Goal: Task Accomplishment & Management: Complete application form

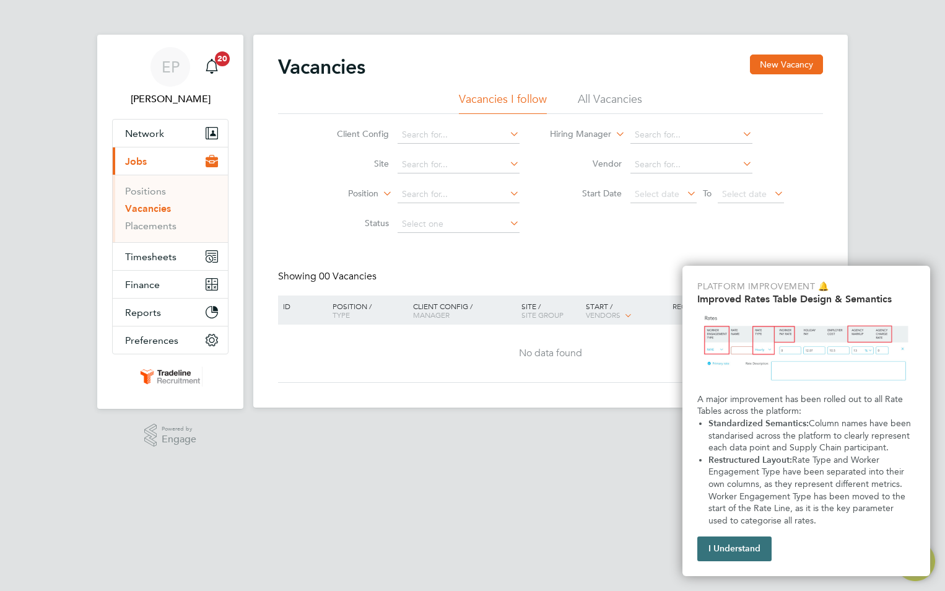
click at [743, 541] on button "I Understand" at bounding box center [734, 548] width 74 height 25
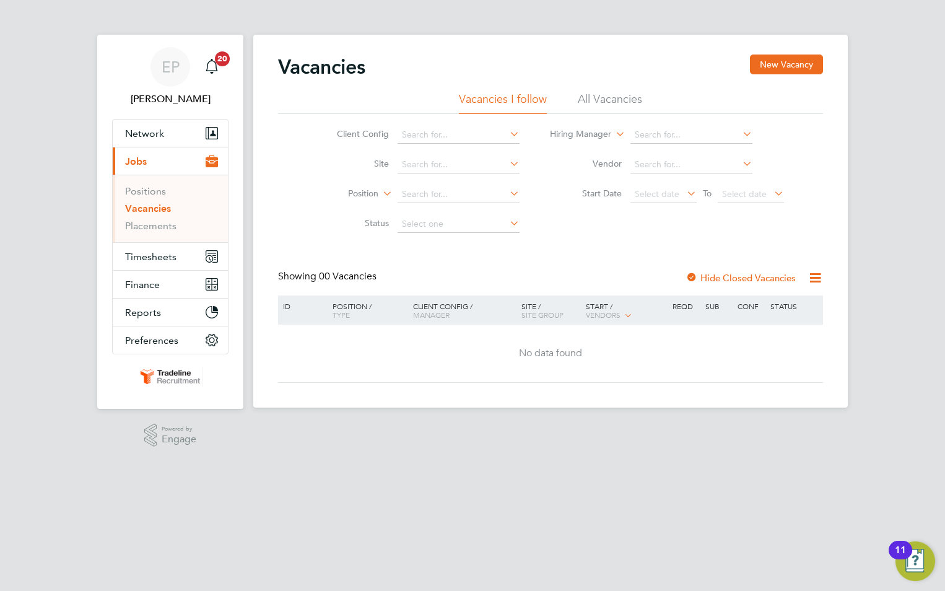
click at [905, 118] on div "EP Emilija Pleskaite Notifications 20 Applications: Network Team Members Busine…" at bounding box center [472, 231] width 945 height 462
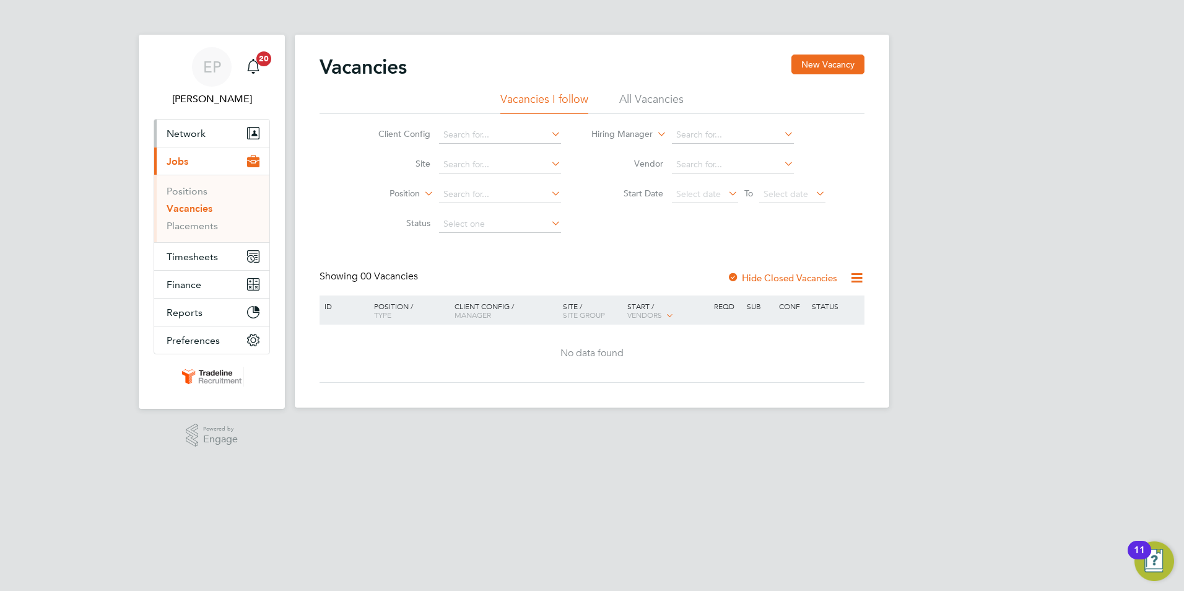
click at [208, 133] on button "Network" at bounding box center [211, 133] width 115 height 27
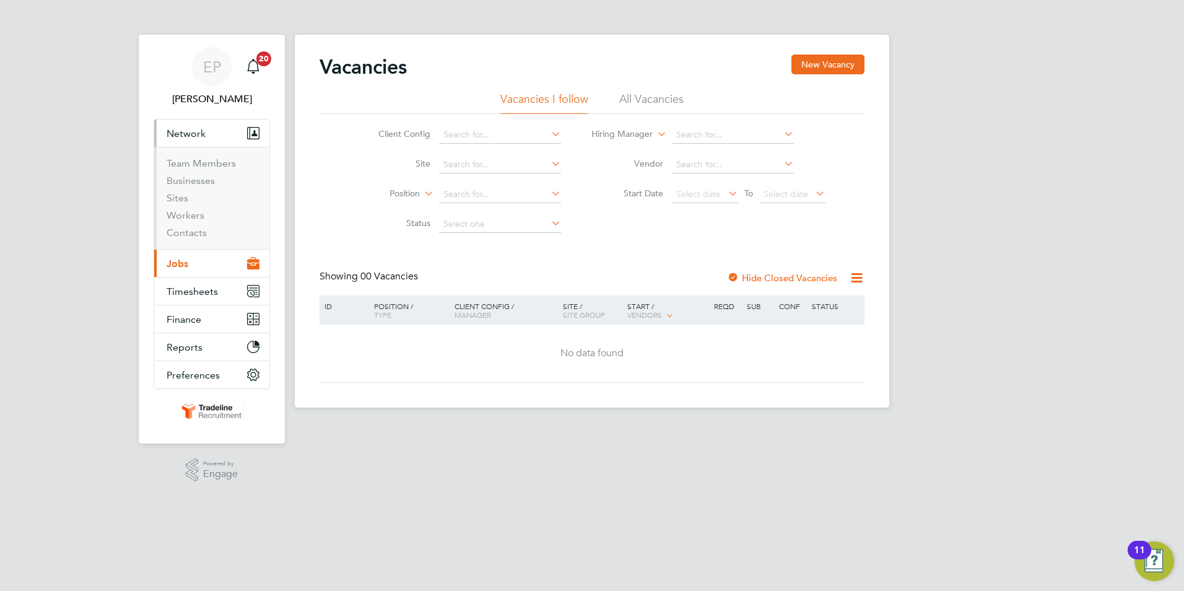
click at [186, 262] on span "Jobs" at bounding box center [178, 264] width 22 height 12
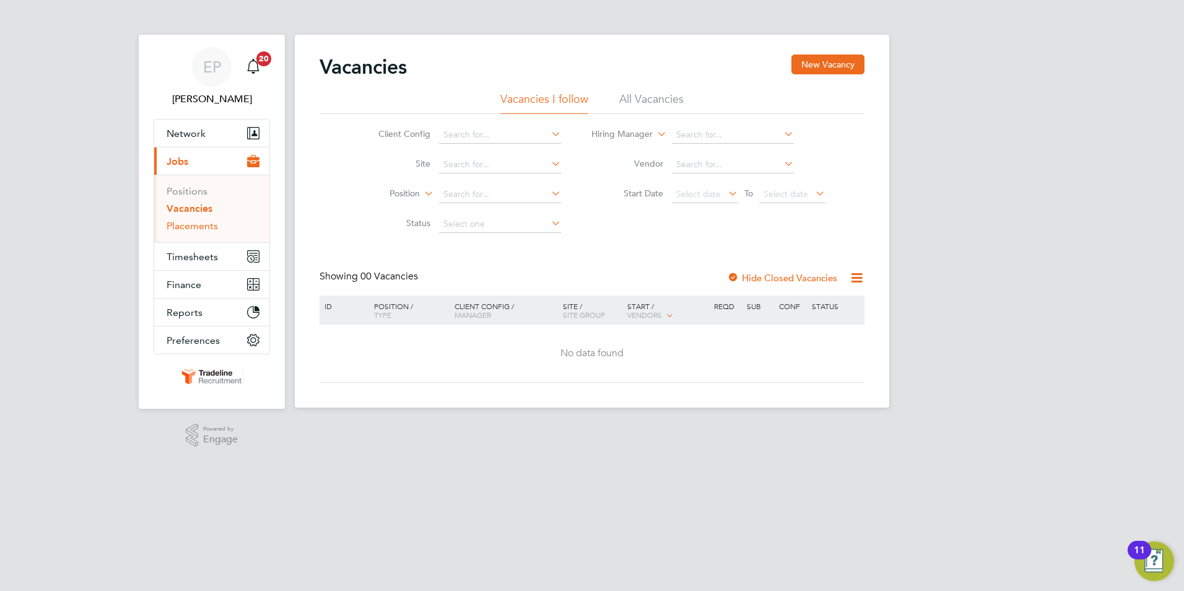
click at [189, 225] on link "Placements" at bounding box center [192, 226] width 51 height 12
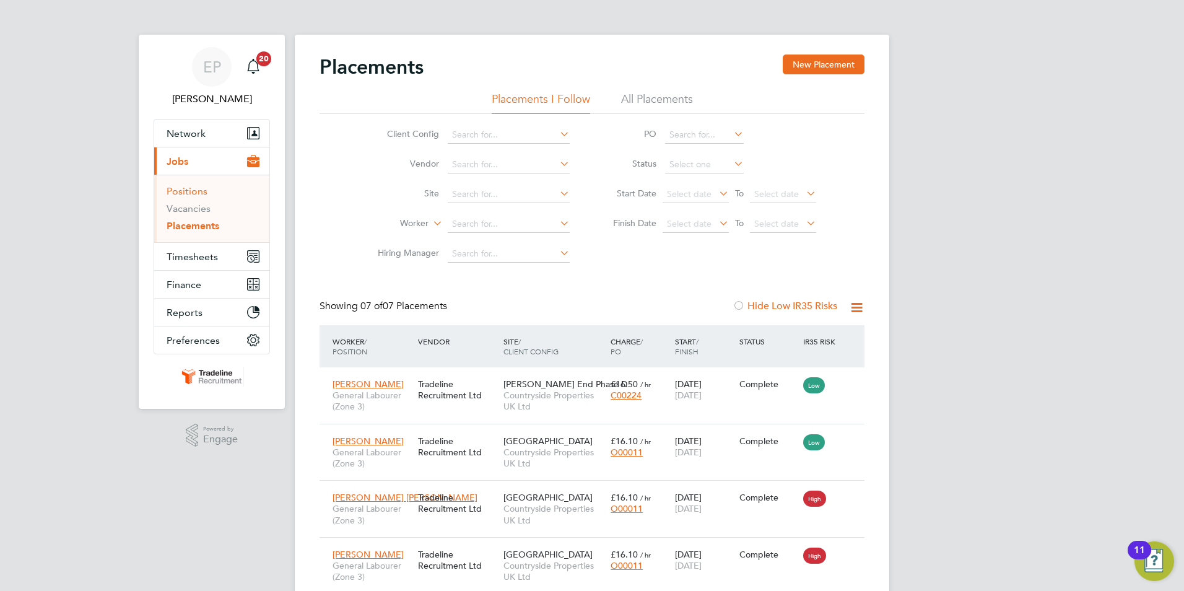
click at [194, 193] on link "Positions" at bounding box center [187, 191] width 41 height 12
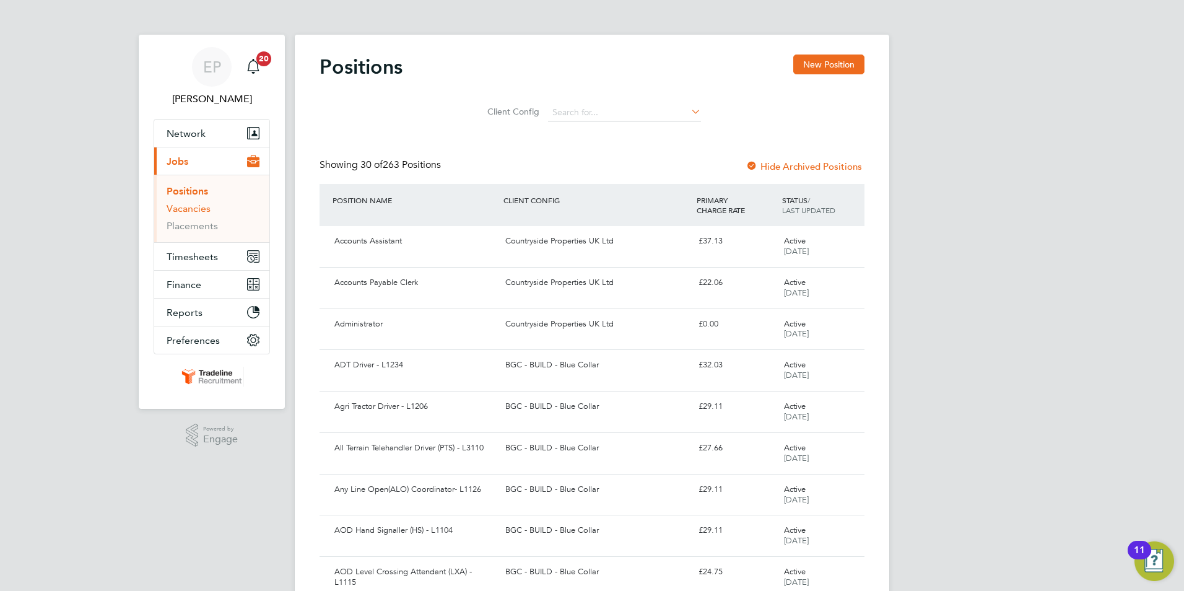
click at [190, 214] on link "Vacancies" at bounding box center [189, 209] width 44 height 12
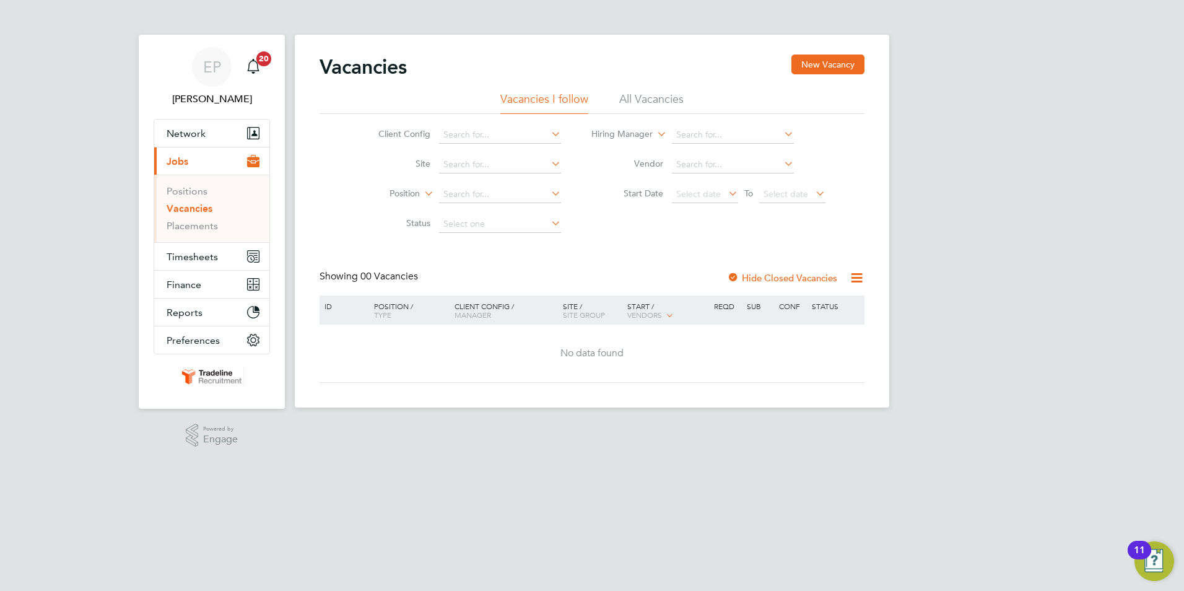
click at [684, 98] on ul "Vacancies I follow All Vacancies" at bounding box center [592, 103] width 545 height 22
click at [671, 98] on li "All Vacancies" at bounding box center [651, 103] width 64 height 22
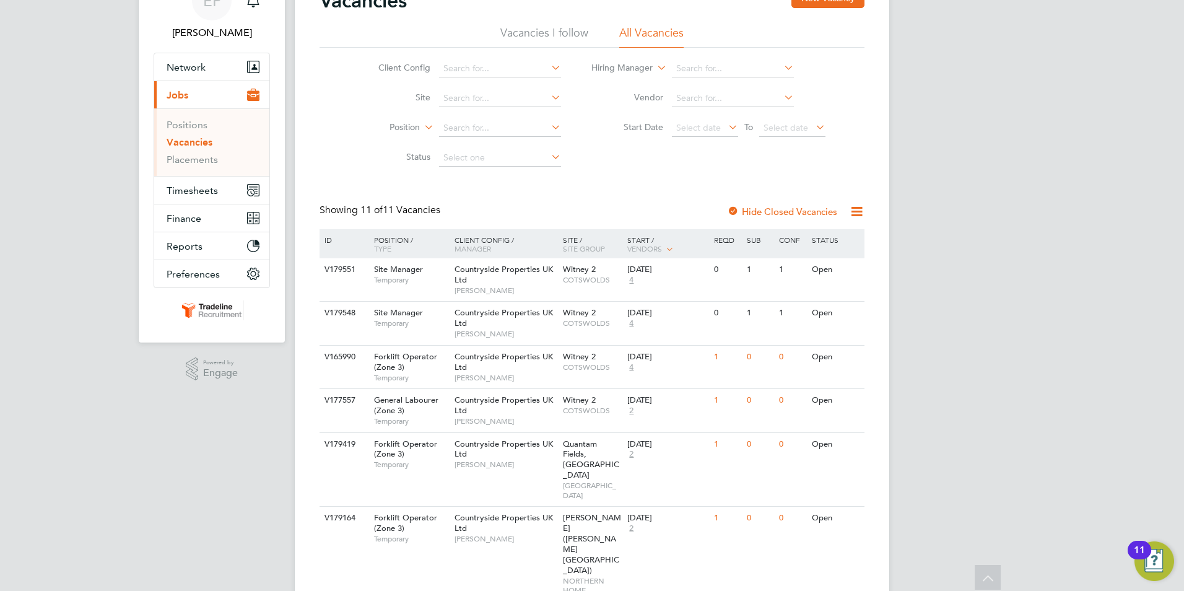
scroll to position [28, 0]
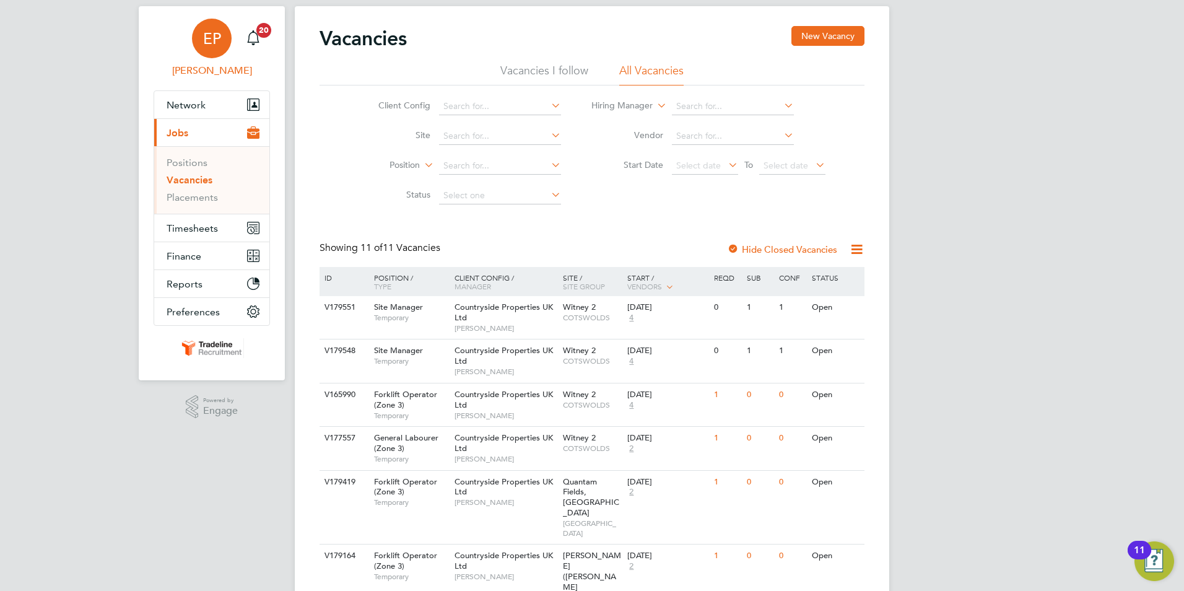
click at [217, 46] on span "EP" at bounding box center [212, 38] width 18 height 16
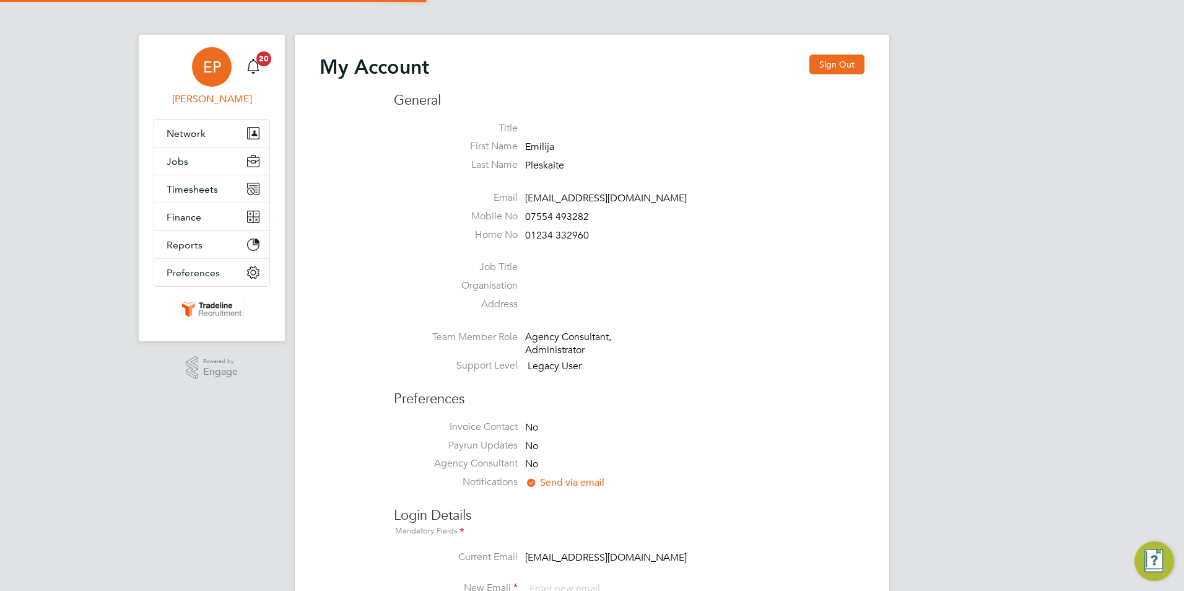
type input "em@tradelinerecruitment.co.uk"
click at [194, 135] on span "Network" at bounding box center [186, 134] width 39 height 12
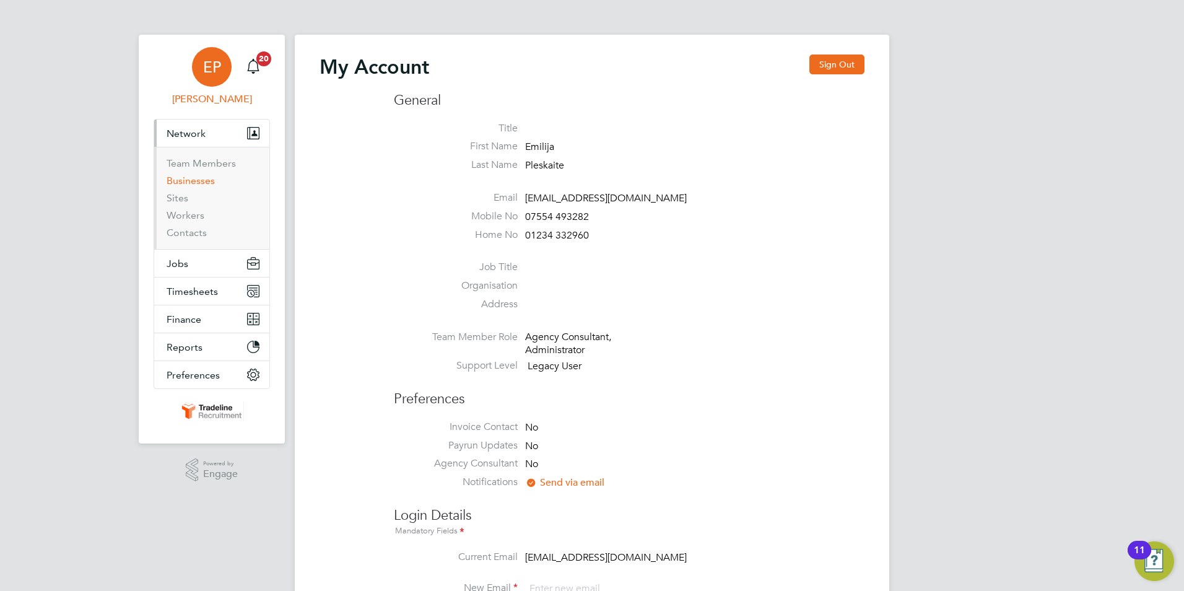
click at [201, 183] on link "Businesses" at bounding box center [191, 181] width 48 height 12
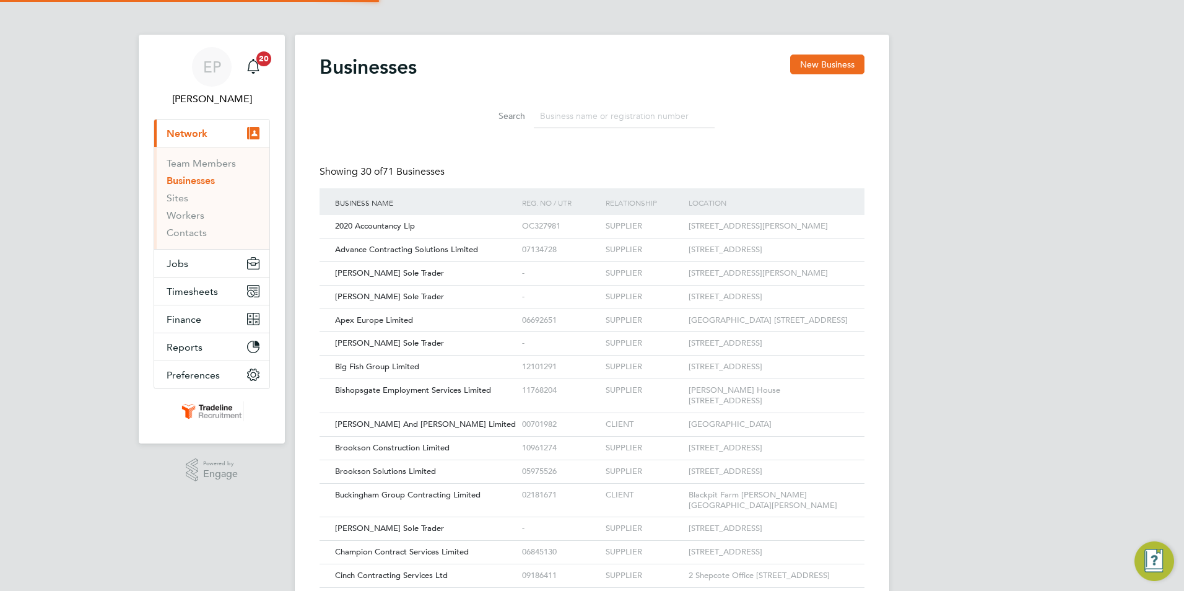
scroll to position [24, 188]
click at [419, 436] on div "[PERSON_NAME] And [PERSON_NAME] Limited" at bounding box center [425, 424] width 187 height 23
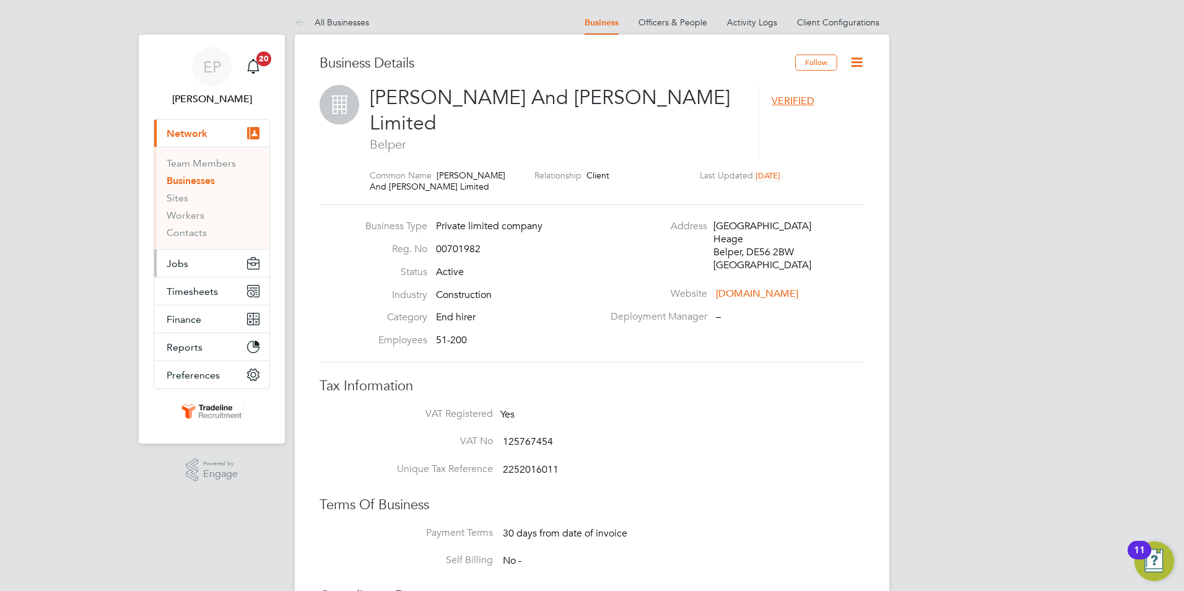
click at [191, 263] on button "Jobs" at bounding box center [211, 263] width 115 height 27
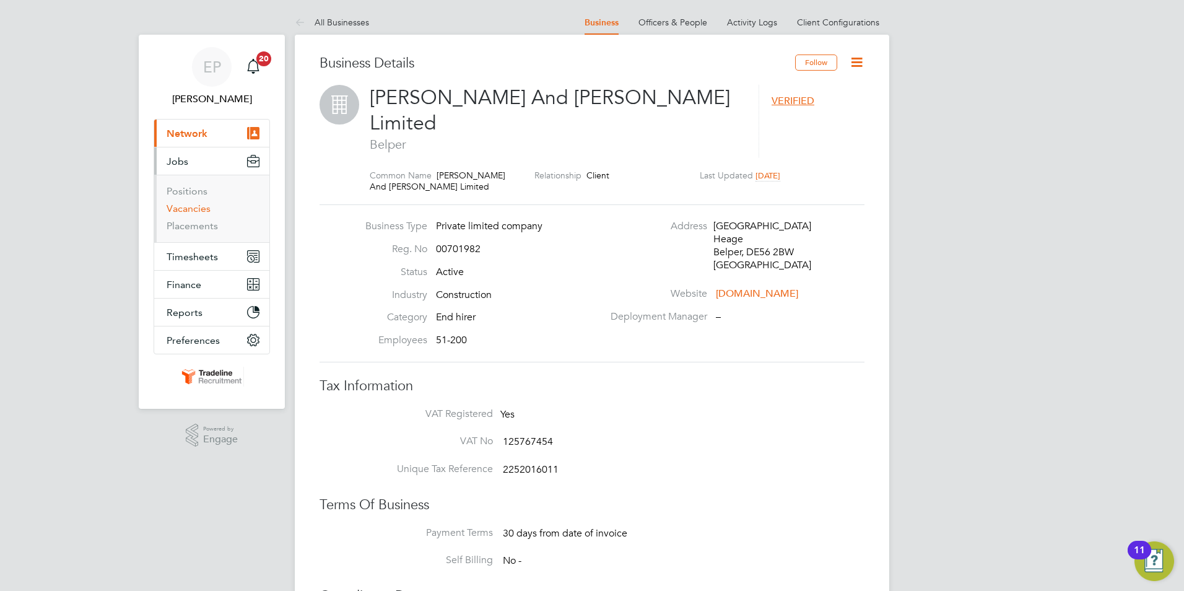
click at [193, 206] on link "Vacancies" at bounding box center [189, 209] width 44 height 12
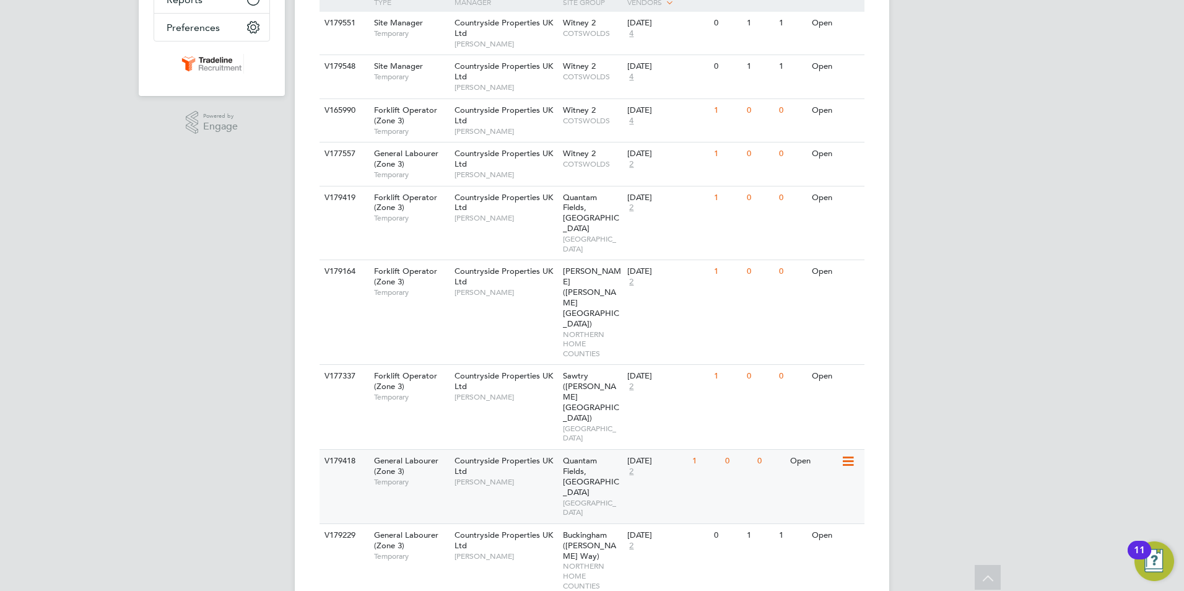
scroll to position [338, 0]
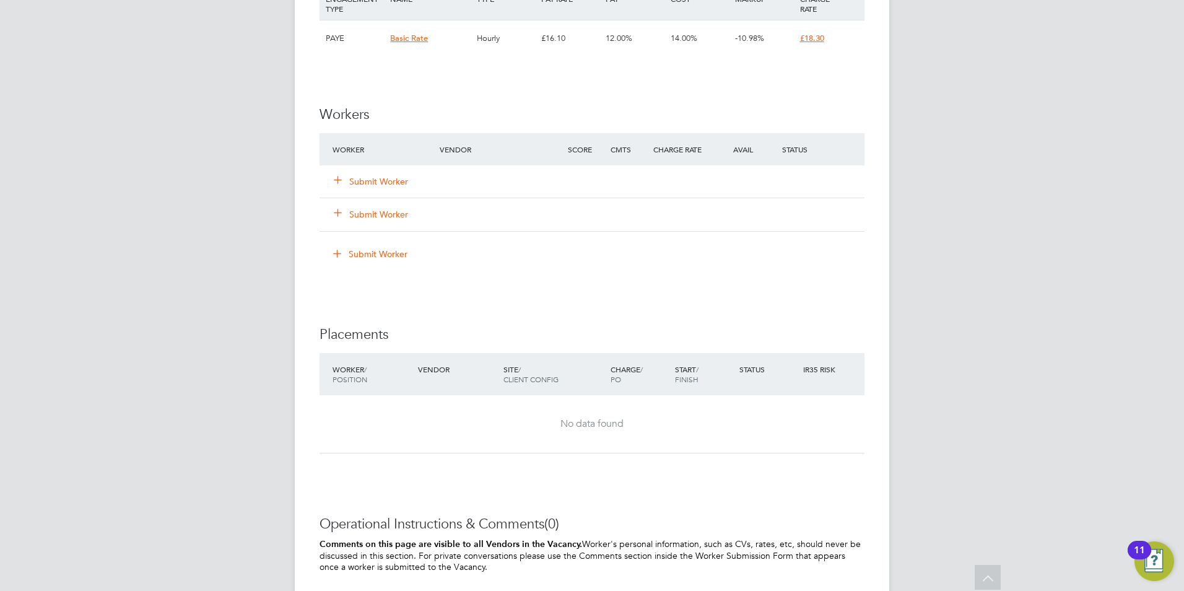
scroll to position [867, 0]
click at [368, 181] on button "Submit Worker" at bounding box center [371, 182] width 74 height 12
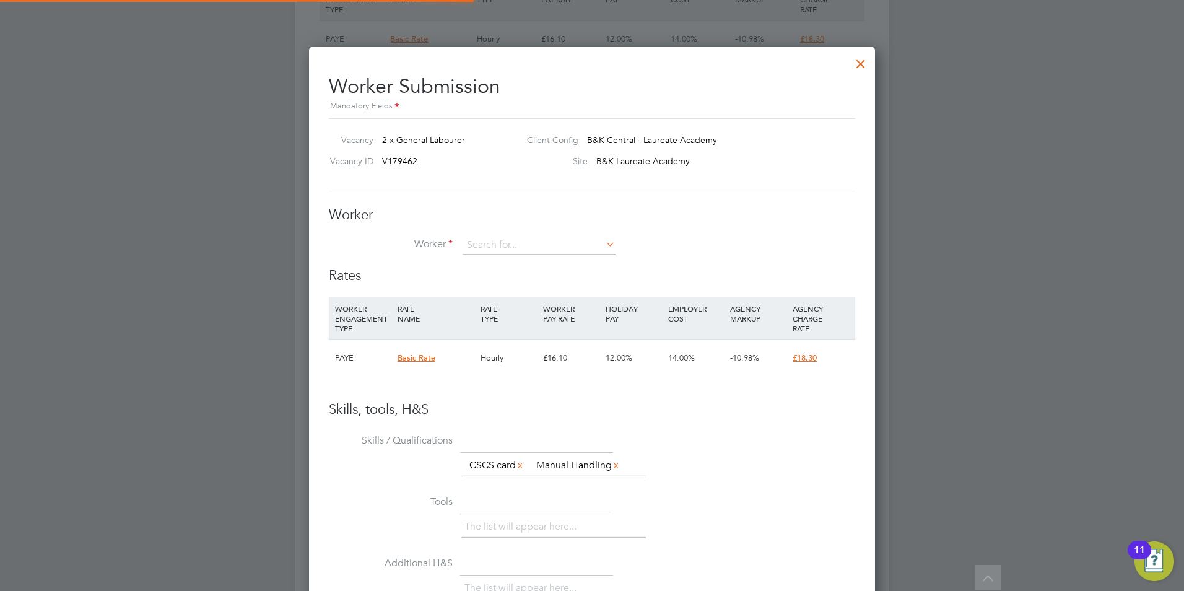
scroll to position [765, 567]
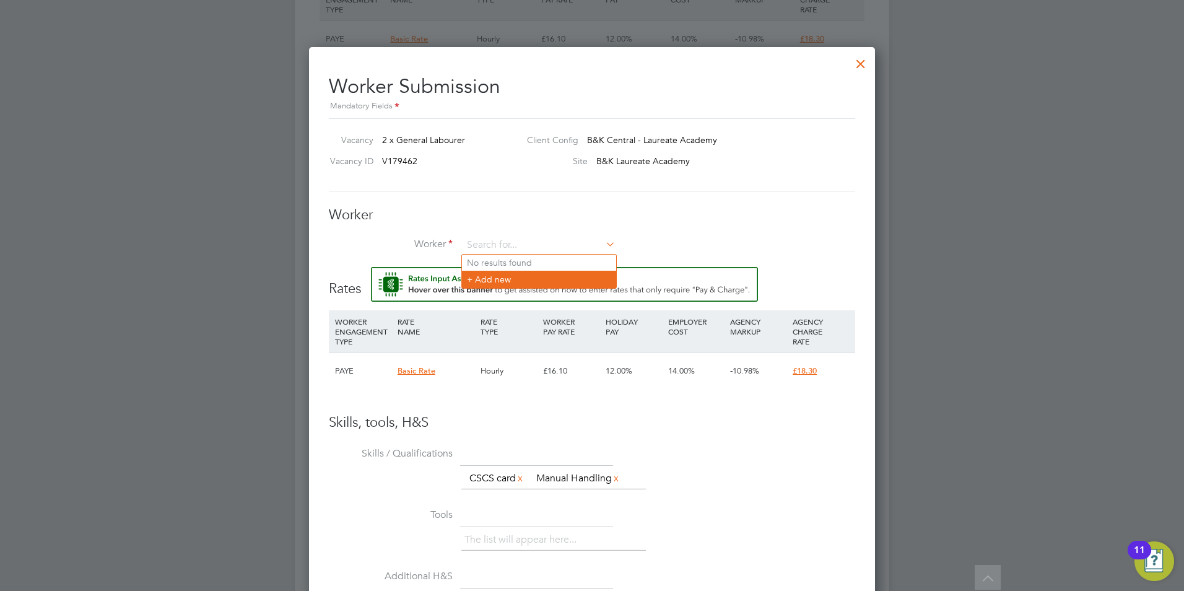
click at [557, 273] on li "+ Add new" at bounding box center [539, 279] width 154 height 17
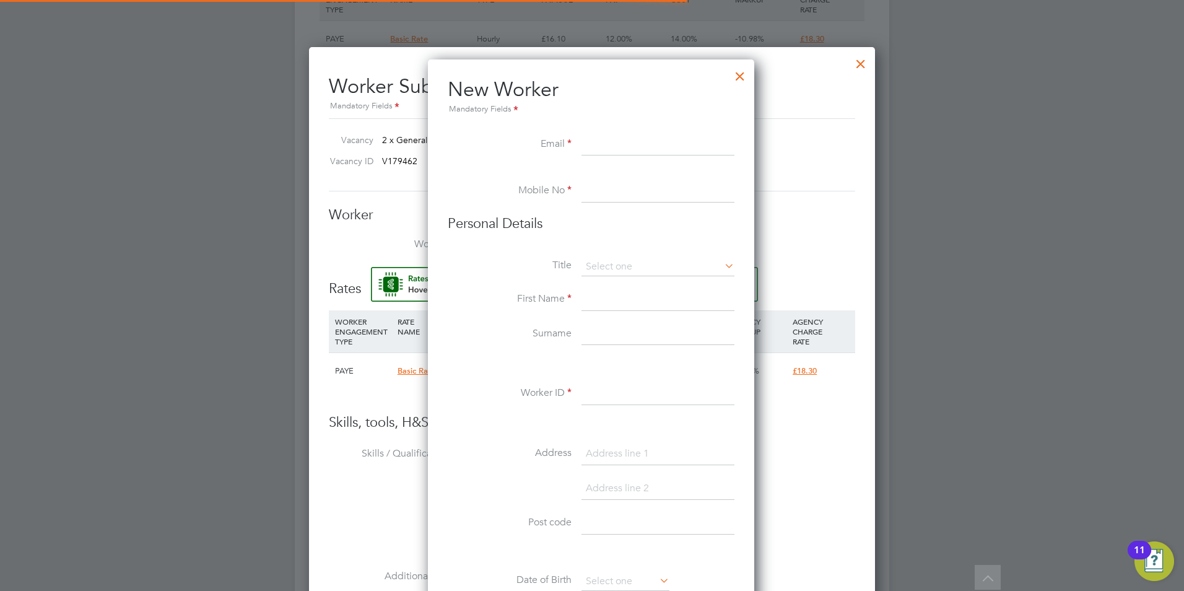
scroll to position [1054, 328]
paste input "[EMAIL_ADDRESS][DOMAIN_NAME]"
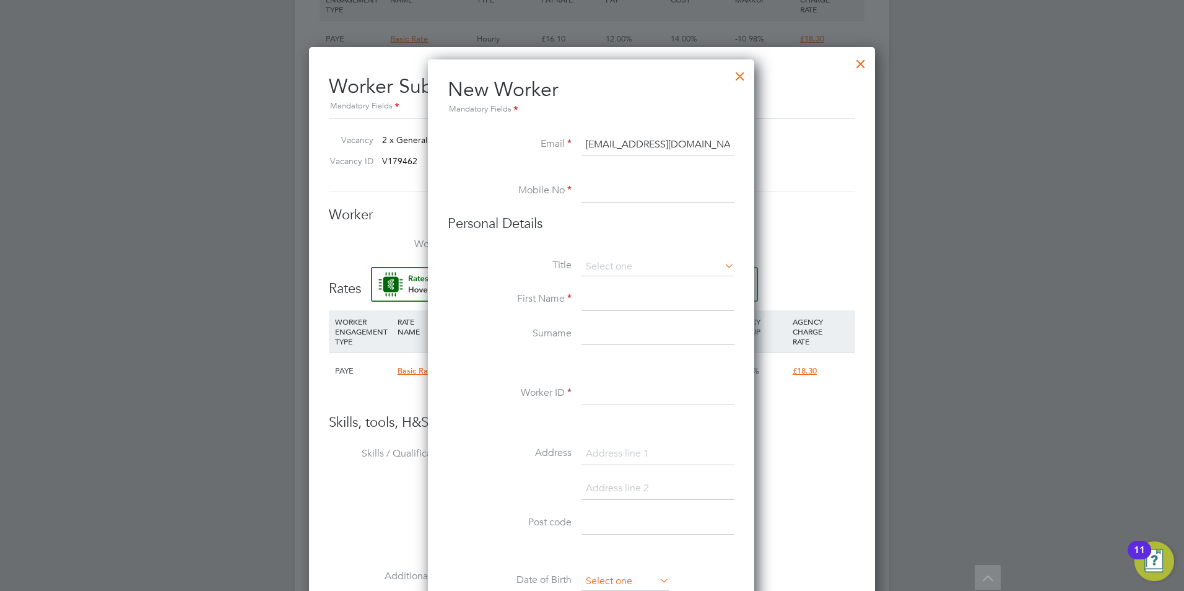
type input "[EMAIL_ADDRESS][DOMAIN_NAME]"
click at [604, 188] on input at bounding box center [658, 191] width 153 height 22
paste input "07424 609814"
type input "07424 609814"
click at [634, 273] on input at bounding box center [658, 267] width 153 height 19
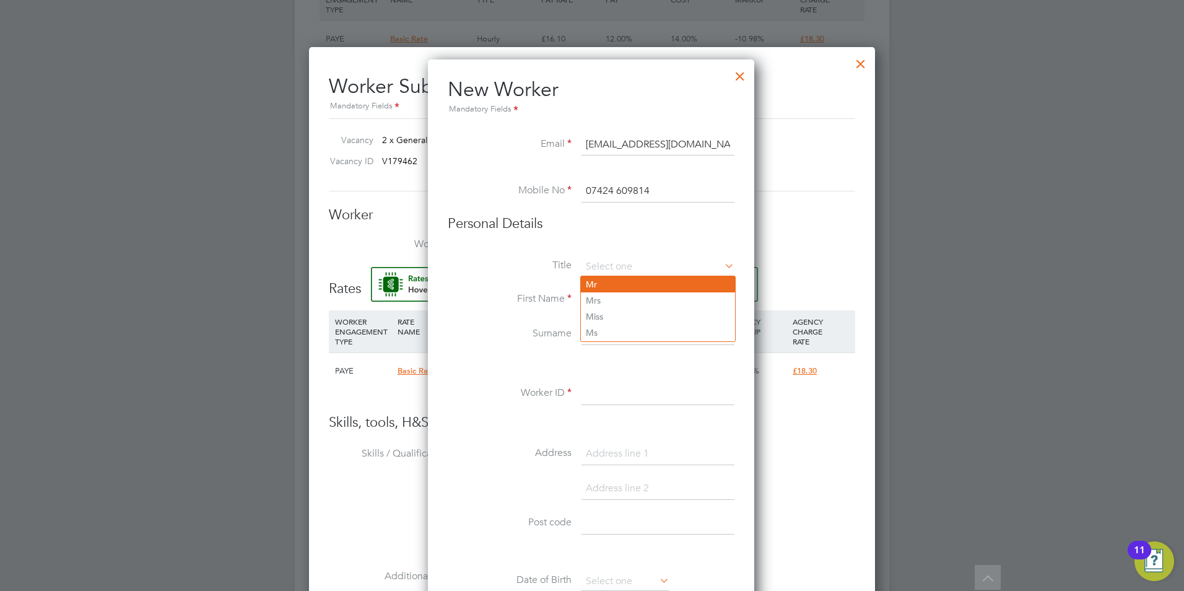
click at [600, 284] on li "Mr" at bounding box center [658, 284] width 154 height 16
type input "Mr"
click at [600, 294] on input at bounding box center [658, 300] width 153 height 22
type input "[PERSON_NAME]"
click at [653, 339] on input at bounding box center [658, 334] width 153 height 22
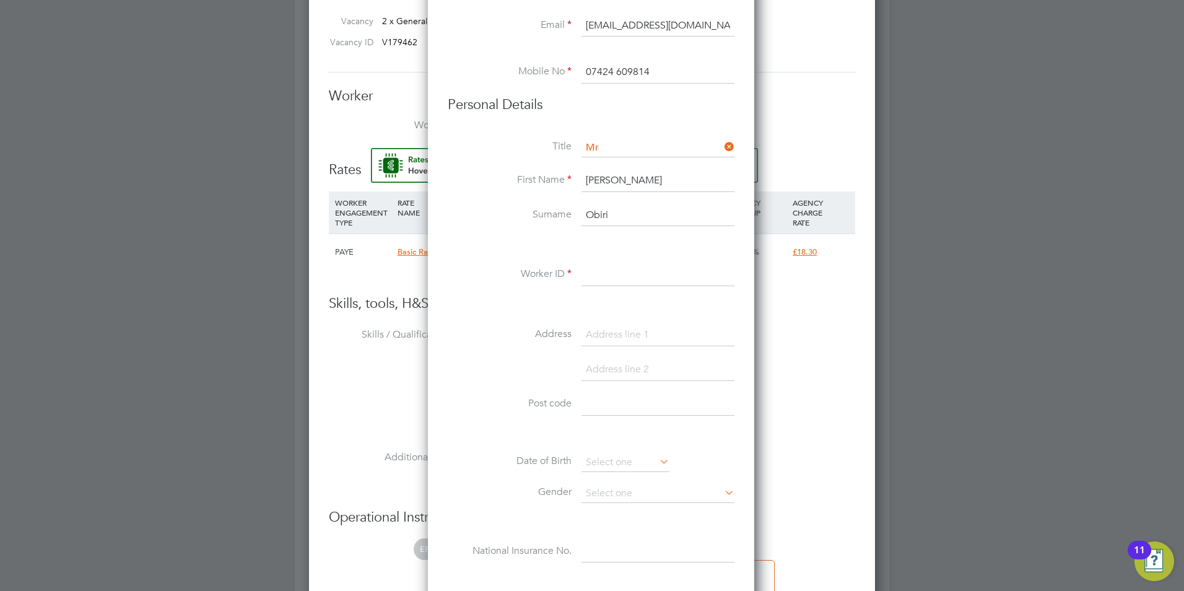
scroll to position [991, 0]
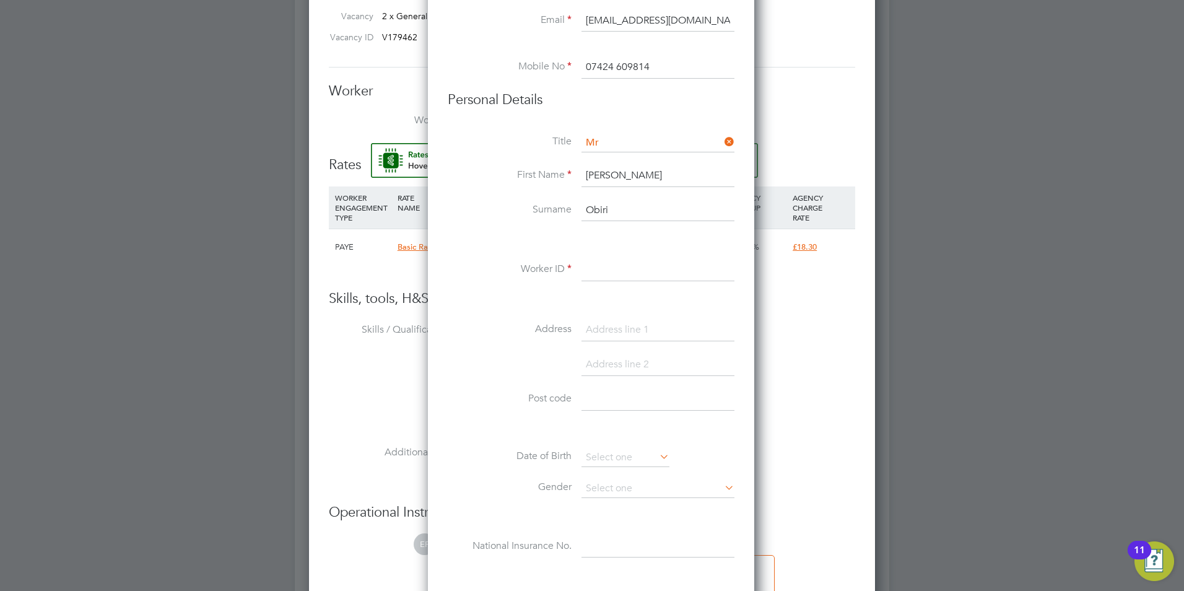
type input "Obiri"
click at [639, 274] on input at bounding box center [658, 270] width 153 height 22
type input "100"
click at [622, 319] on input at bounding box center [658, 330] width 153 height 22
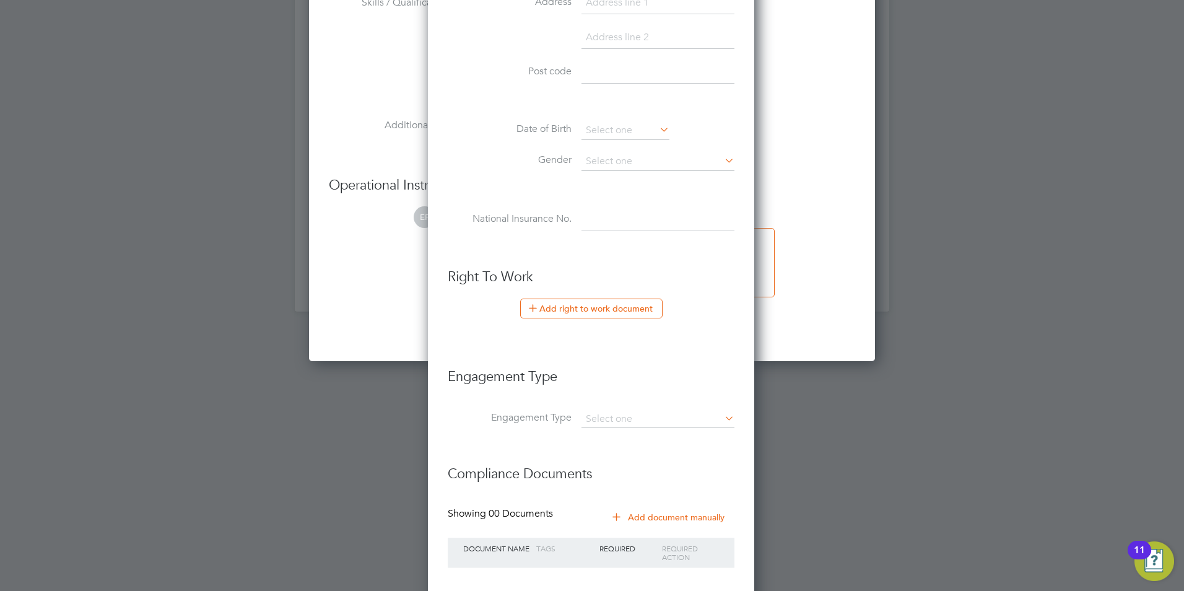
scroll to position [1327, 0]
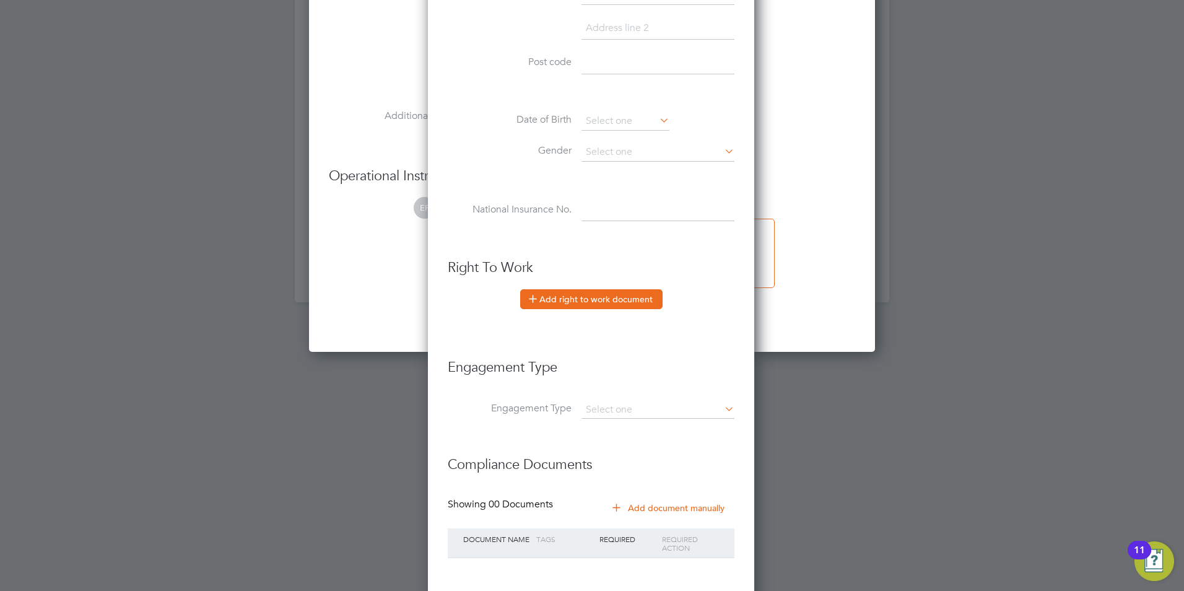
click at [606, 299] on button "Add right to work document" at bounding box center [591, 299] width 142 height 20
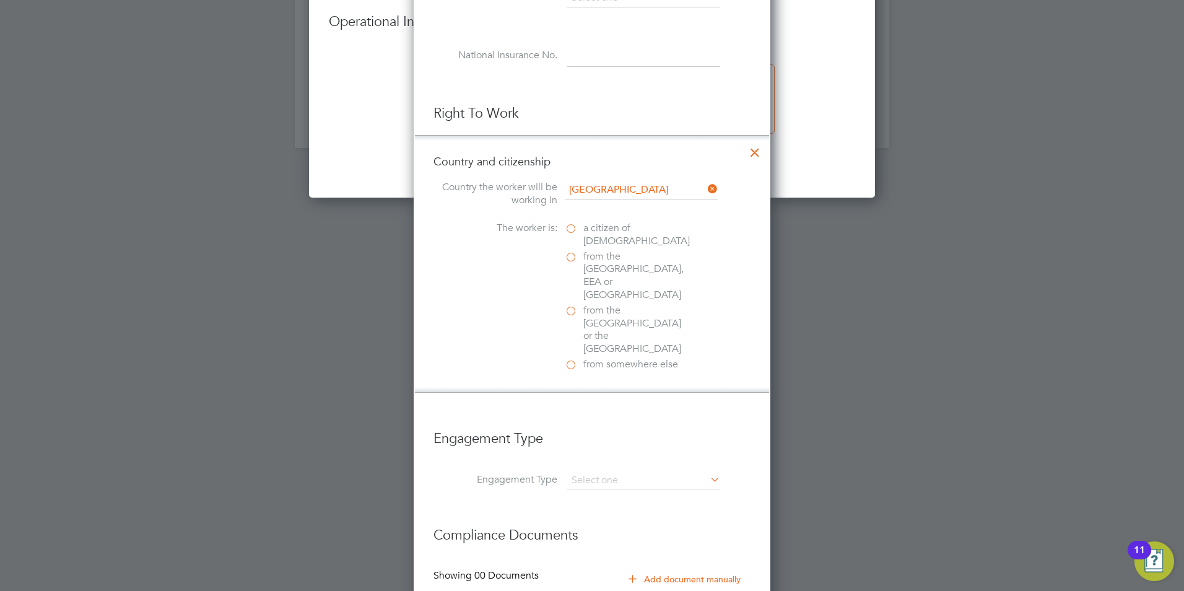
scroll to position [1513, 0]
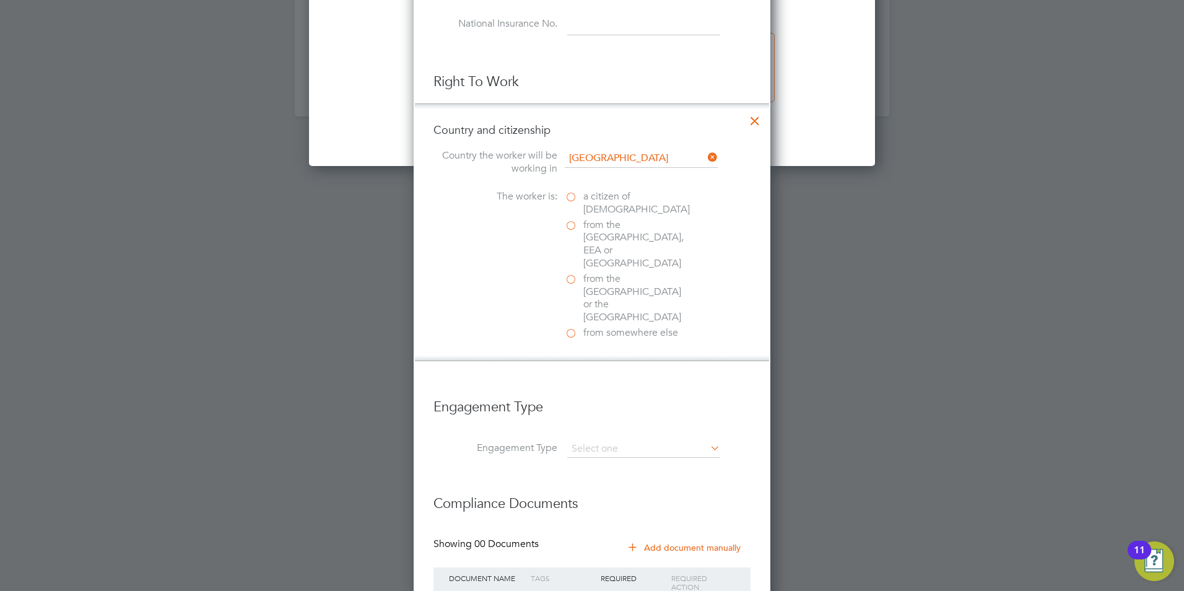
click at [569, 326] on label "from somewhere else" at bounding box center [627, 332] width 124 height 13
click at [0, 0] on input "from somewhere else" at bounding box center [0, 0] width 0 height 0
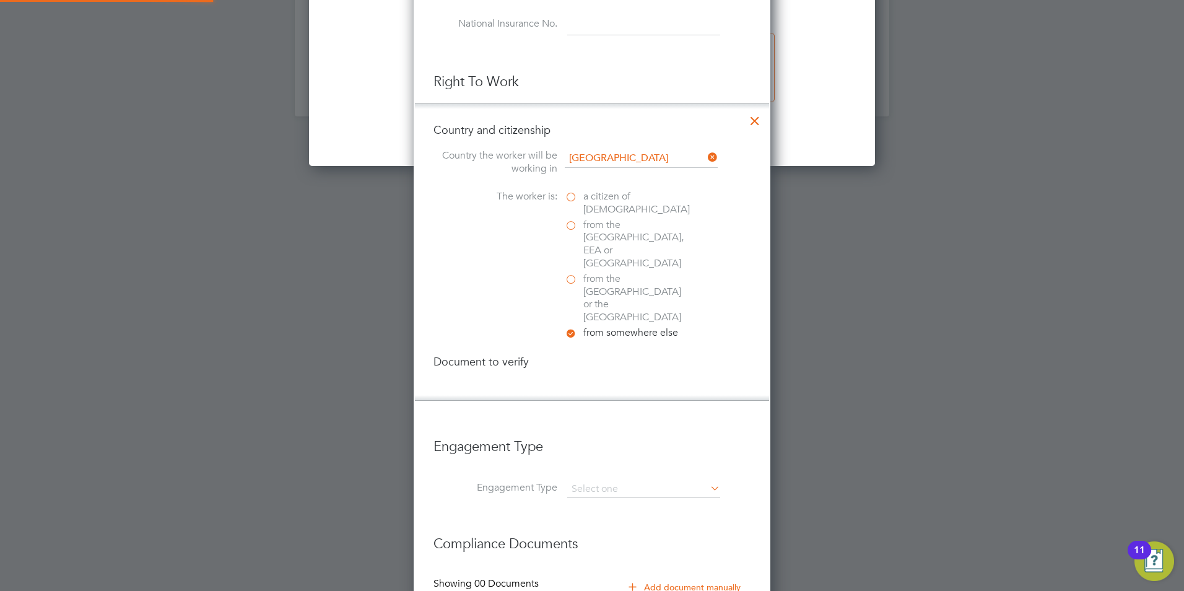
scroll to position [1308, 357]
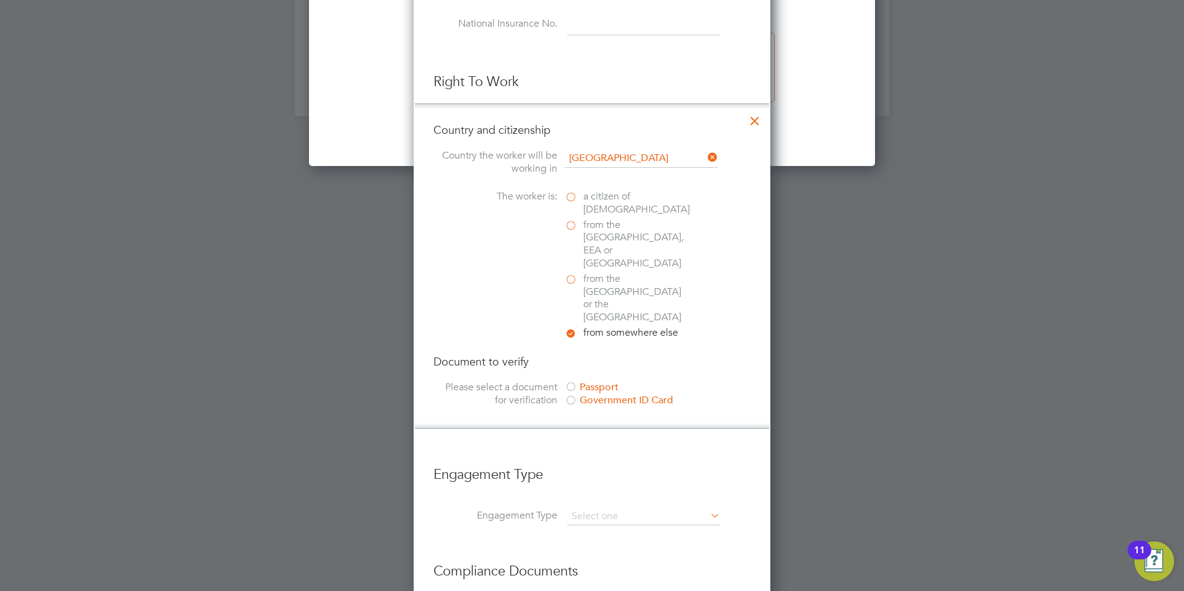
click at [572, 395] on div at bounding box center [571, 401] width 12 height 12
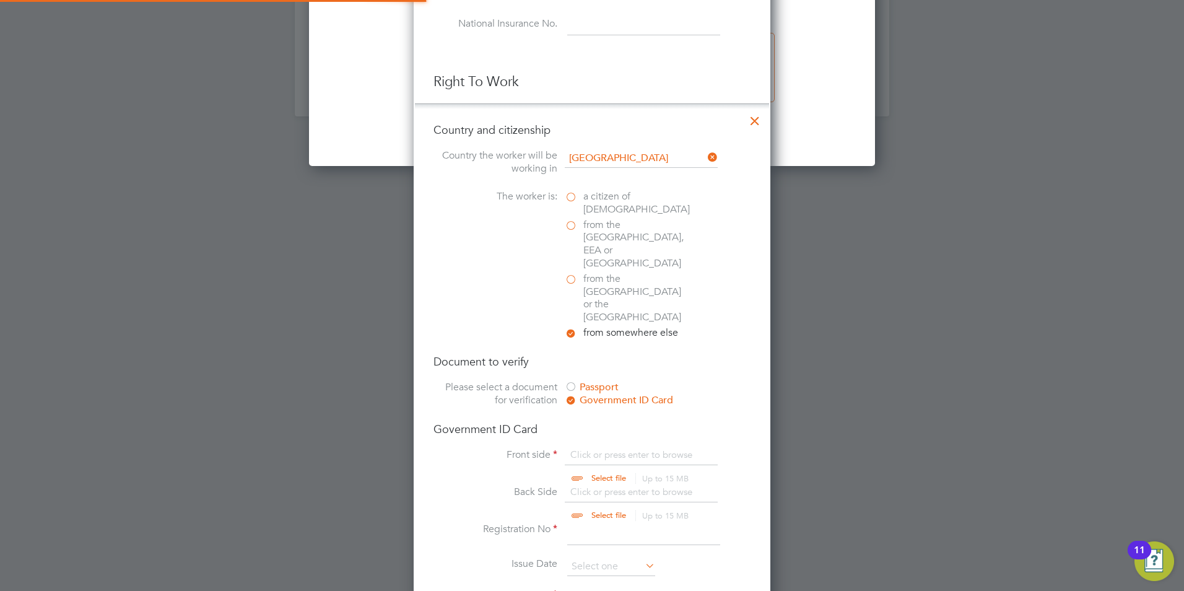
scroll to position [17, 154]
click at [584, 448] on input "file" at bounding box center [620, 466] width 194 height 37
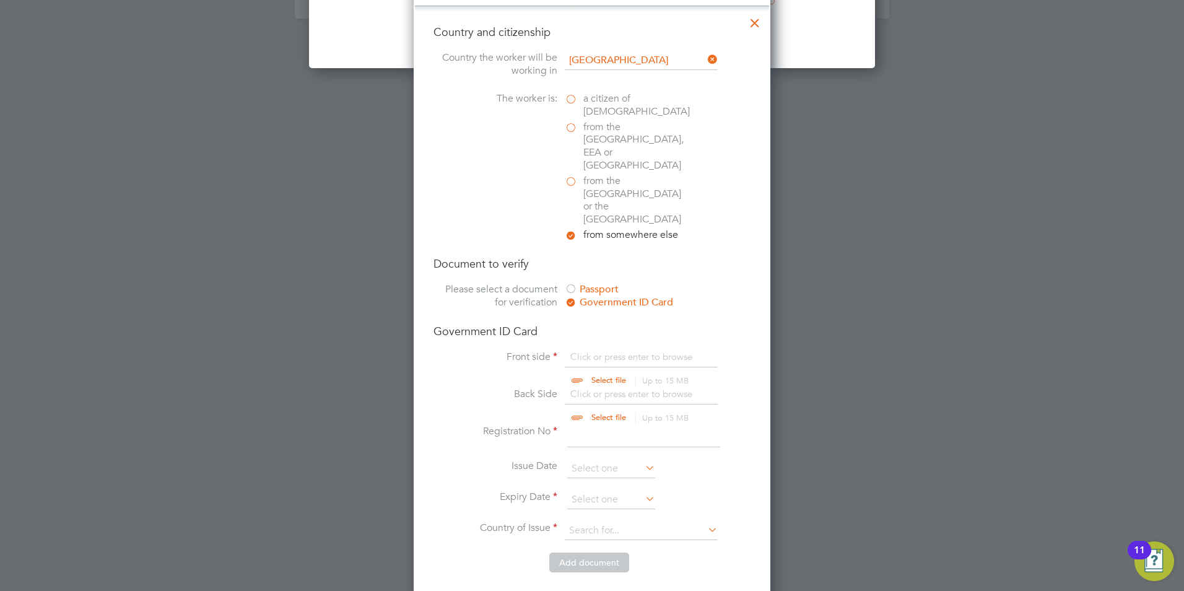
scroll to position [1637, 0]
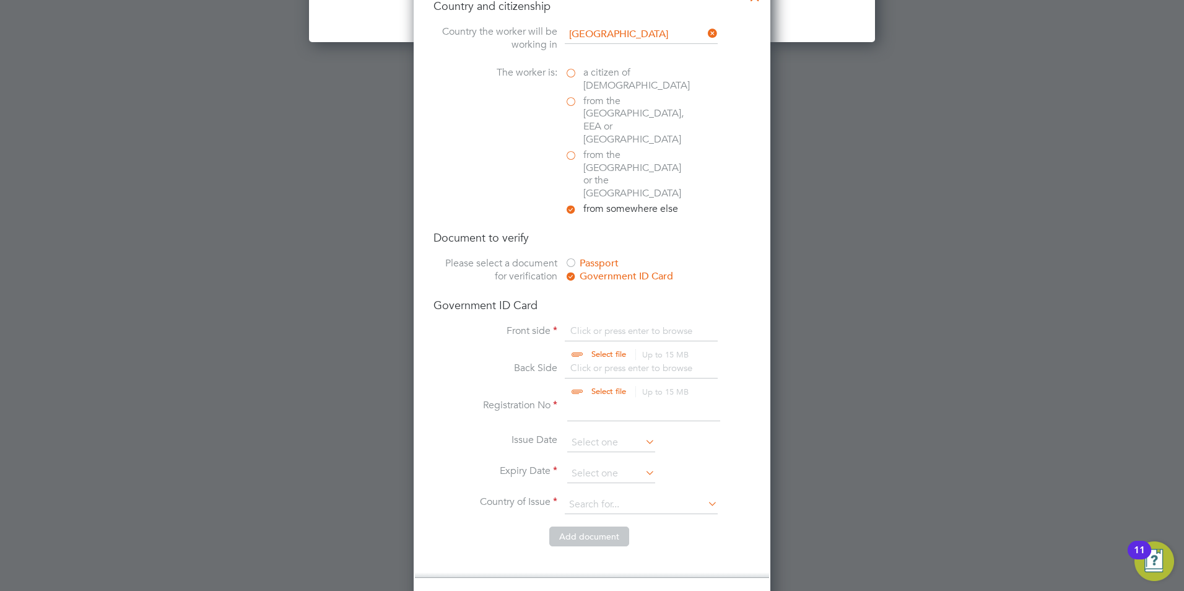
click at [643, 325] on input "file" at bounding box center [620, 343] width 194 height 37
type input "C:\fakepath\Clementrespermfront.PNG"
click at [603, 362] on input "file" at bounding box center [620, 380] width 194 height 37
type input "C:\fakepath\clementrespermback.PNG"
click at [645, 399] on input at bounding box center [643, 410] width 153 height 22
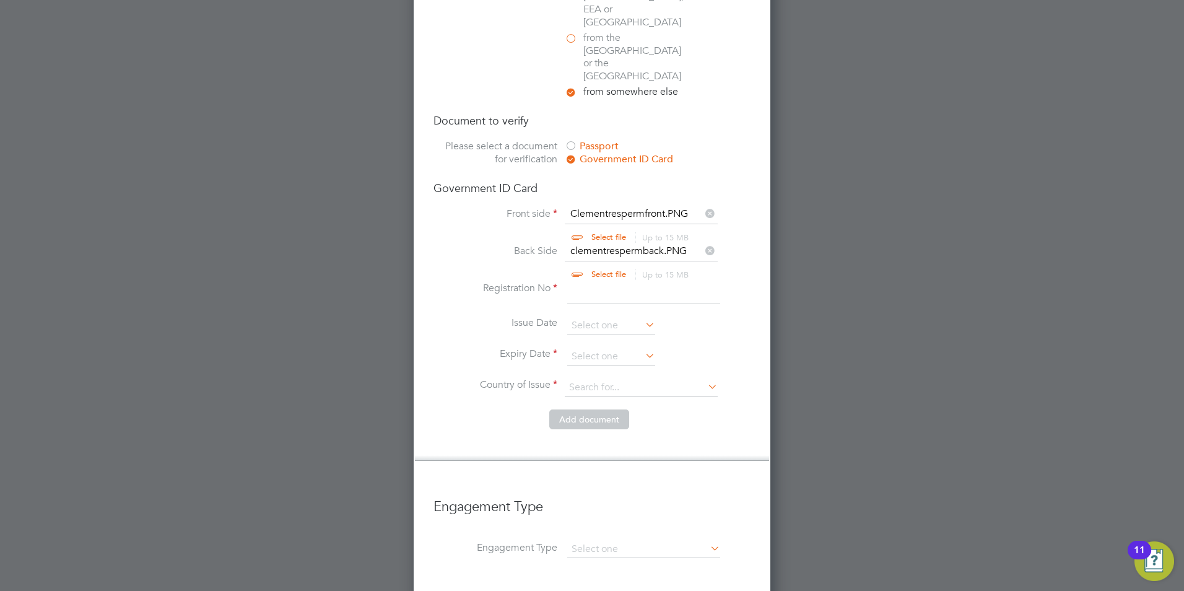
scroll to position [1761, 0]
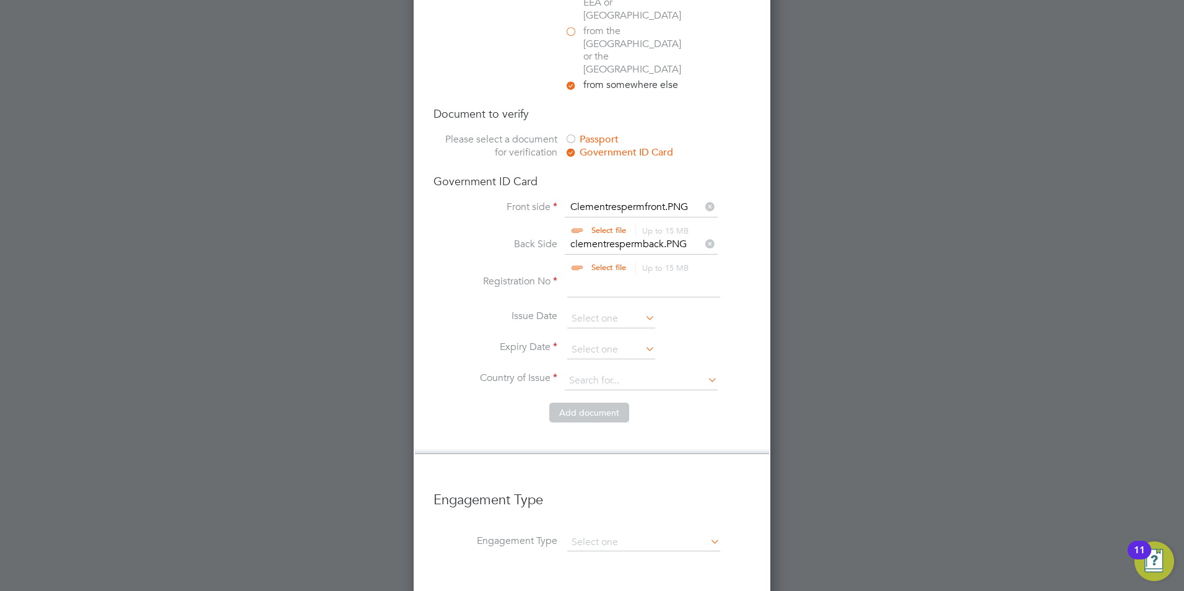
click at [707, 198] on icon at bounding box center [710, 205] width 14 height 14
click at [712, 235] on icon at bounding box center [710, 242] width 14 height 14
click at [572, 134] on div at bounding box center [571, 140] width 12 height 12
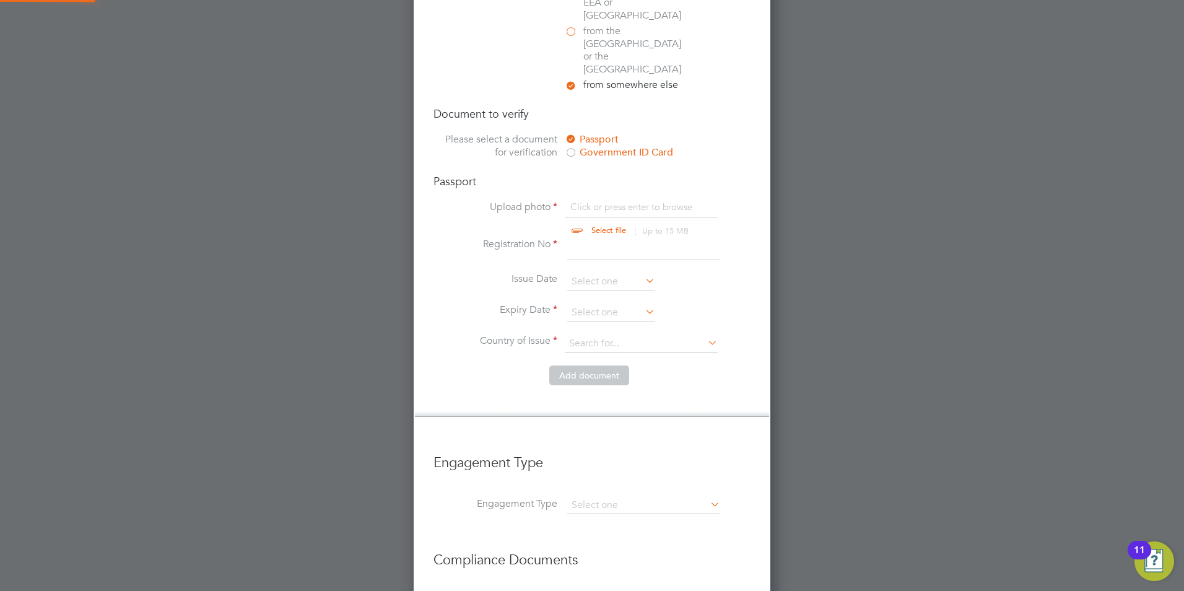
scroll to position [17, 154]
click at [609, 201] on input "file" at bounding box center [620, 219] width 194 height 37
type input "C:\fakepath\clementpassport.PNG"
click at [595, 238] on input at bounding box center [643, 249] width 153 height 22
type input "G4256770"
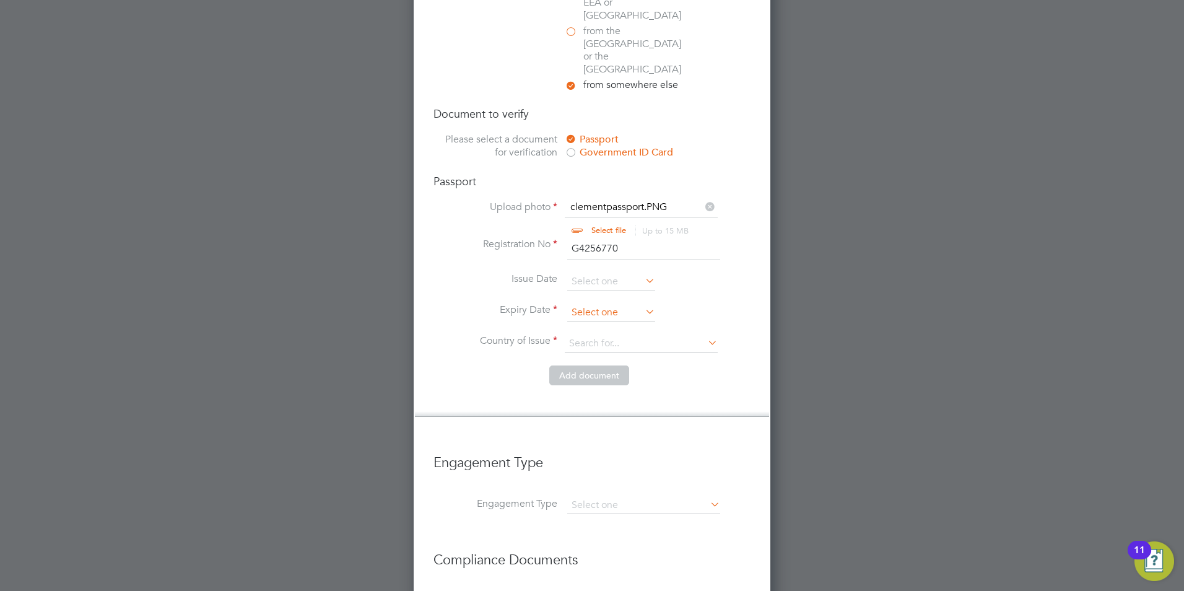
click at [619, 303] on input at bounding box center [611, 312] width 88 height 19
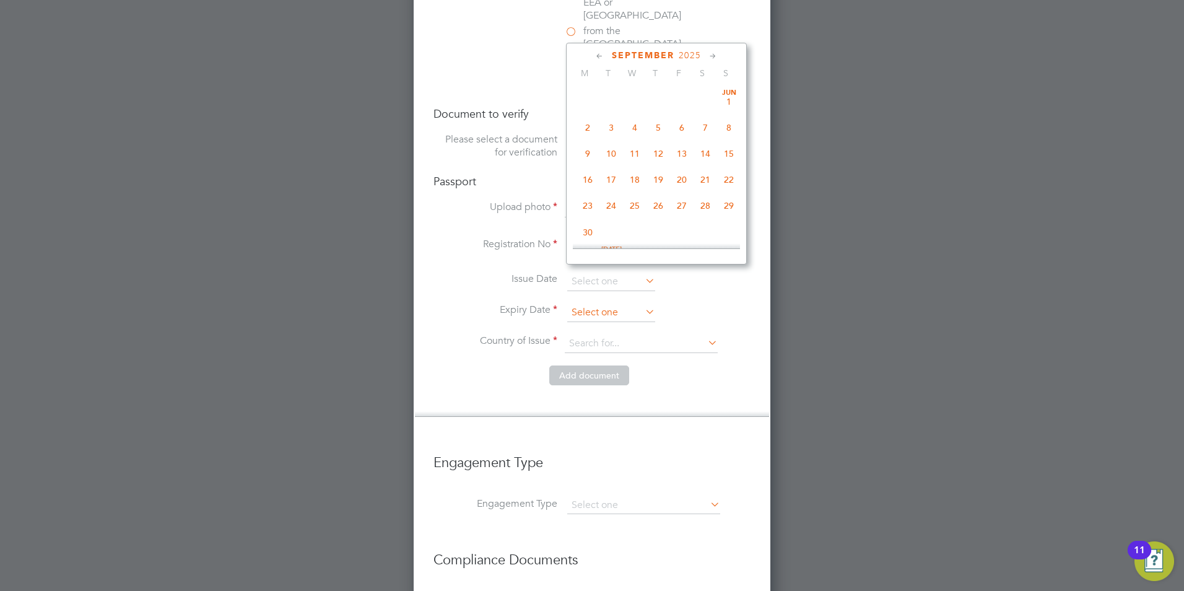
scroll to position [375, 0]
click at [697, 58] on span "2025" at bounding box center [690, 55] width 22 height 11
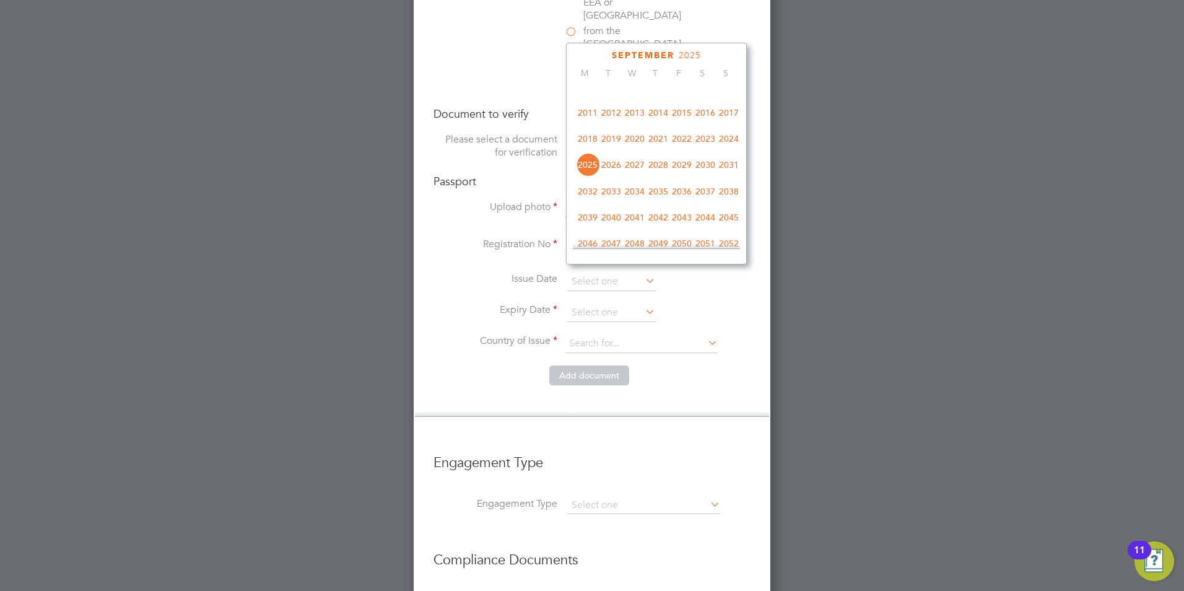
click at [679, 54] on span "2025" at bounding box center [690, 55] width 22 height 11
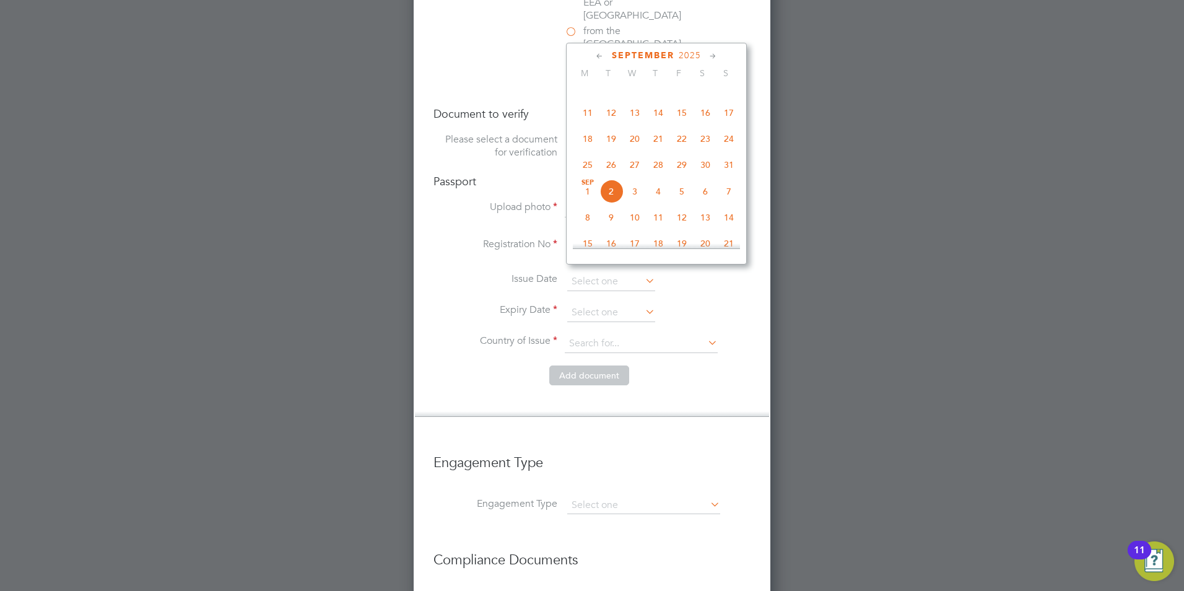
click at [692, 50] on span "2025" at bounding box center [690, 55] width 22 height 11
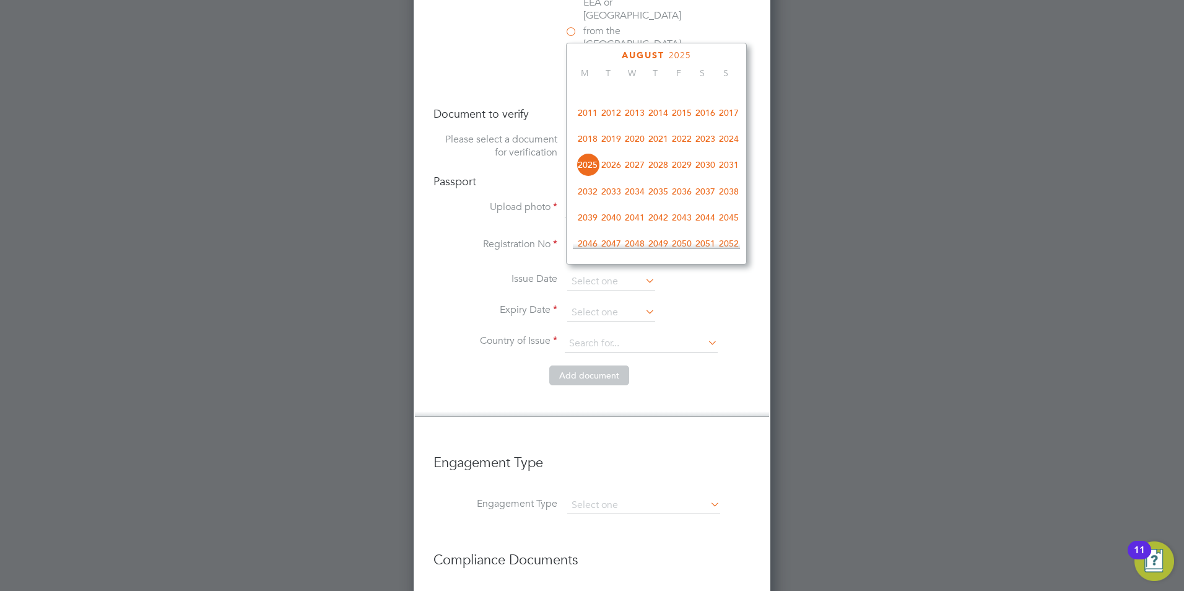
click at [613, 202] on span "2033" at bounding box center [612, 192] width 24 height 24
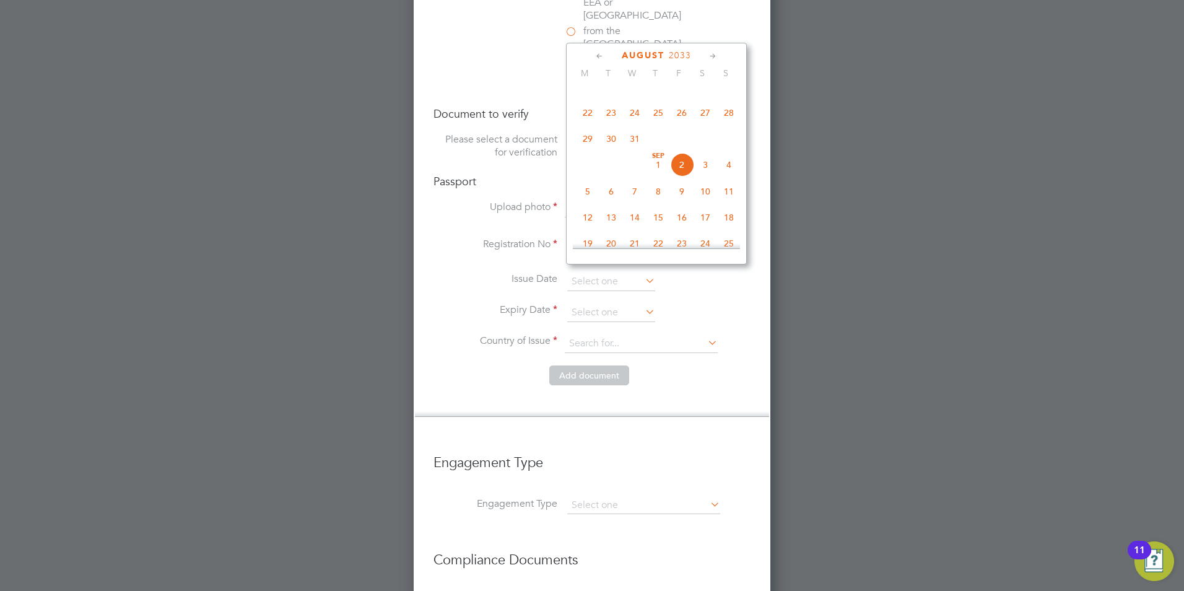
click at [590, 199] on span "5" at bounding box center [588, 192] width 24 height 24
type input "[DATE]"
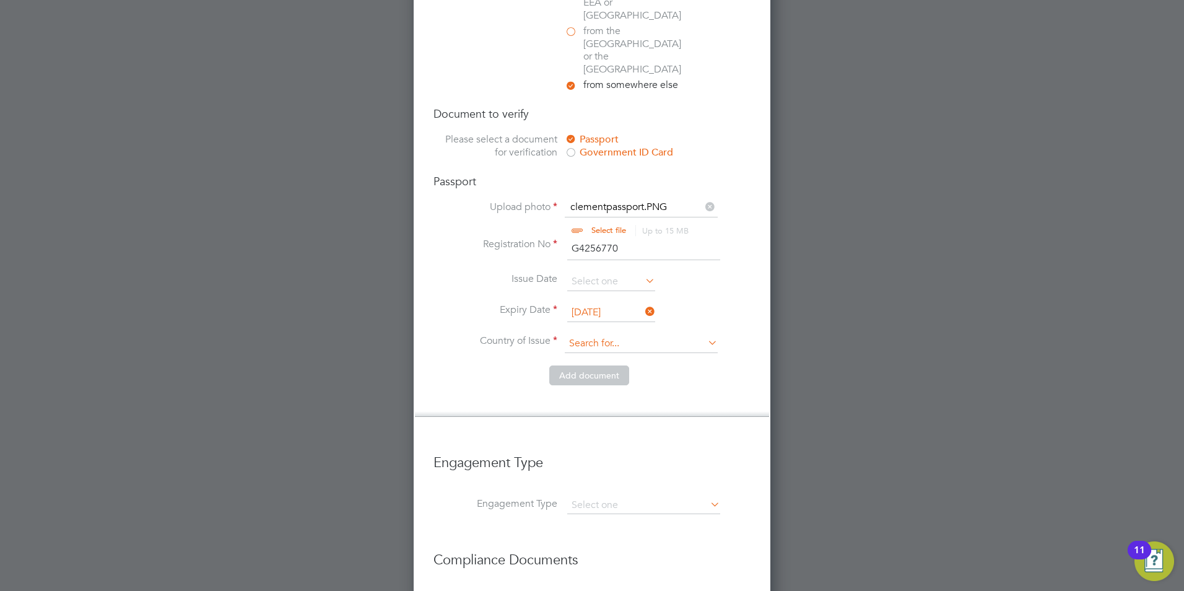
click at [585, 334] on input at bounding box center [641, 343] width 153 height 19
type input "[GEOGRAPHIC_DATA]"
click at [619, 336] on li "Gh [PERSON_NAME]" at bounding box center [641, 339] width 154 height 17
type input "[GEOGRAPHIC_DATA]"
click at [604, 365] on button "Add document" at bounding box center [589, 375] width 80 height 20
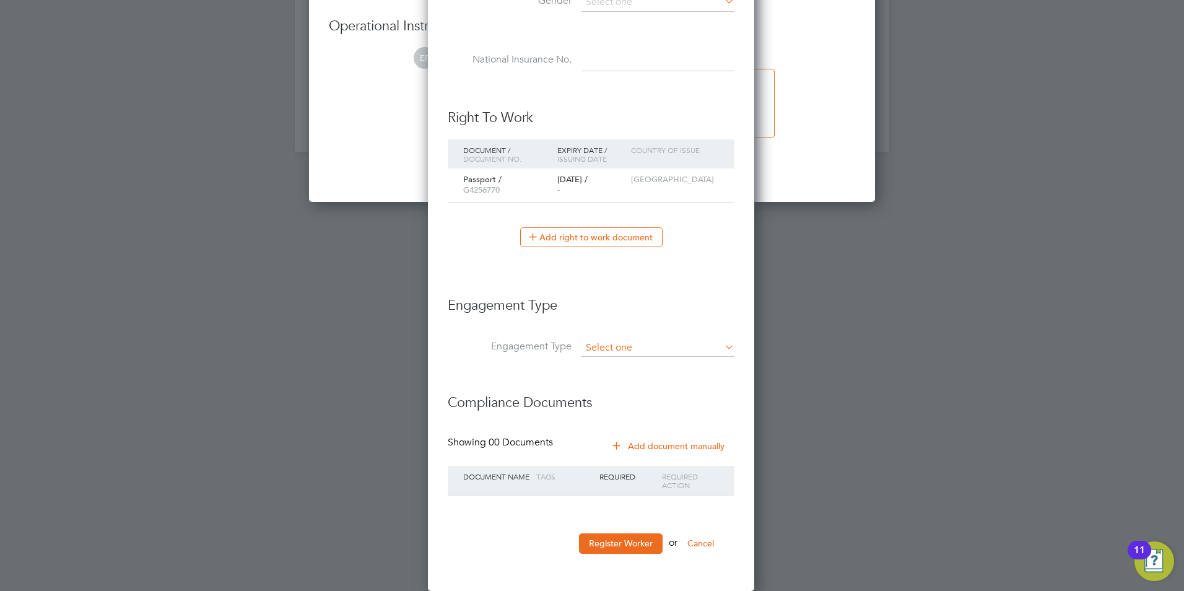
scroll to position [1141, 328]
click at [634, 346] on input at bounding box center [658, 347] width 153 height 17
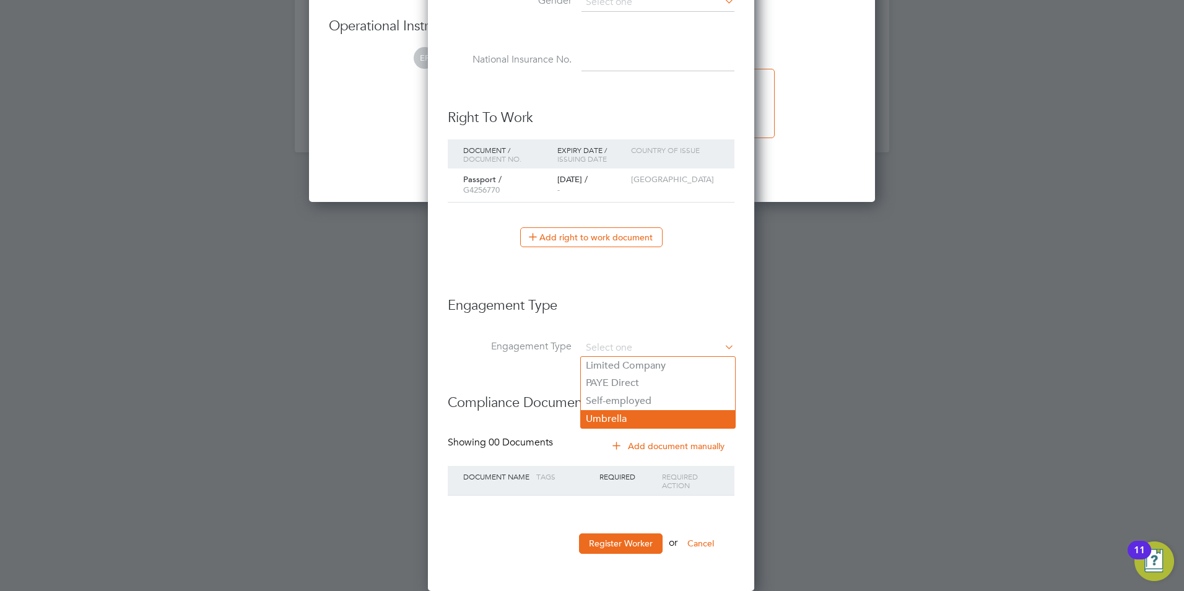
click at [647, 417] on li "Umbrella" at bounding box center [658, 419] width 154 height 18
type input "Umbrella"
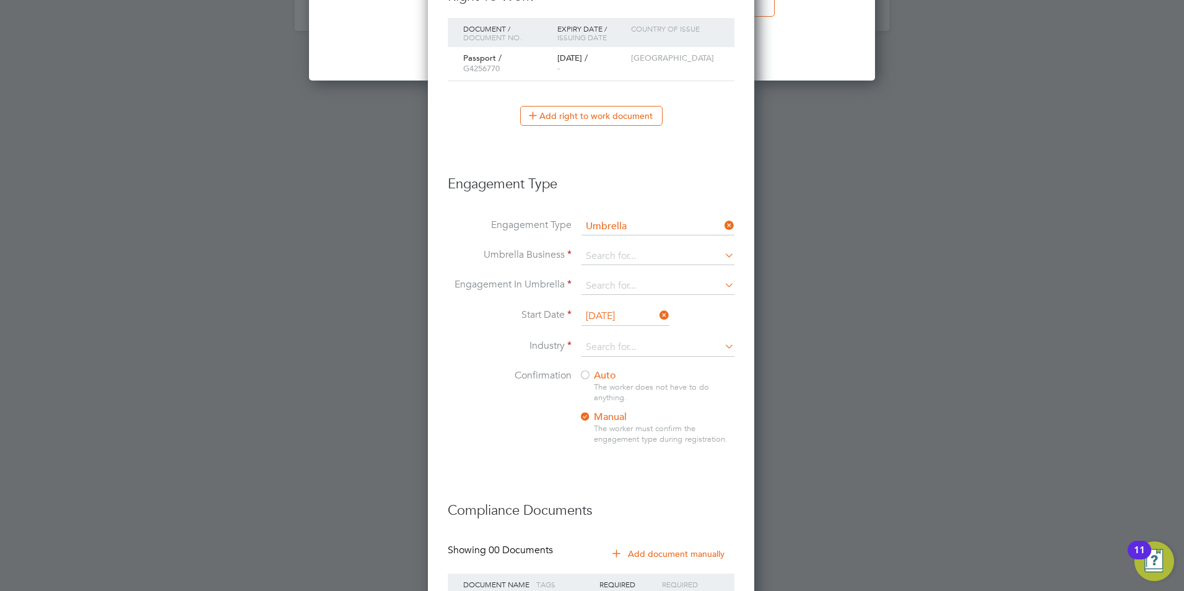
scroll to position [1601, 0]
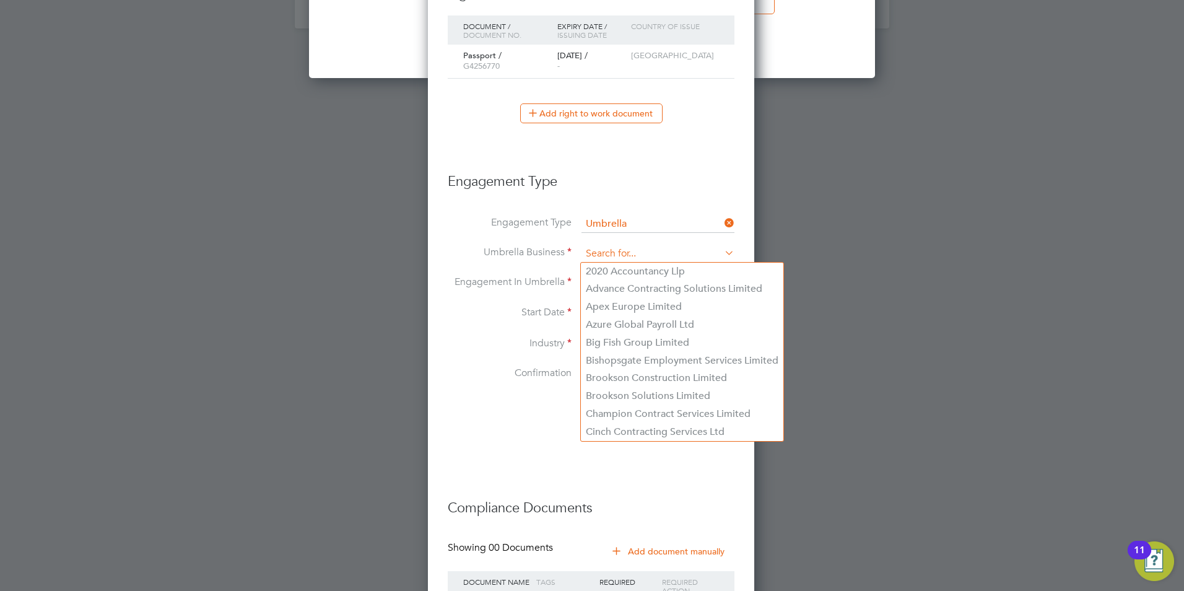
click at [619, 258] on input at bounding box center [658, 253] width 153 height 17
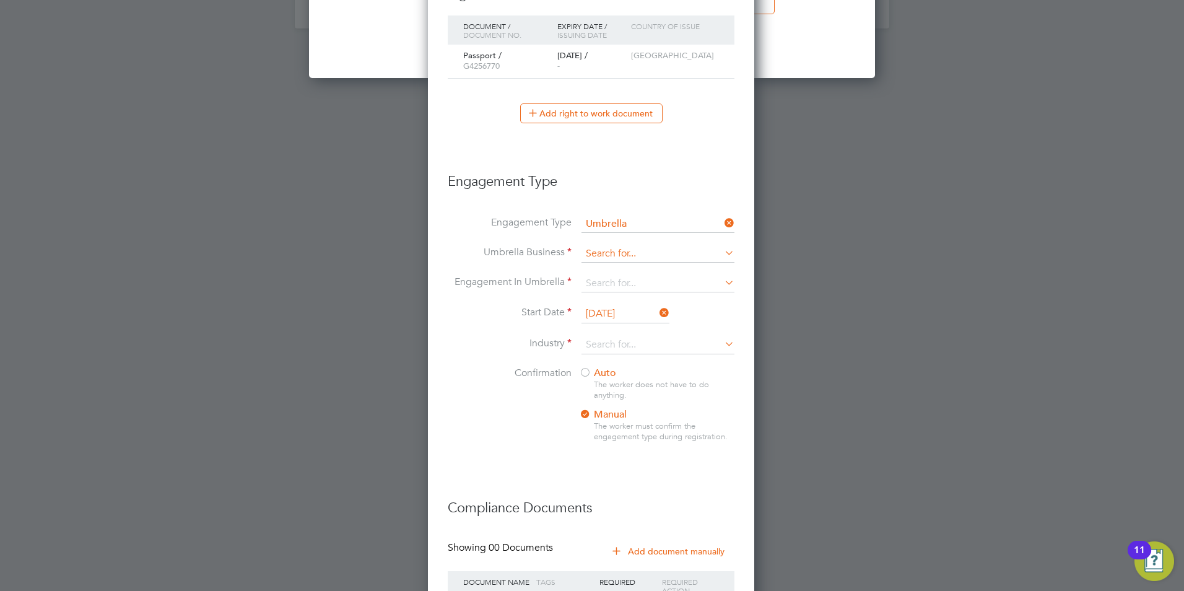
click at [606, 257] on input at bounding box center [658, 253] width 153 height 17
type input "M"
type input "work"
click at [722, 252] on icon at bounding box center [722, 252] width 0 height 17
click at [621, 255] on input at bounding box center [658, 253] width 153 height 17
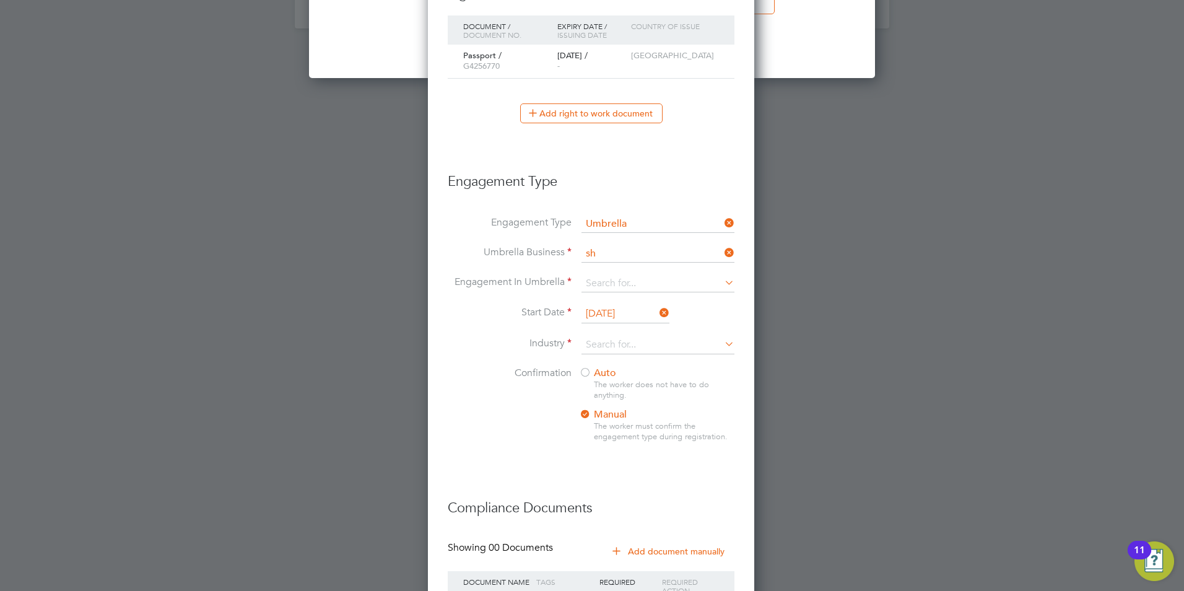
type input "s"
type input "c"
click at [722, 253] on icon at bounding box center [722, 252] width 0 height 17
click at [722, 255] on icon at bounding box center [722, 252] width 0 height 17
click at [722, 248] on icon at bounding box center [722, 252] width 0 height 17
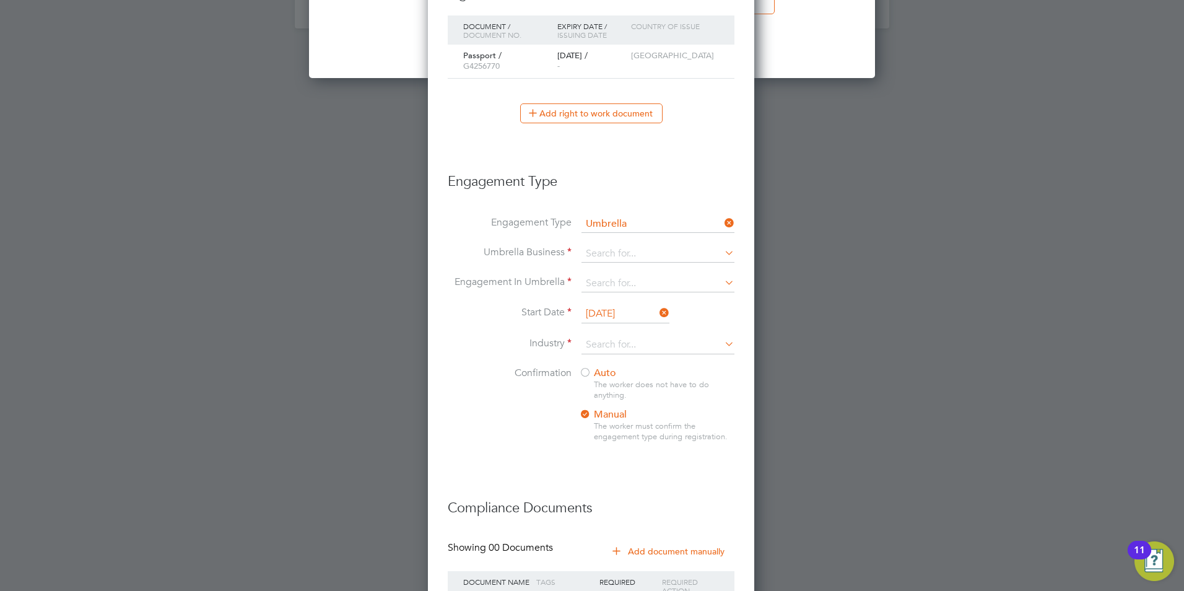
click at [722, 247] on icon at bounding box center [722, 252] width 0 height 17
click at [621, 258] on input at bounding box center [658, 253] width 153 height 17
click at [619, 271] on li "Umbrella Business" at bounding box center [591, 260] width 287 height 30
click at [634, 284] on input at bounding box center [658, 283] width 153 height 17
click at [722, 254] on icon at bounding box center [722, 252] width 0 height 17
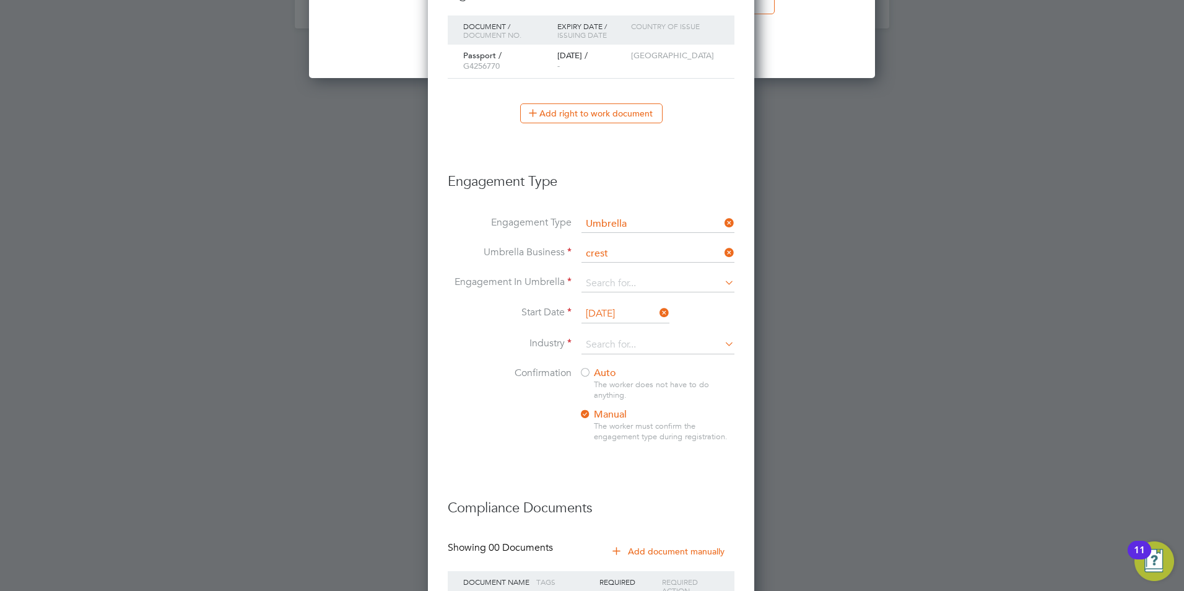
type input "Crest Plus Operations Limited"
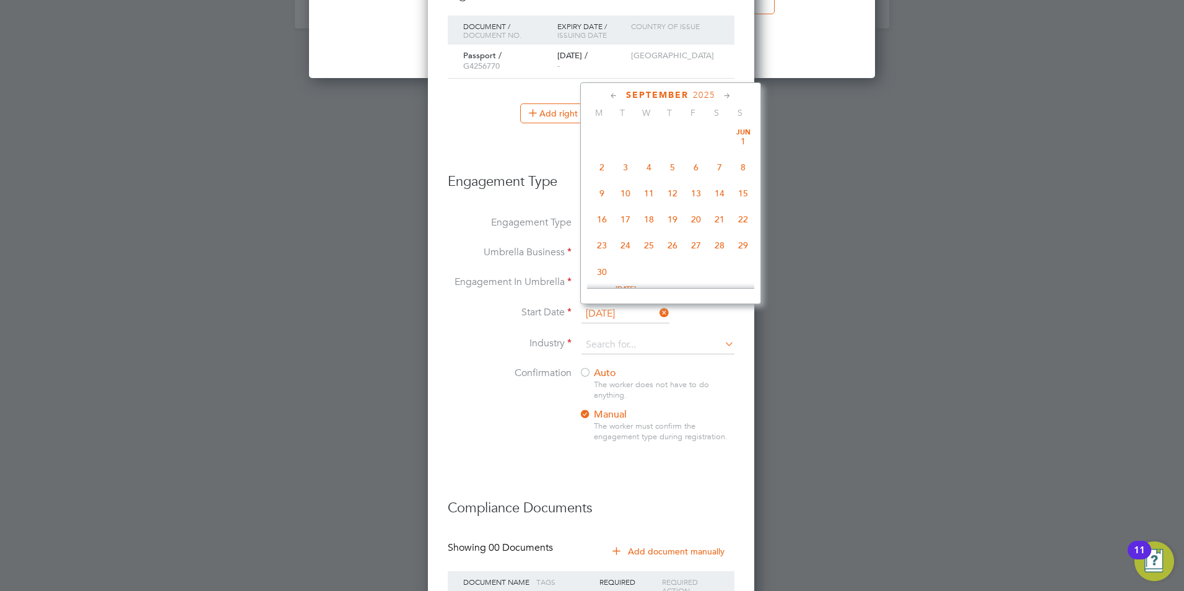
scroll to position [375, 0]
click at [719, 314] on li "Start Date [DATE]" at bounding box center [591, 320] width 287 height 31
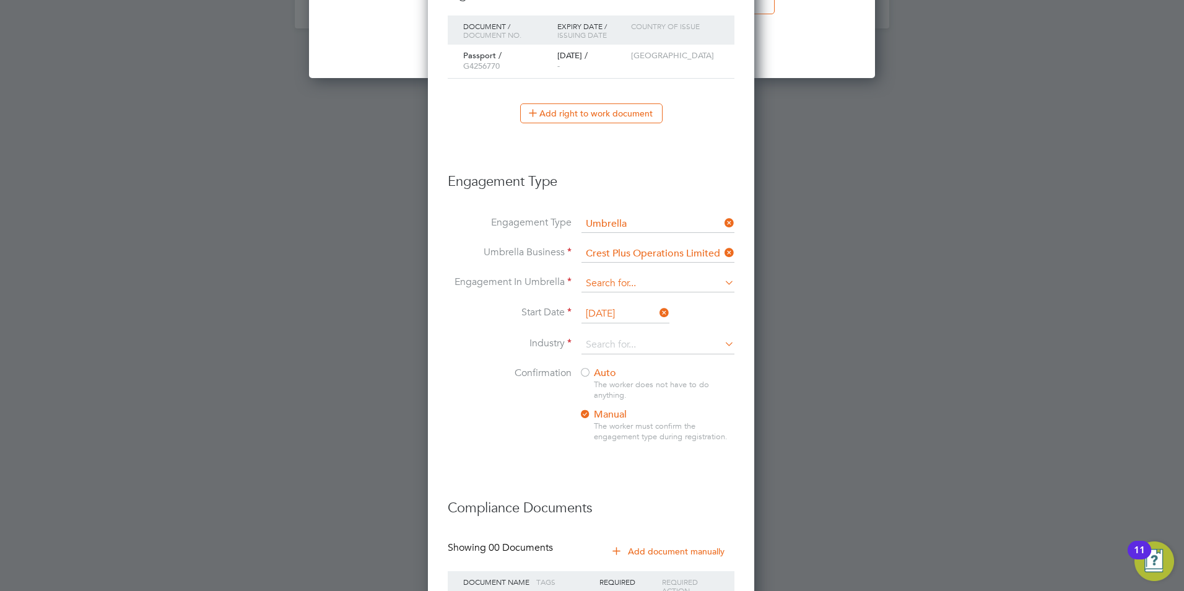
click at [632, 283] on input at bounding box center [658, 283] width 153 height 17
click at [631, 365] on li "PAYE Umbrella" at bounding box center [658, 373] width 154 height 18
type input "PAYE Umbrella"
click at [657, 313] on icon at bounding box center [657, 312] width 0 height 17
click at [636, 315] on input at bounding box center [626, 314] width 88 height 19
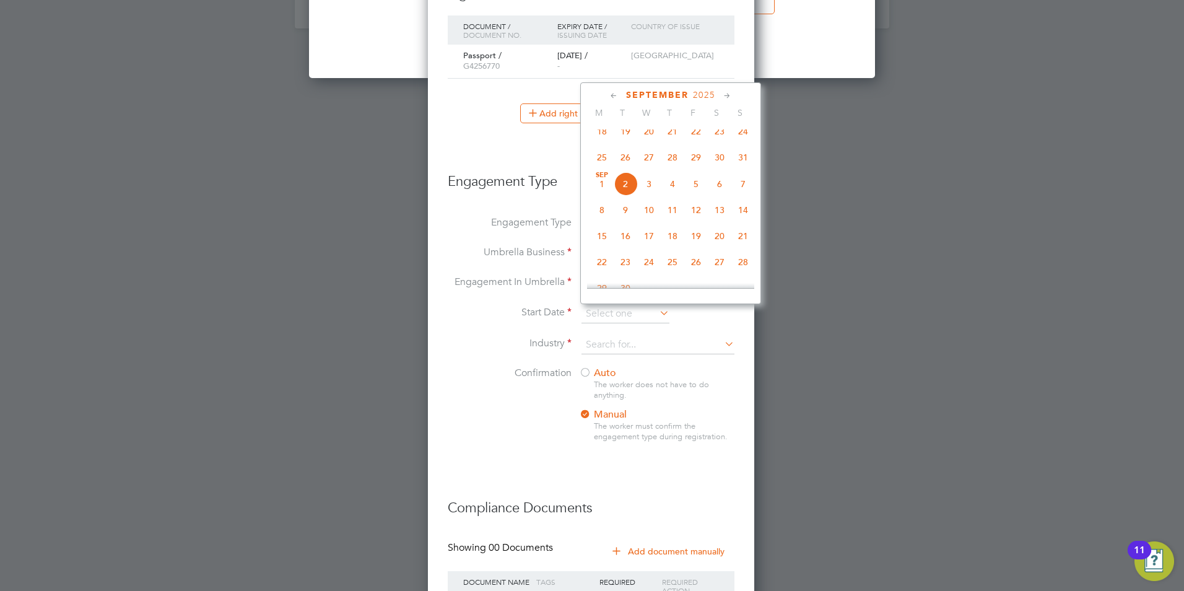
click at [601, 196] on span "[DATE]" at bounding box center [602, 184] width 24 height 24
type input "[DATE]"
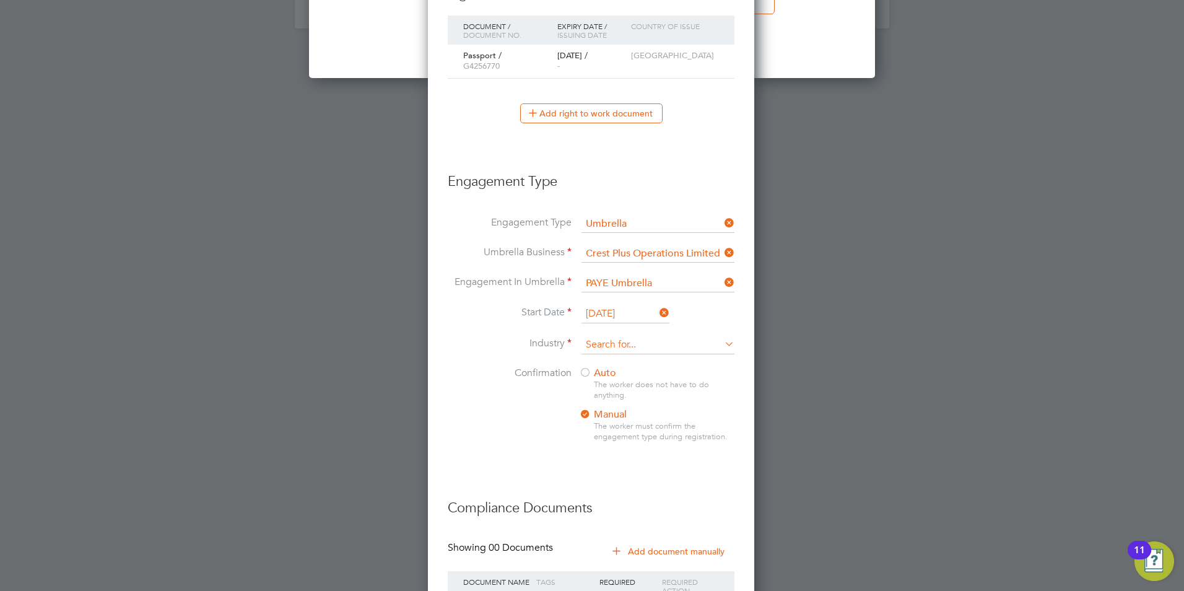
click at [634, 343] on input at bounding box center [658, 345] width 153 height 19
click at [646, 360] on li "Con struction" at bounding box center [658, 362] width 154 height 17
type input "Construction"
click at [586, 375] on div at bounding box center [585, 373] width 12 height 12
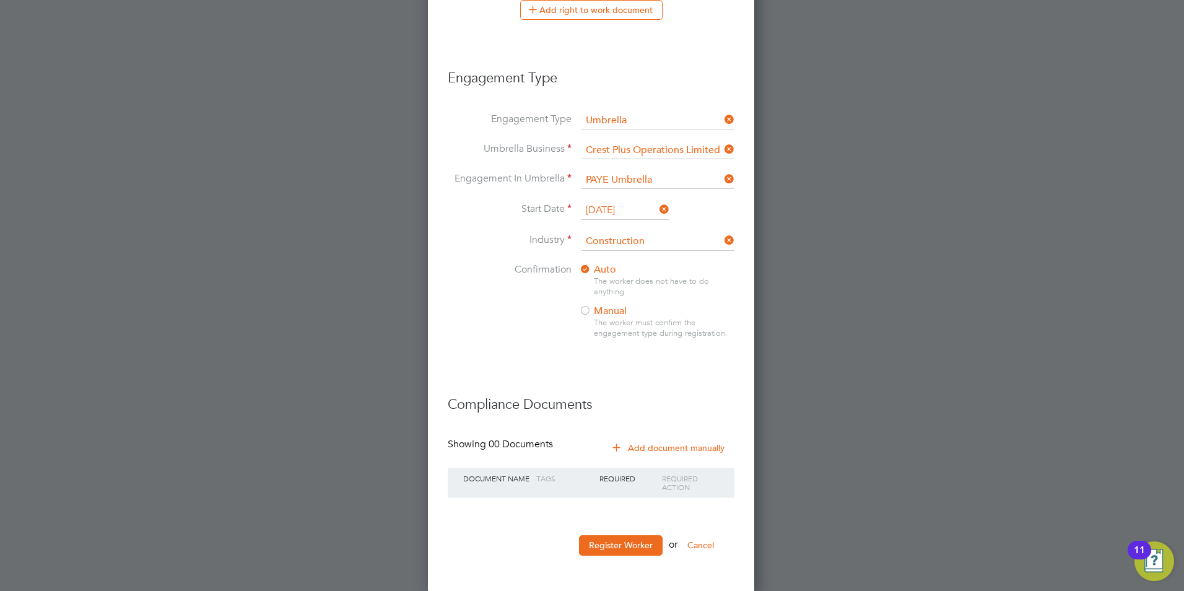
scroll to position [1706, 0]
click at [640, 544] on button "Register Worker" at bounding box center [621, 543] width 84 height 20
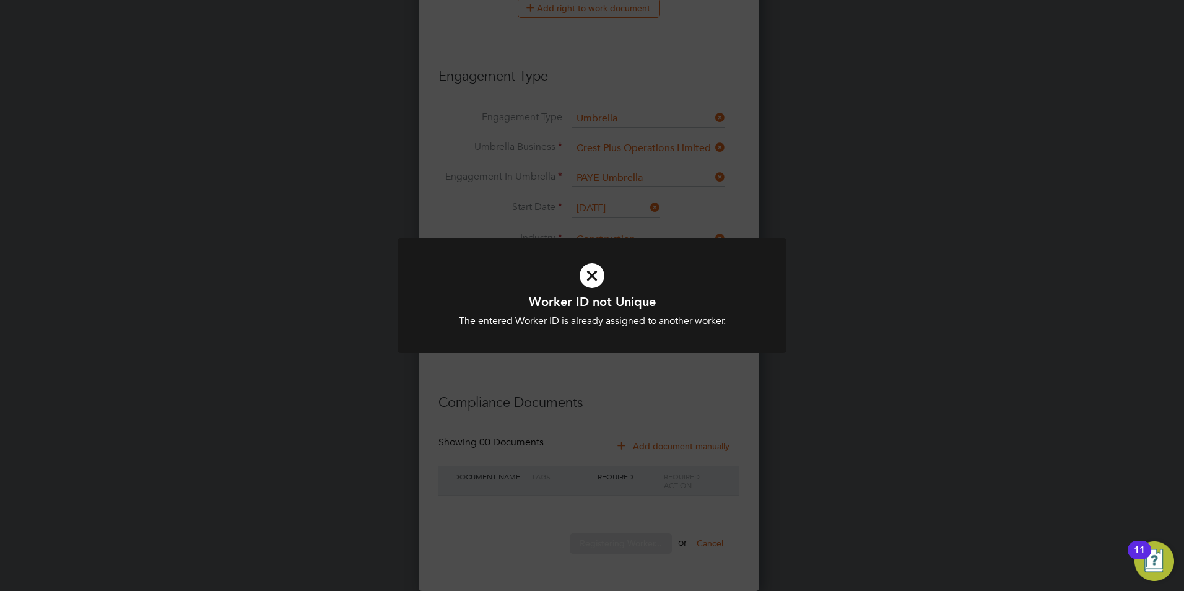
scroll to position [1371, 328]
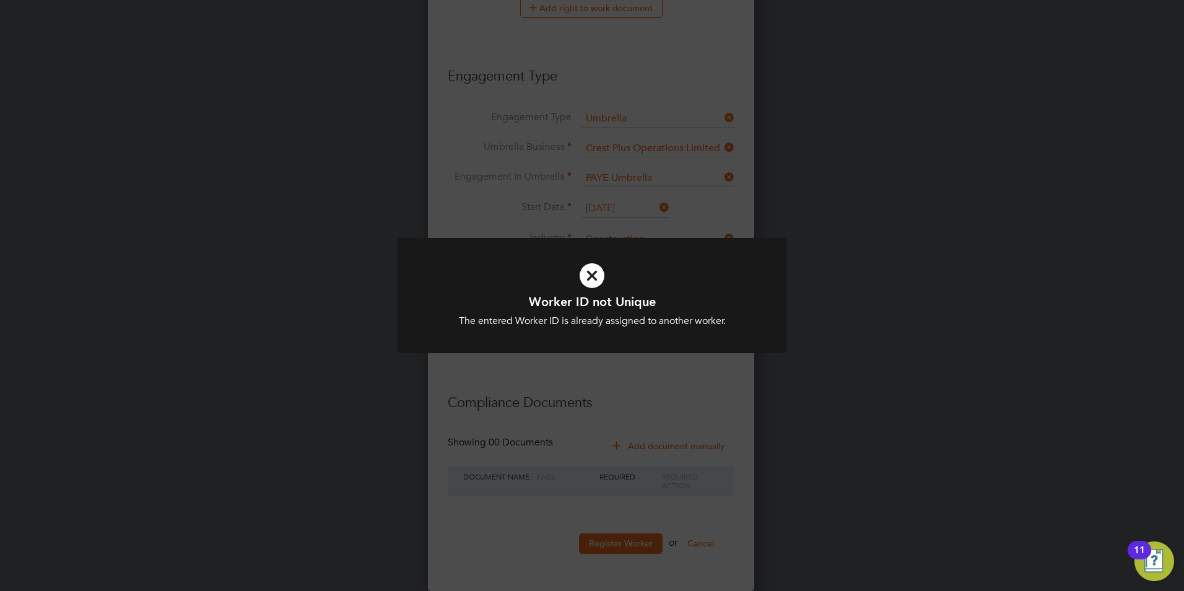
click at [696, 398] on div "Worker ID not Unique The entered Worker ID is already assigned to another worke…" at bounding box center [592, 295] width 1184 height 591
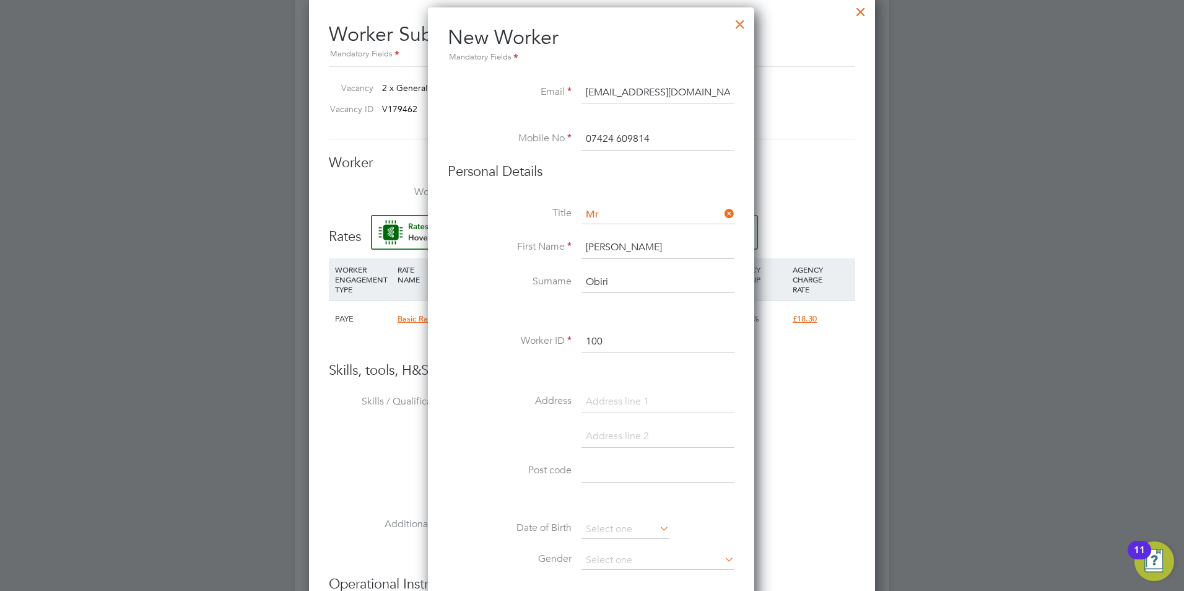
scroll to position [839, 0]
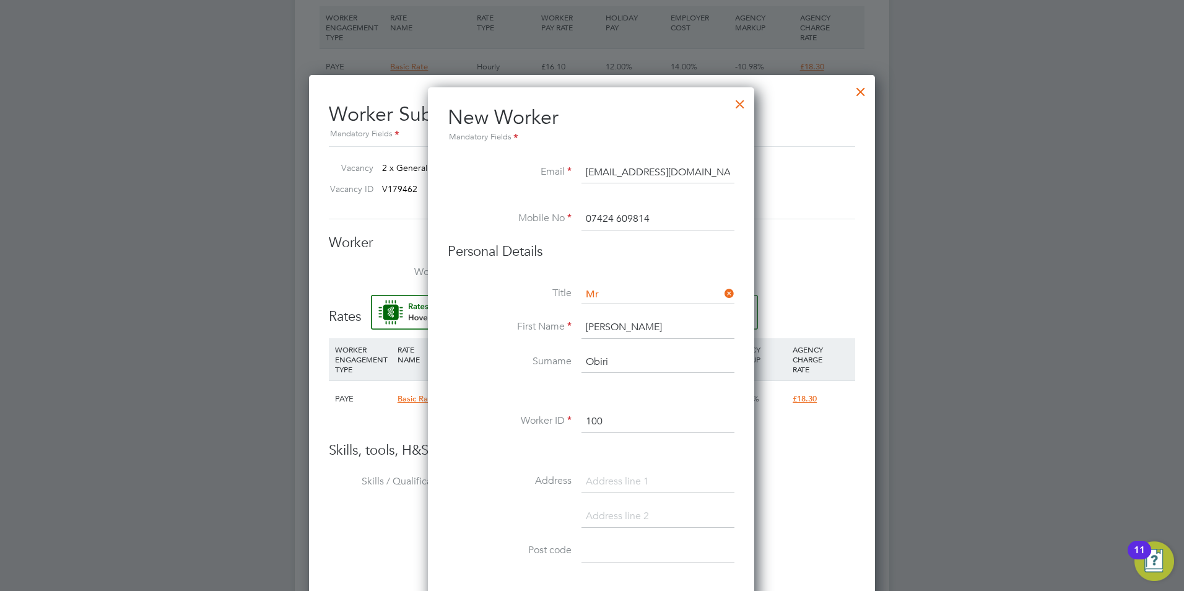
click at [626, 415] on input "100" at bounding box center [658, 422] width 153 height 22
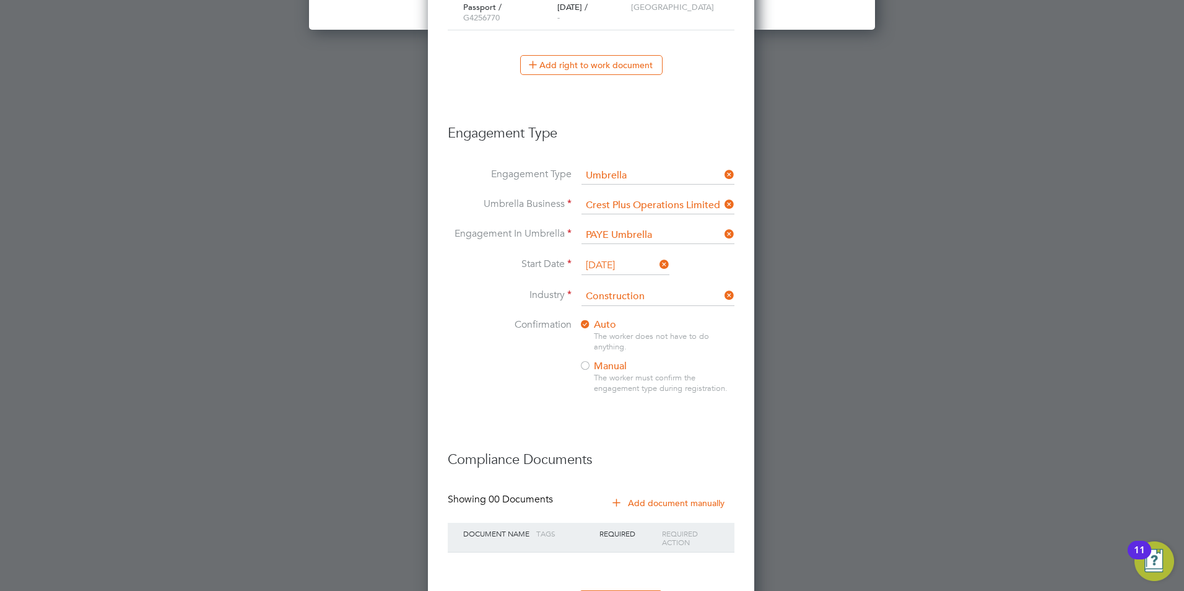
scroll to position [1706, 0]
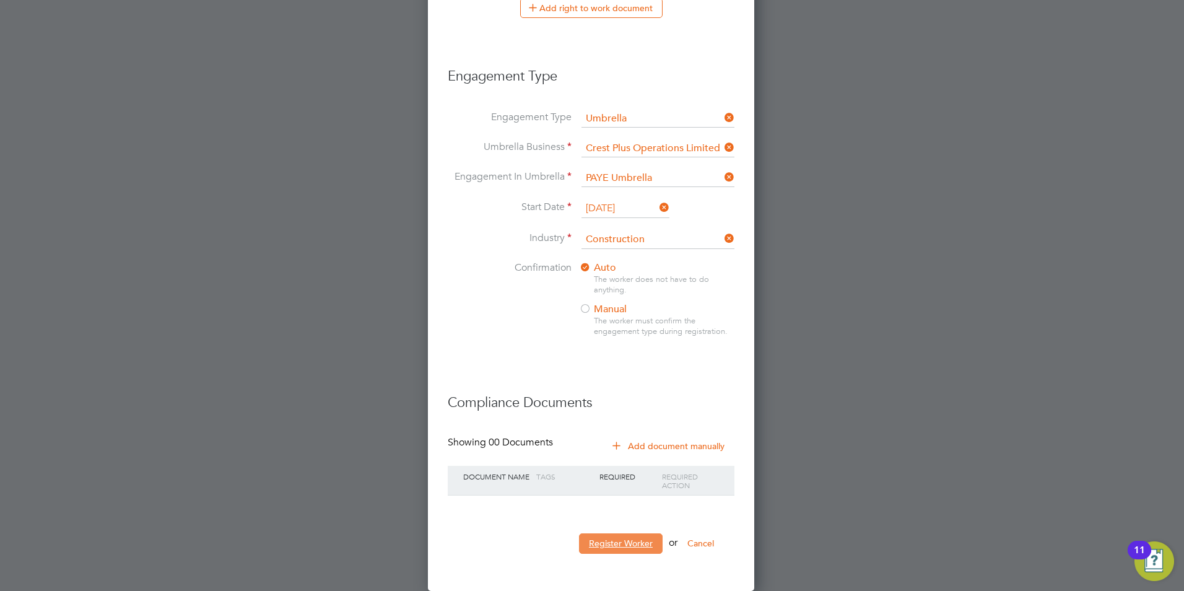
click at [627, 544] on button "Register Worker" at bounding box center [621, 543] width 84 height 20
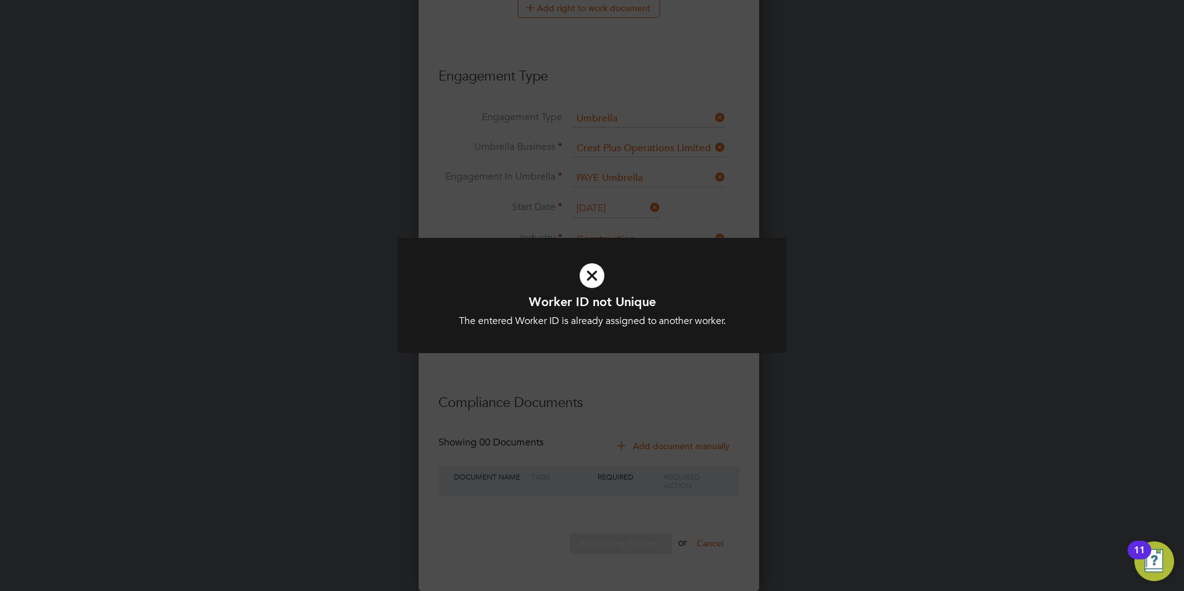
click at [636, 358] on div "Worker ID not Unique The entered Worker ID is already assigned to another worke…" at bounding box center [592, 303] width 389 height 131
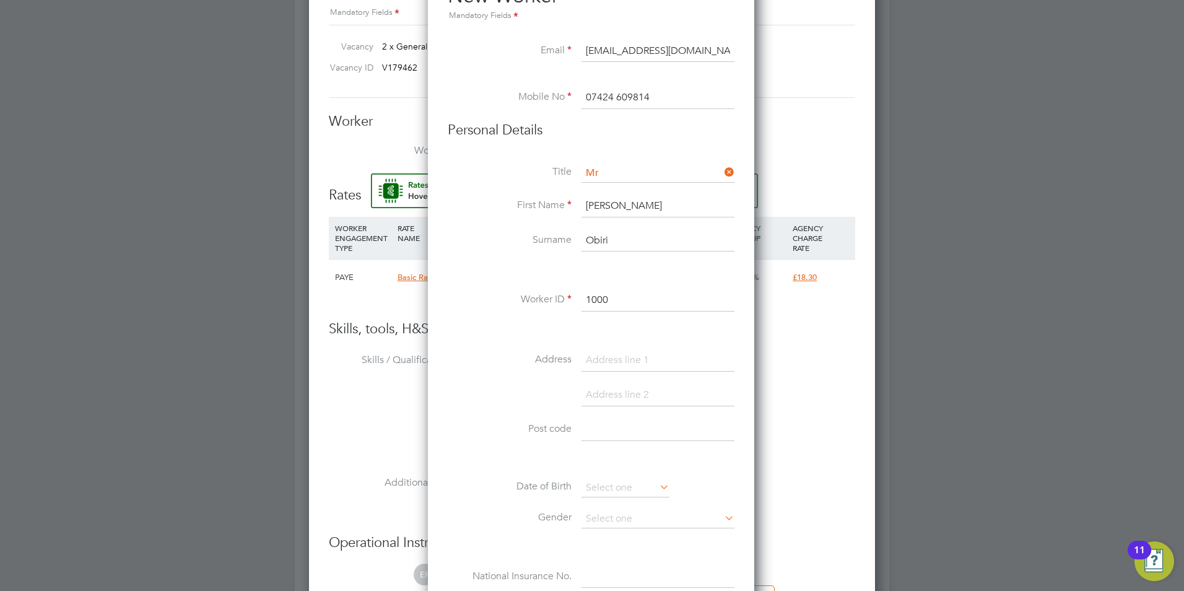
scroll to position [963, 0]
click at [669, 290] on input "1000" at bounding box center [658, 298] width 153 height 22
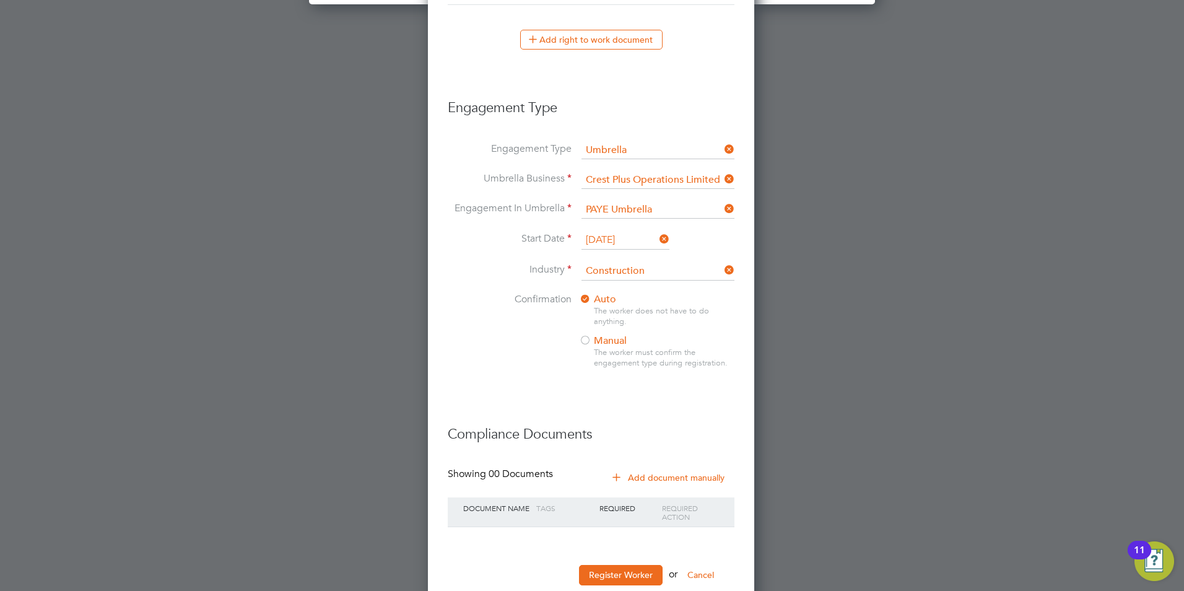
scroll to position [1706, 0]
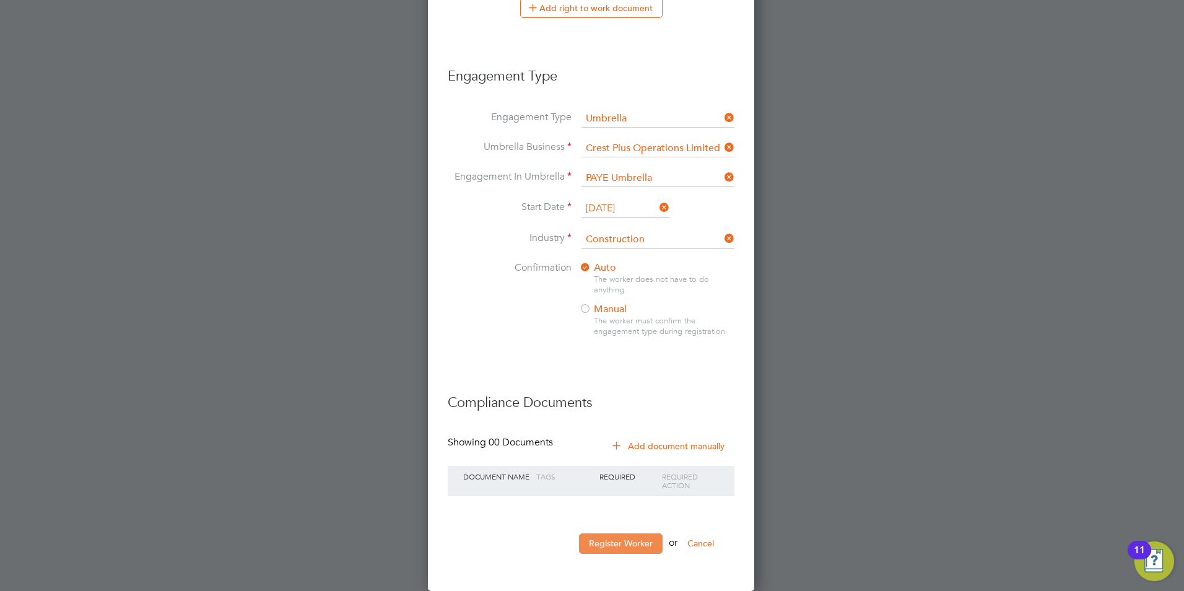
type input "10001"
click at [642, 539] on button "Register Worker" at bounding box center [621, 543] width 84 height 20
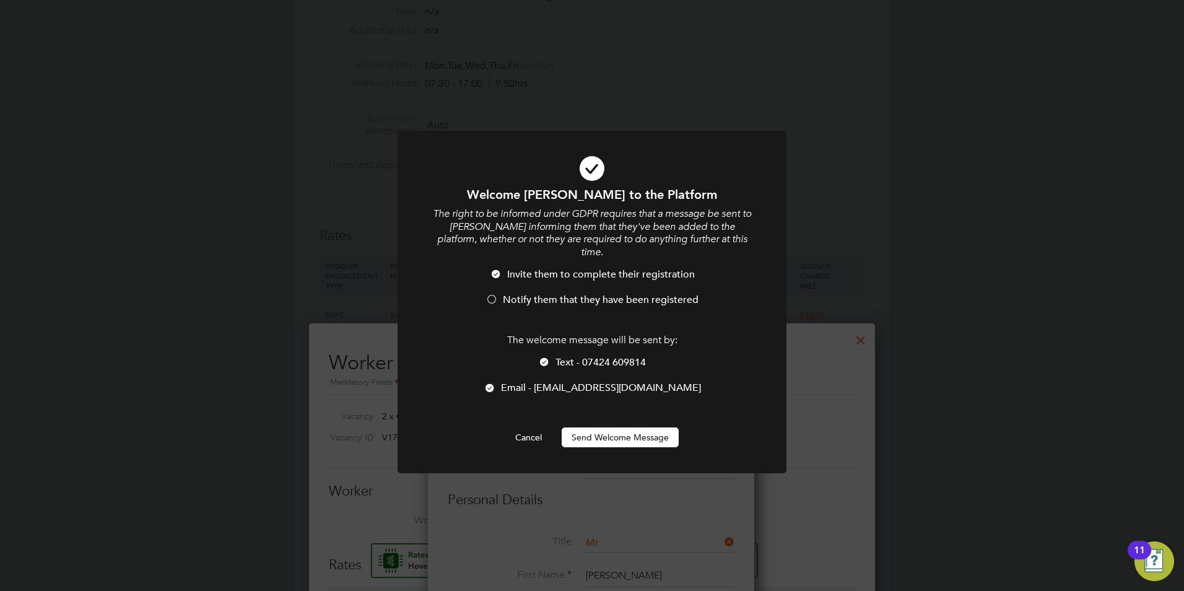
scroll to position [1371, 328]
click at [492, 294] on div at bounding box center [492, 300] width 12 height 12
click at [544, 357] on div at bounding box center [544, 363] width 12 height 12
click at [591, 427] on button "Send Welcome Message" at bounding box center [620, 437] width 117 height 20
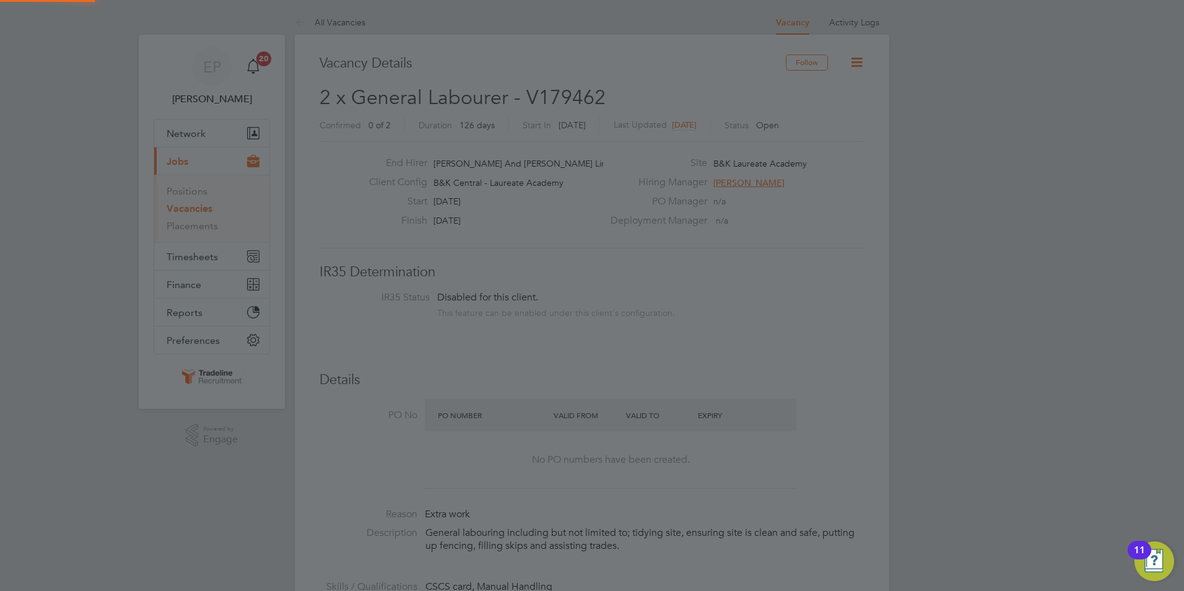
scroll to position [591, 0]
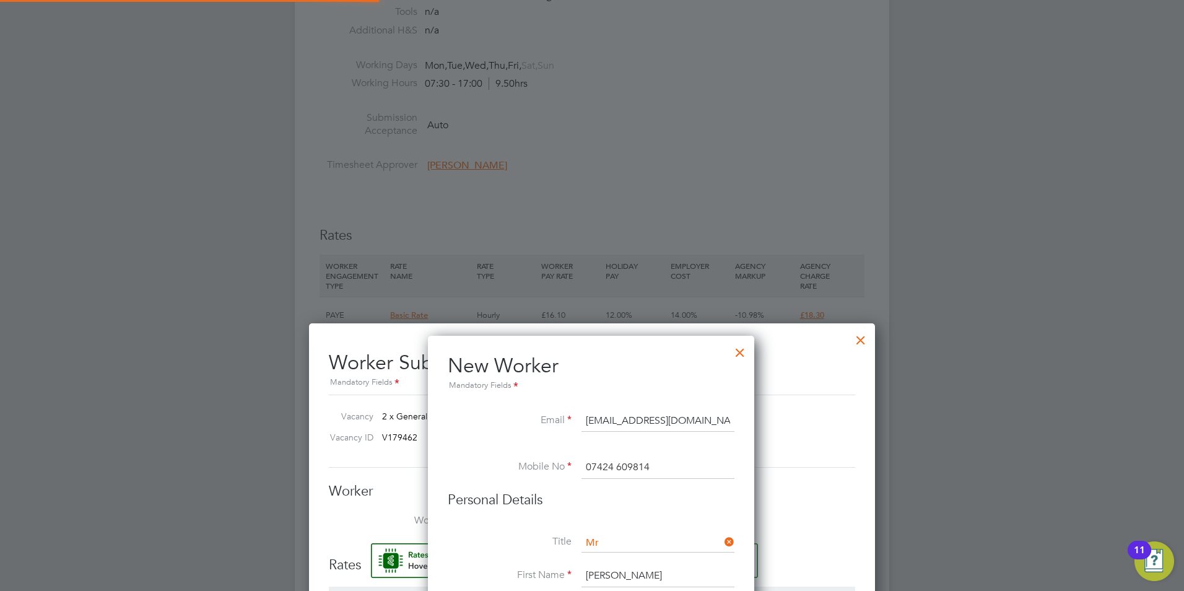
type input "[PERSON_NAME] (10001)"
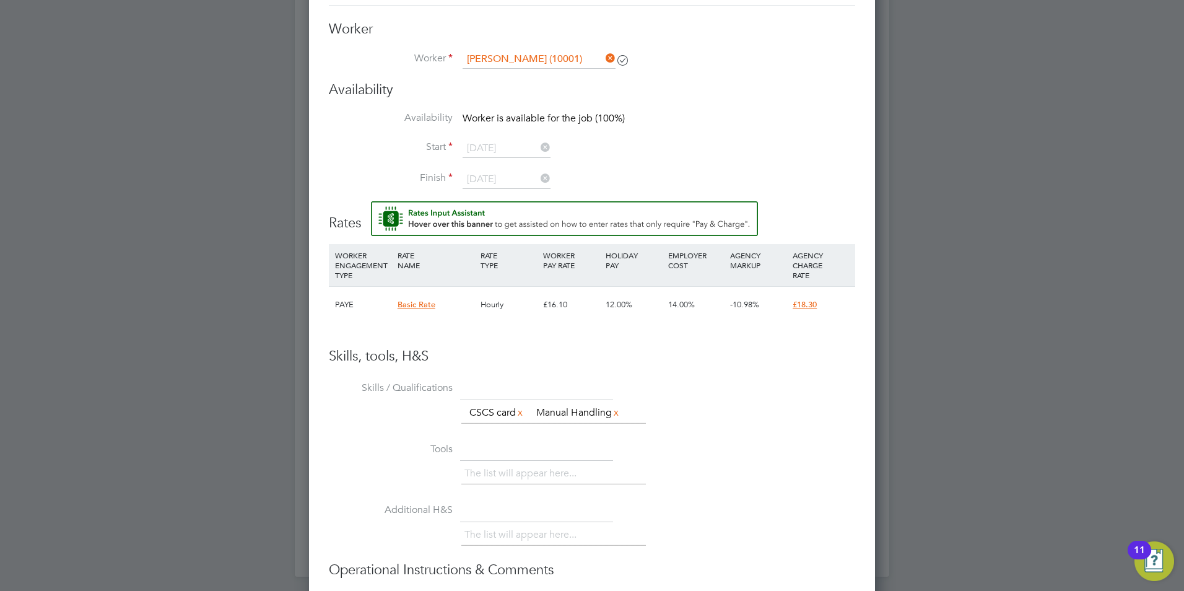
scroll to position [1208, 0]
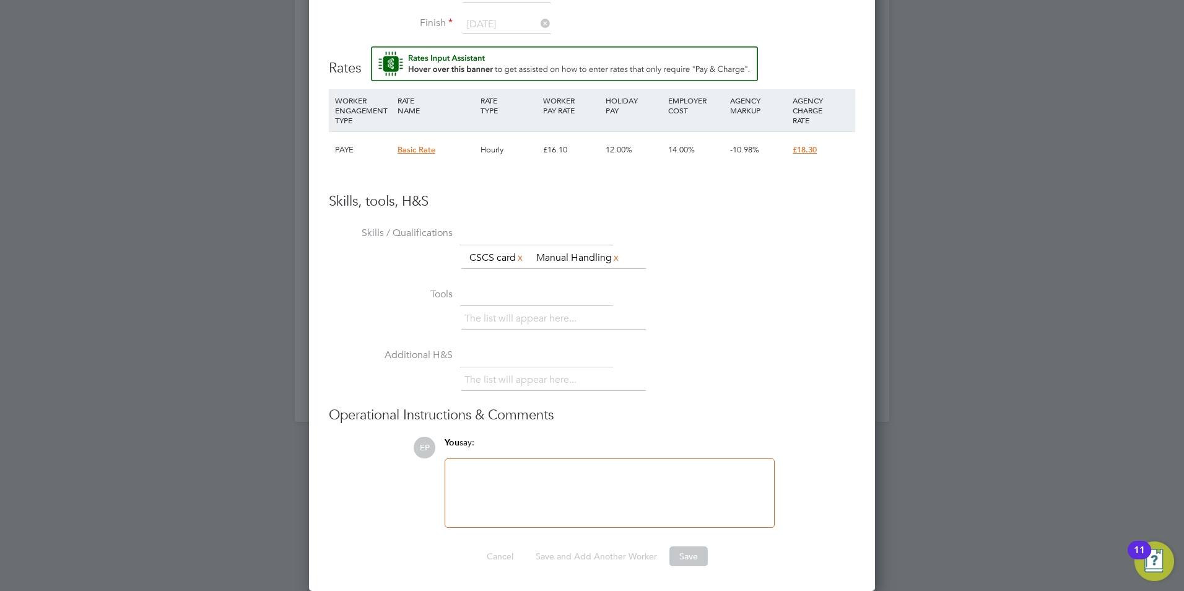
click at [598, 487] on div at bounding box center [610, 492] width 314 height 53
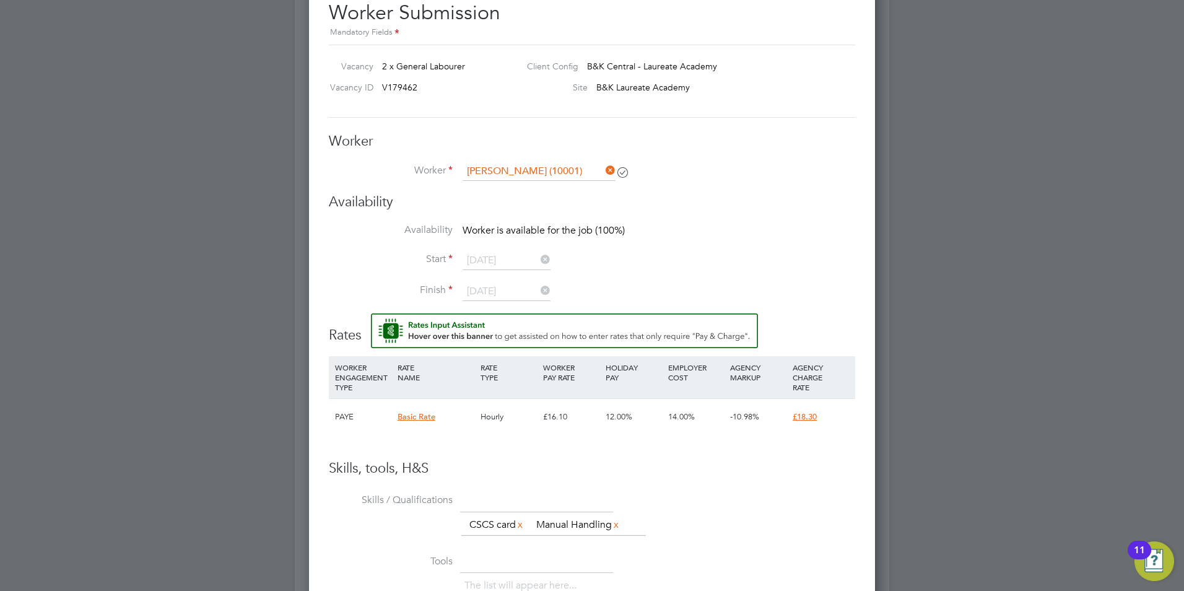
scroll to position [774, 0]
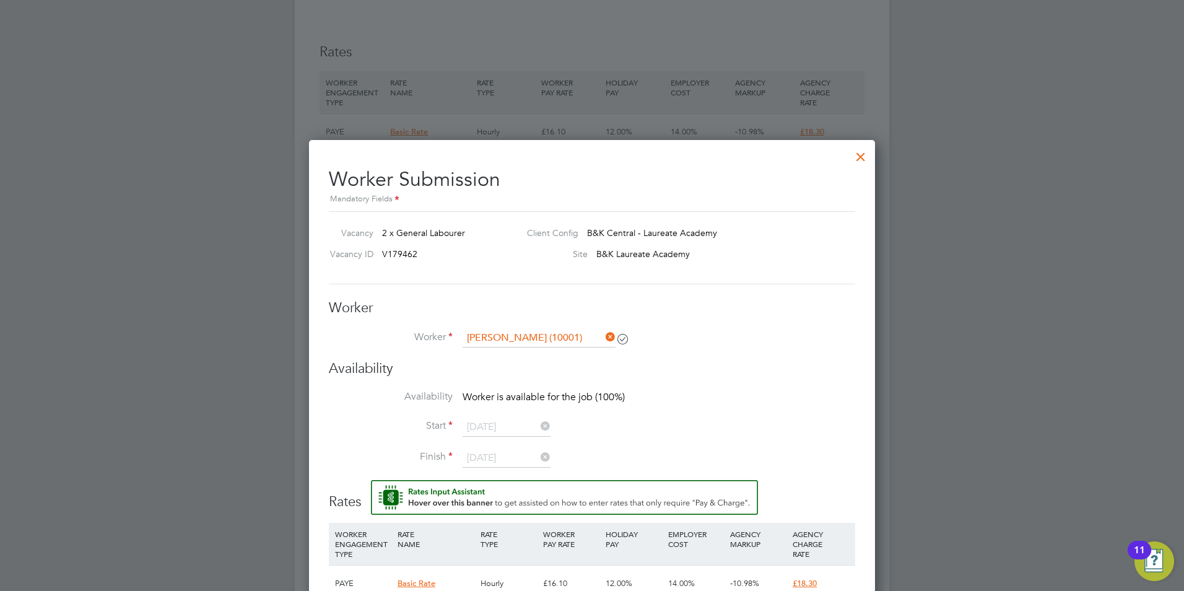
click at [550, 294] on div "Worker Submission Mandatory Fields Vacancy 2 x General Labourer Client Config B…" at bounding box center [592, 578] width 526 height 842
click at [684, 423] on li "Start [DATE]" at bounding box center [592, 433] width 526 height 31
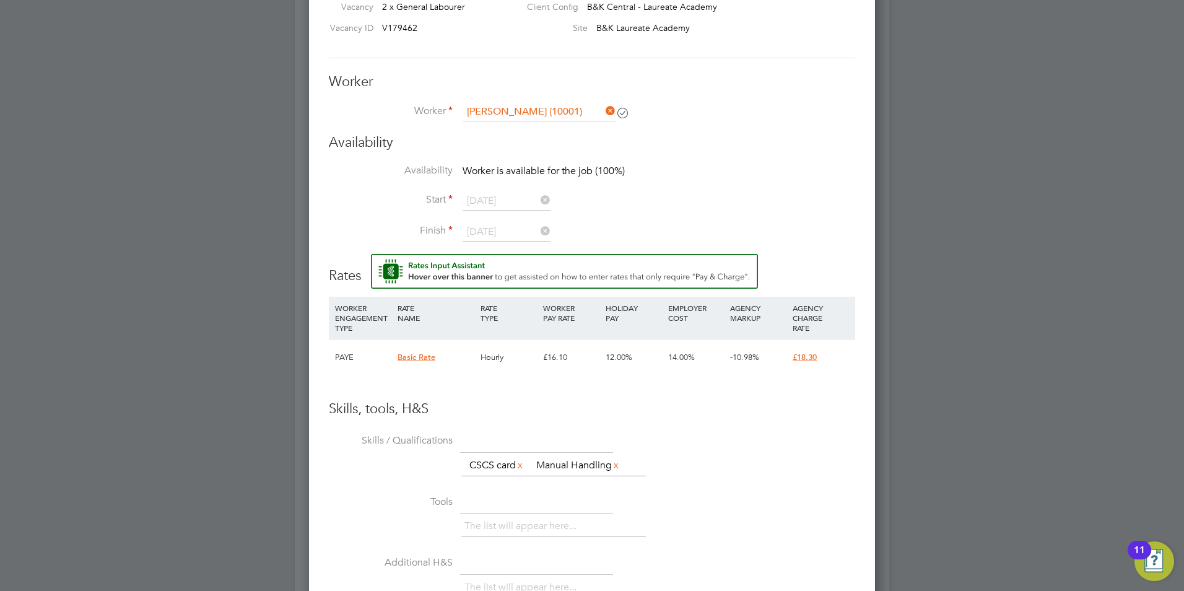
scroll to position [1022, 0]
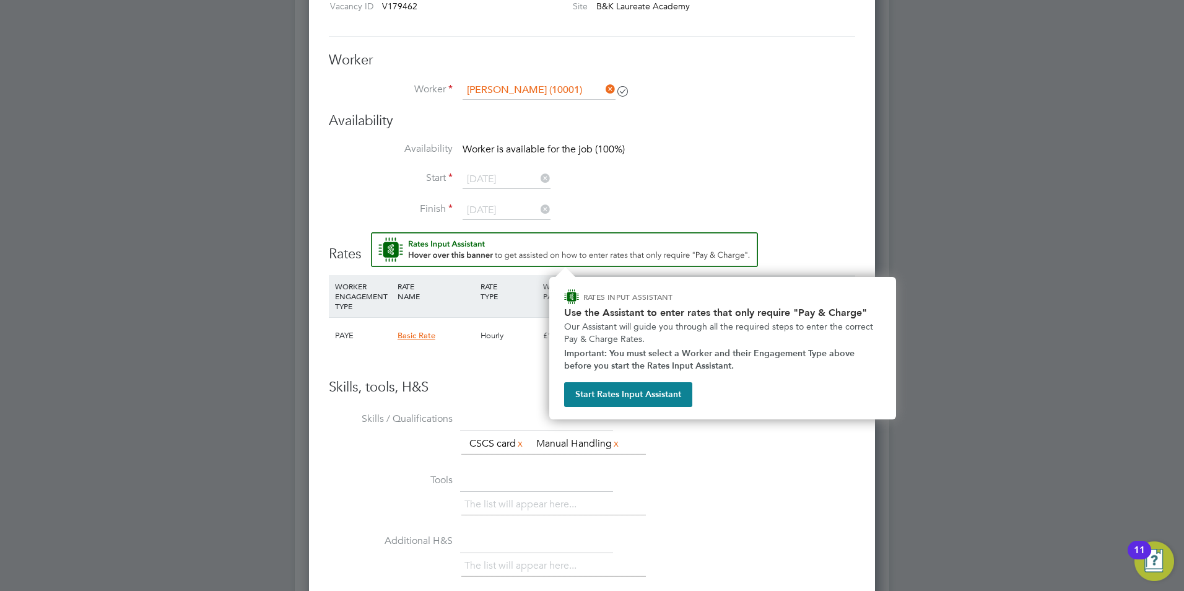
click at [617, 251] on img "Rate Assistant" at bounding box center [564, 249] width 387 height 35
click at [608, 391] on button "Start Rates Input Assistant" at bounding box center [628, 394] width 128 height 25
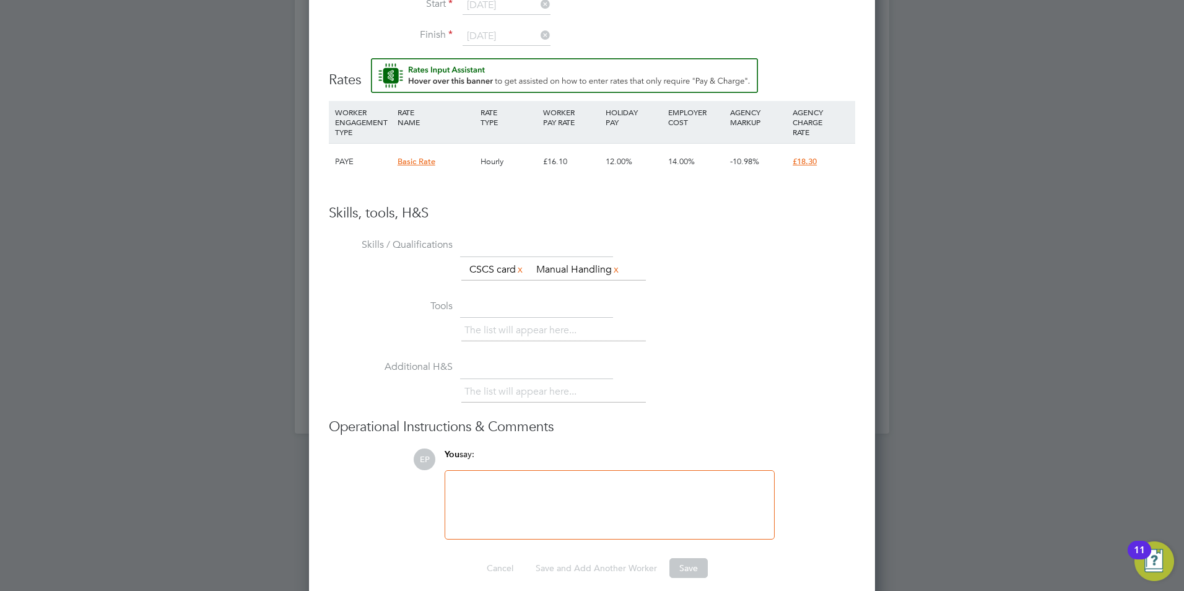
scroll to position [1208, 0]
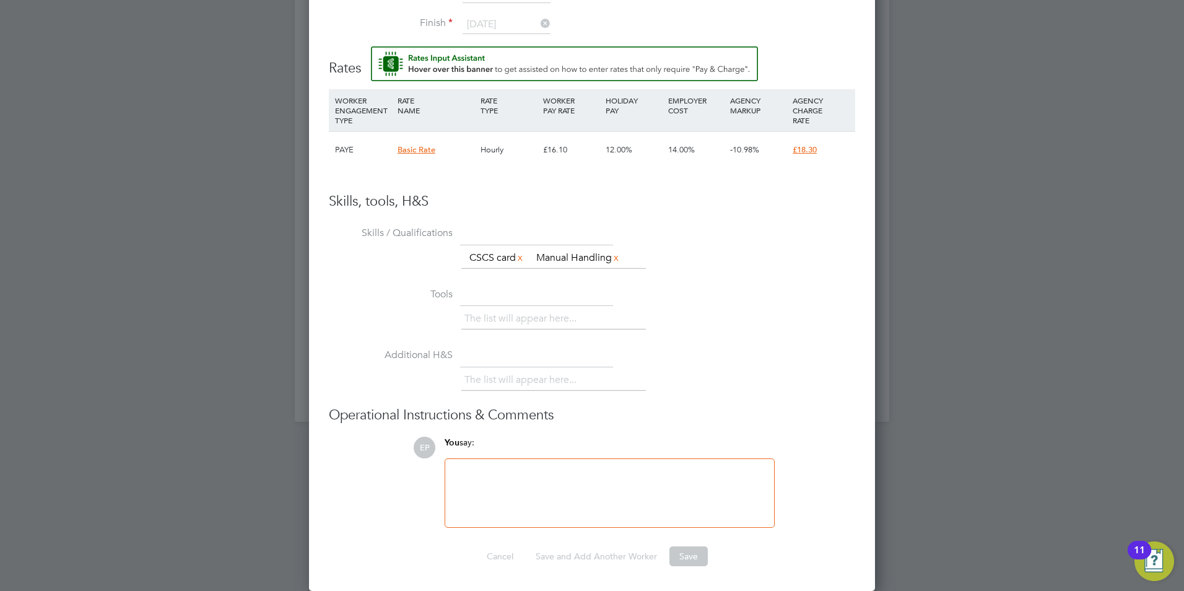
click at [655, 490] on div at bounding box center [610, 492] width 314 height 53
click at [738, 427] on ul "Skills / Qualifications The list will appear here... CSCS card x Manual Handlin…" at bounding box center [592, 375] width 526 height 305
click at [609, 495] on div "n/a" at bounding box center [610, 492] width 314 height 53
click at [416, 535] on ng-form "Worker Worker [PERSON_NAME] (10001) Worker Engagement Type Availability Availab…" at bounding box center [592, 216] width 526 height 700
drag, startPoint x: 502, startPoint y: 482, endPoint x: 412, endPoint y: 474, distance: 90.2
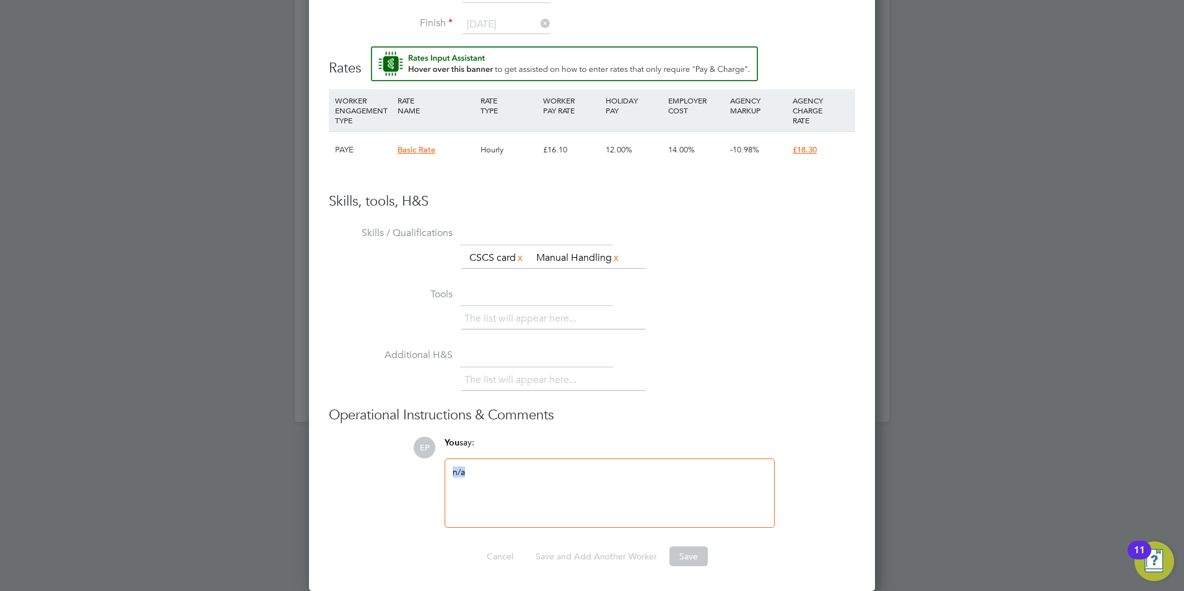
click at [412, 474] on ul "Skills / Qualifications The list will appear here... CSCS card x Manual Handlin…" at bounding box center [592, 375] width 526 height 305
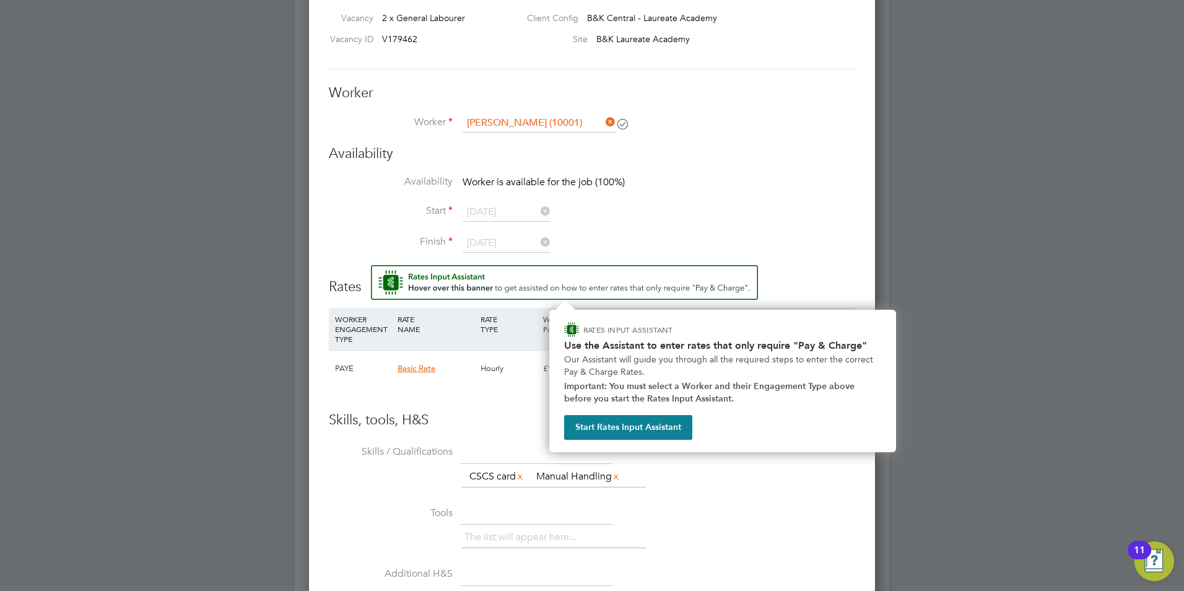
scroll to position [1099, 0]
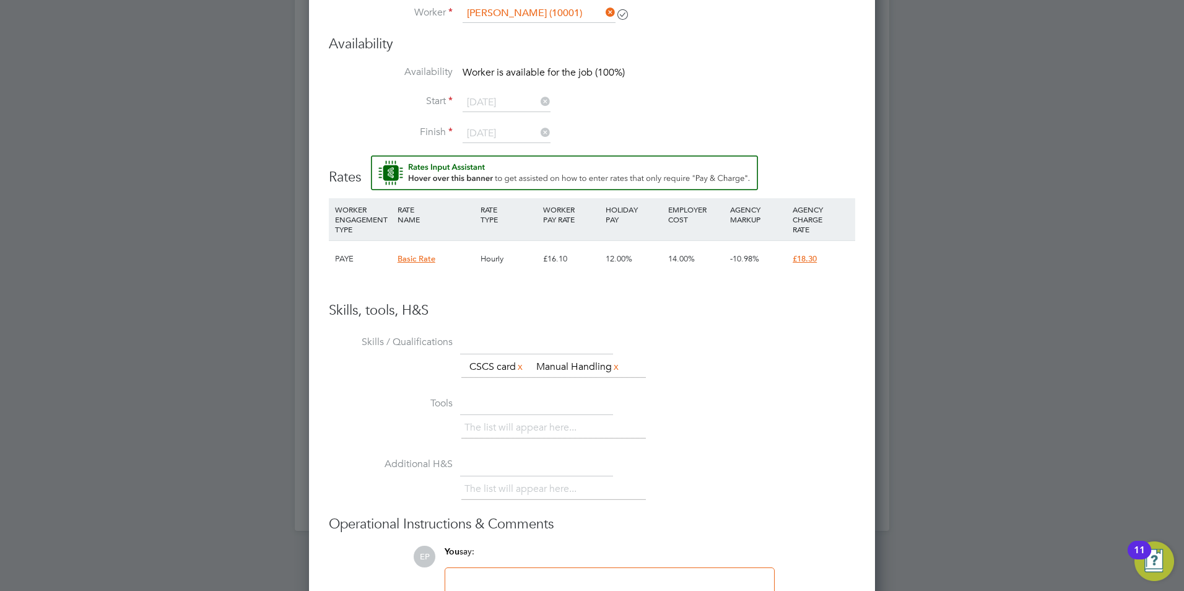
click at [751, 479] on div "The list will appear here..." at bounding box center [658, 490] width 394 height 25
click at [491, 440] on div "The list will appear here..." at bounding box center [553, 429] width 185 height 25
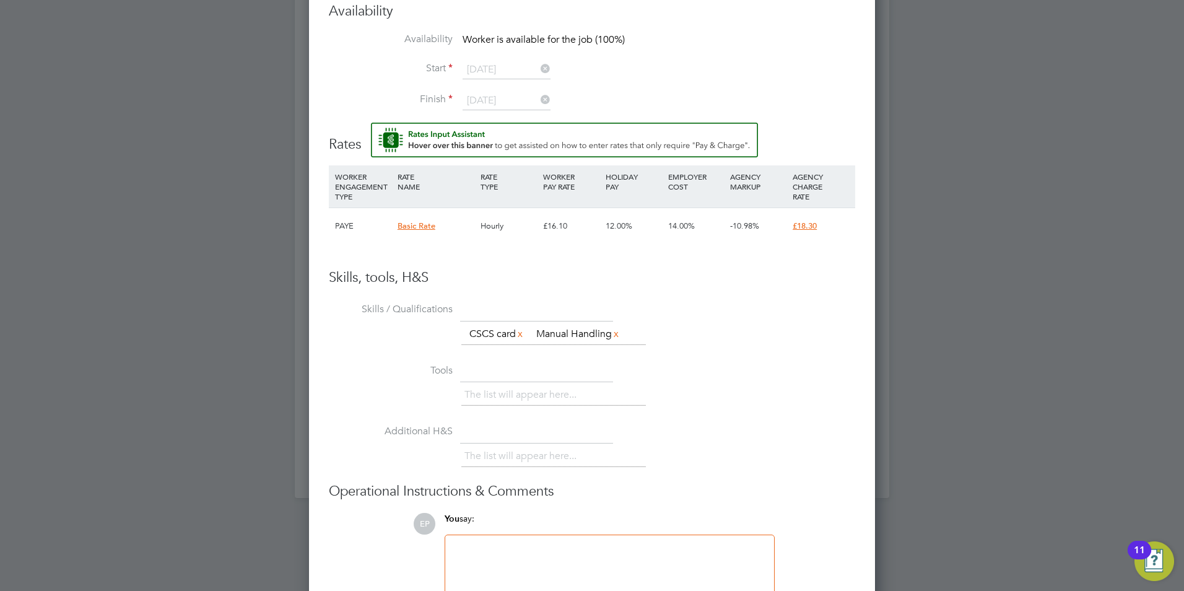
scroll to position [1208, 0]
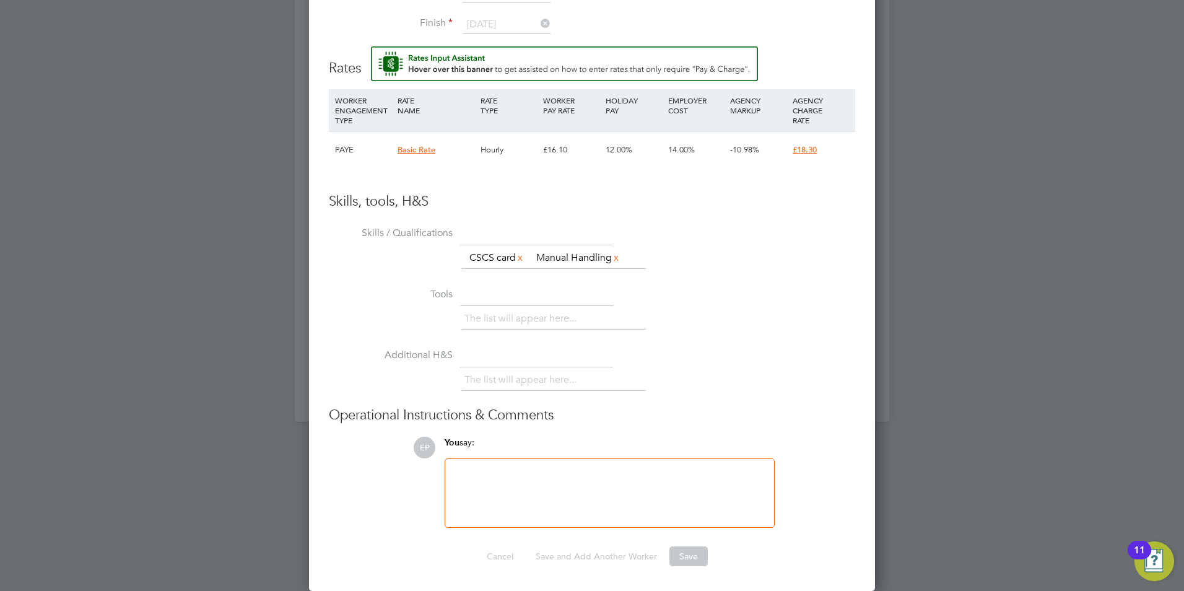
click at [712, 544] on ng-form "Worker Worker [PERSON_NAME] (10001) Worker Engagement Type Availability Availab…" at bounding box center [592, 216] width 526 height 700
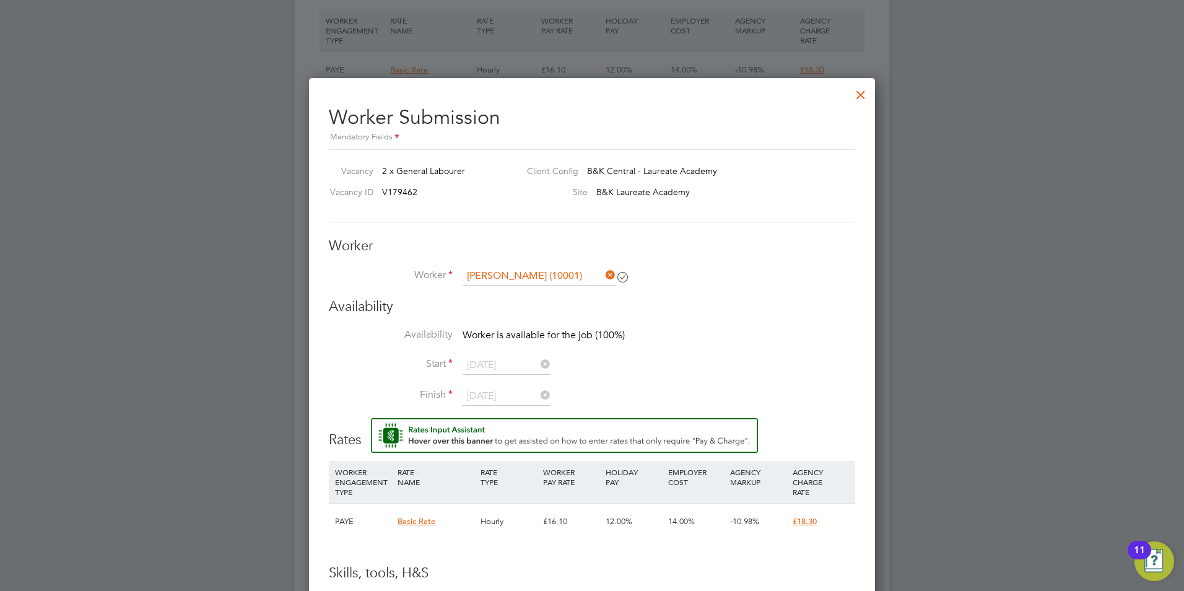
scroll to position [898, 0]
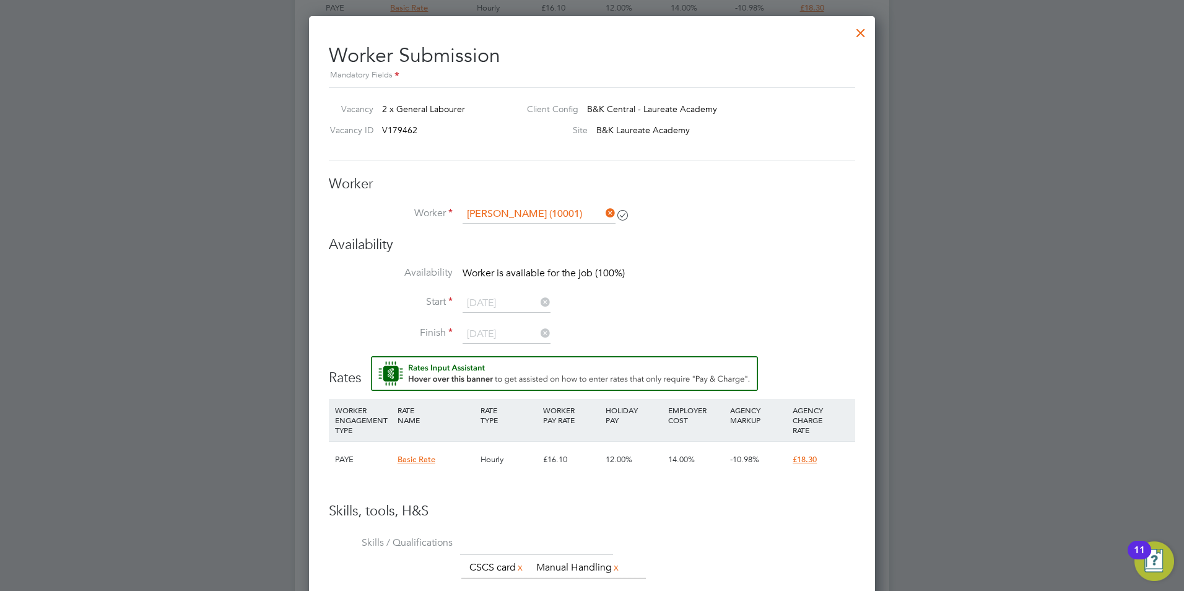
click at [538, 303] on icon at bounding box center [538, 302] width 0 height 17
click at [538, 301] on icon at bounding box center [538, 302] width 0 height 17
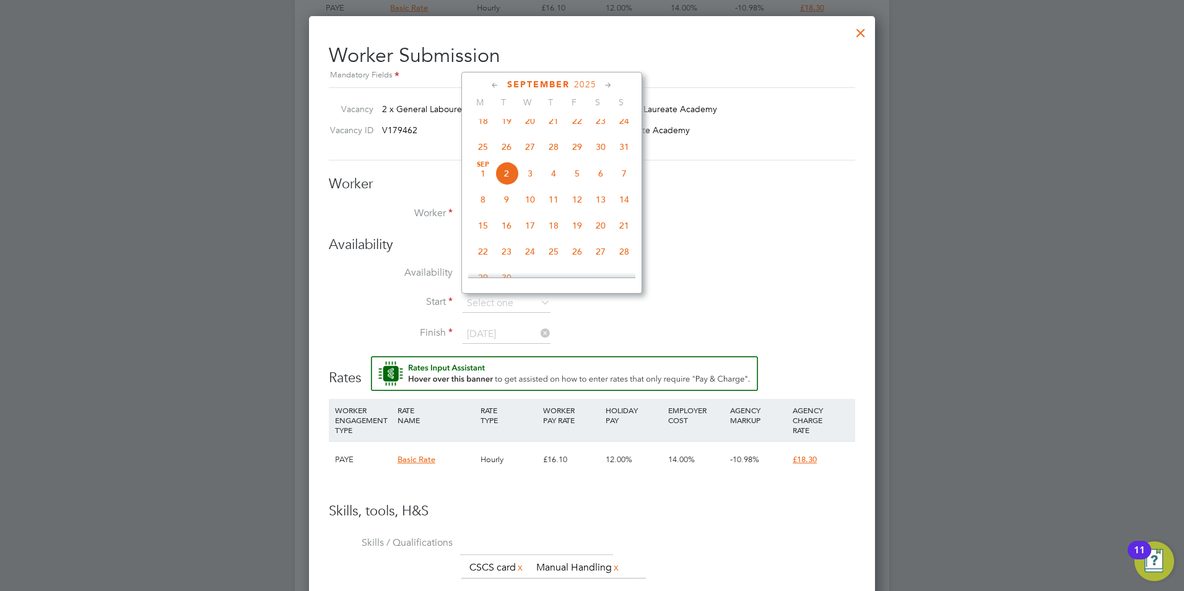
click at [483, 183] on span "[DATE]" at bounding box center [483, 174] width 24 height 24
type input "[DATE]"
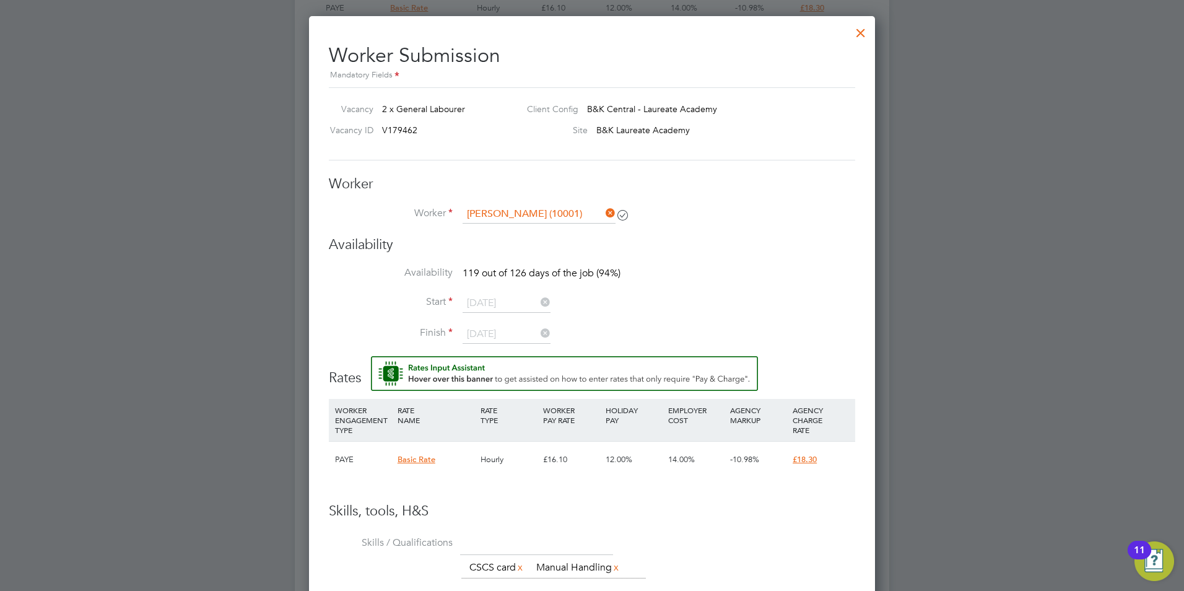
click at [567, 272] on span "119 out of 126 days of the job (94%)" at bounding box center [542, 273] width 158 height 12
click at [640, 275] on li "Availability 119 out of 126 days of the job (94%)" at bounding box center [592, 280] width 526 height 28
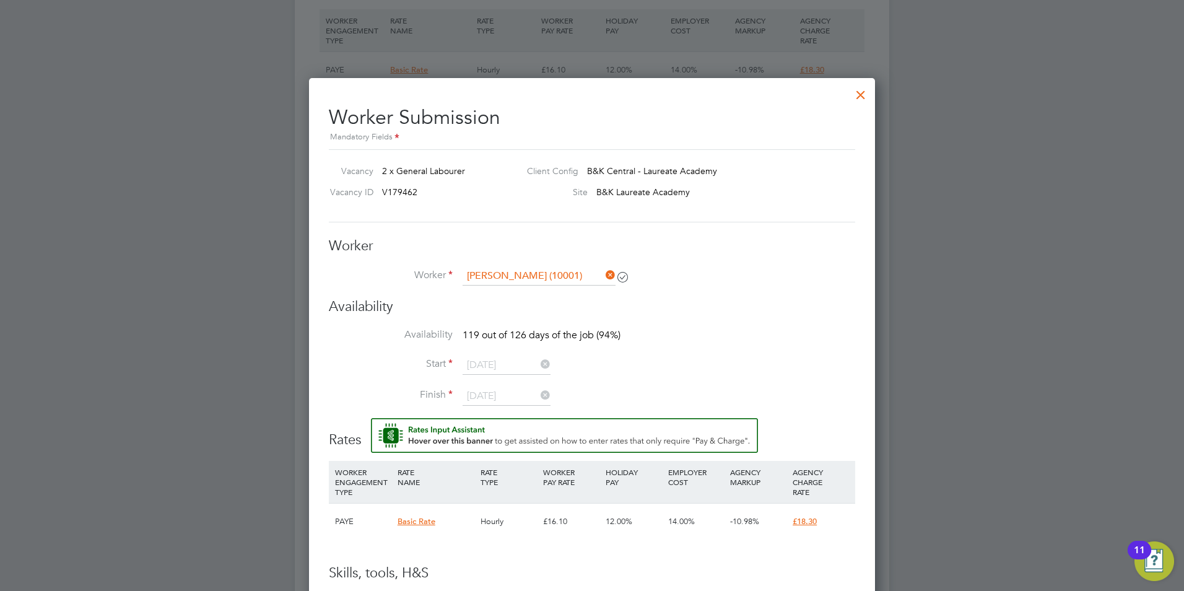
scroll to position [850, 0]
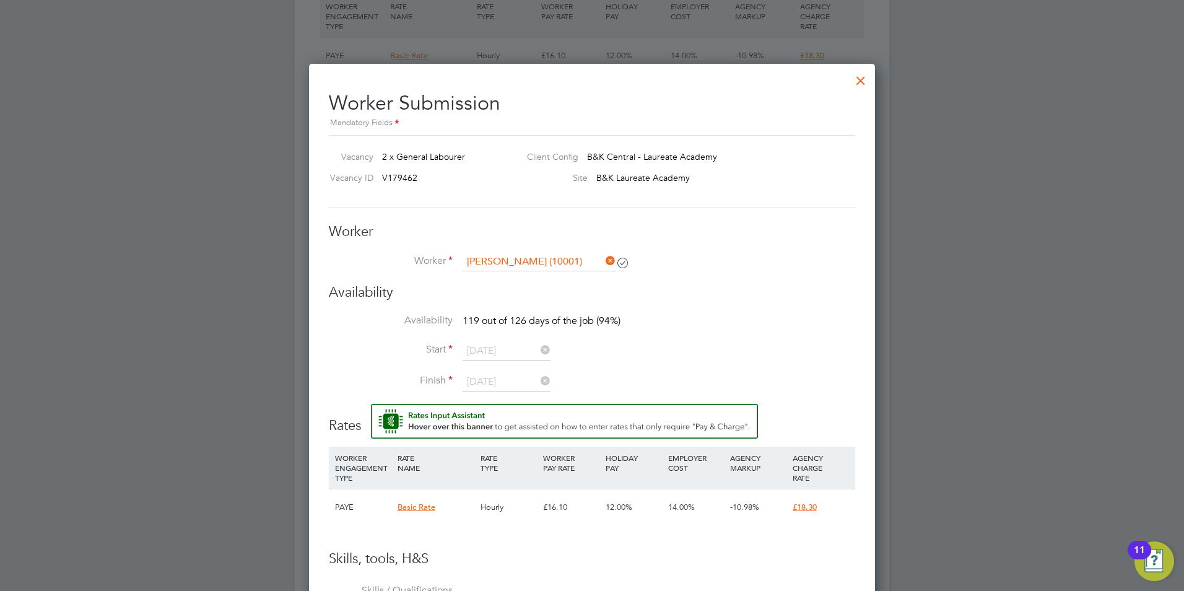
click at [538, 347] on icon at bounding box center [538, 349] width 0 height 17
click at [538, 354] on icon at bounding box center [538, 349] width 0 height 17
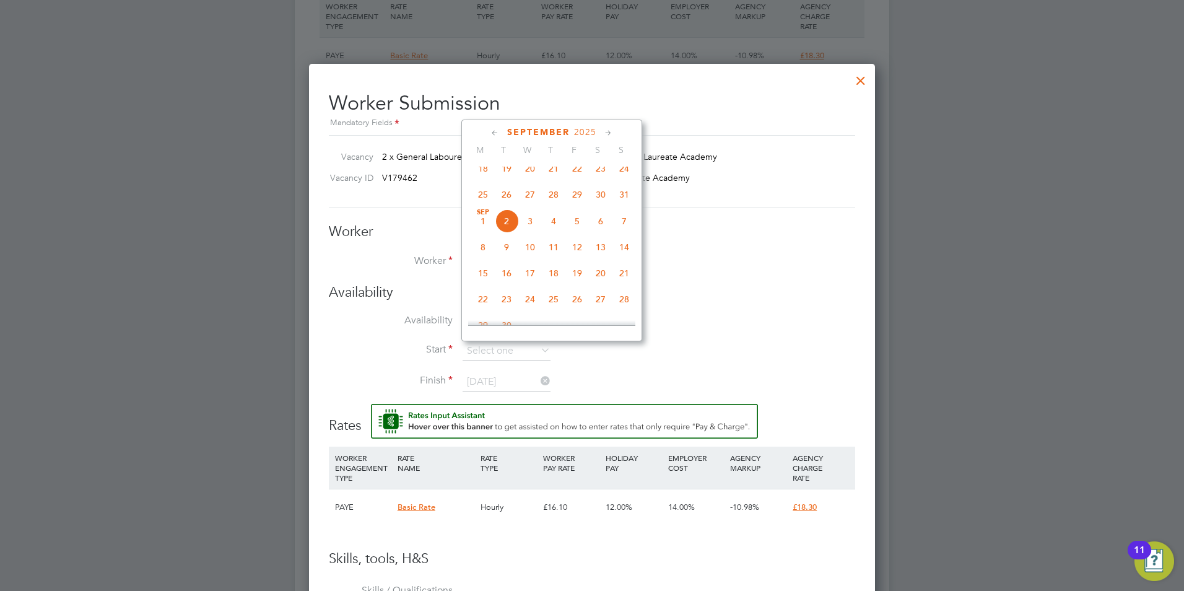
click at [485, 231] on span "[DATE]" at bounding box center [483, 221] width 24 height 24
type input "[DATE]"
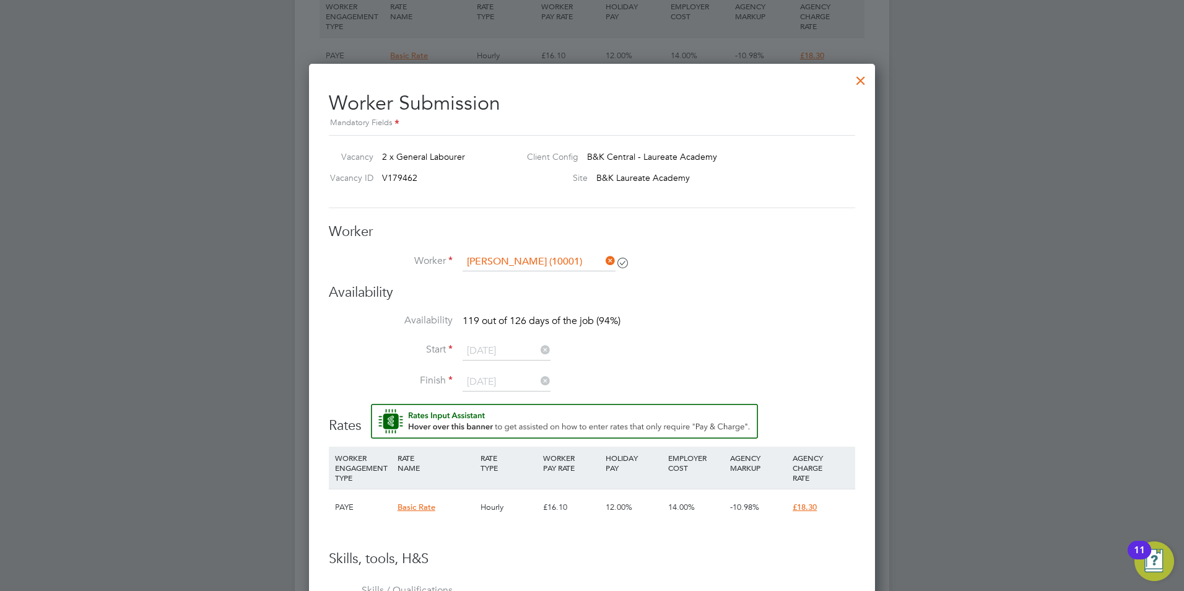
click at [538, 385] on icon at bounding box center [538, 380] width 0 height 17
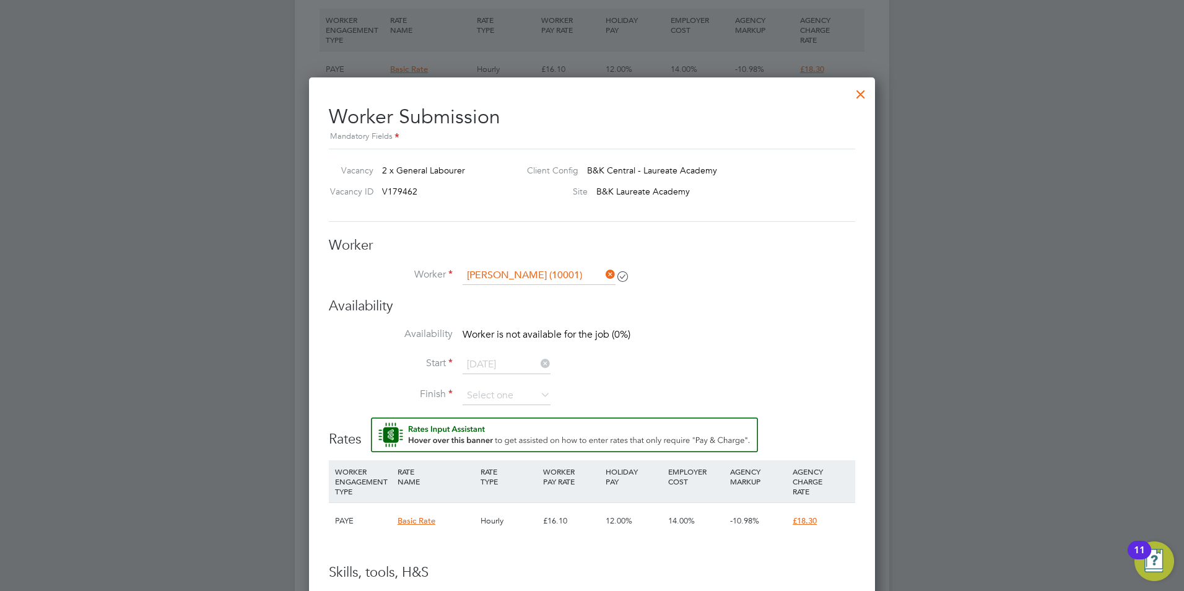
scroll to position [836, 0]
click at [538, 396] on icon at bounding box center [538, 394] width 0 height 17
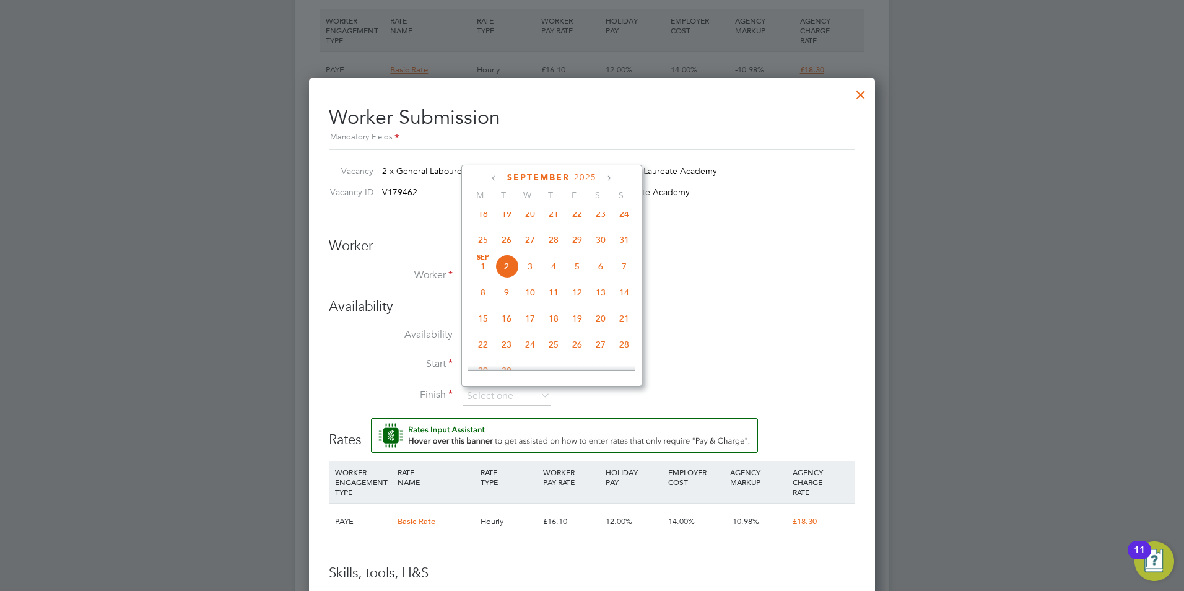
click at [609, 178] on icon at bounding box center [609, 179] width 12 height 14
click at [627, 294] on span "28" at bounding box center [625, 283] width 24 height 24
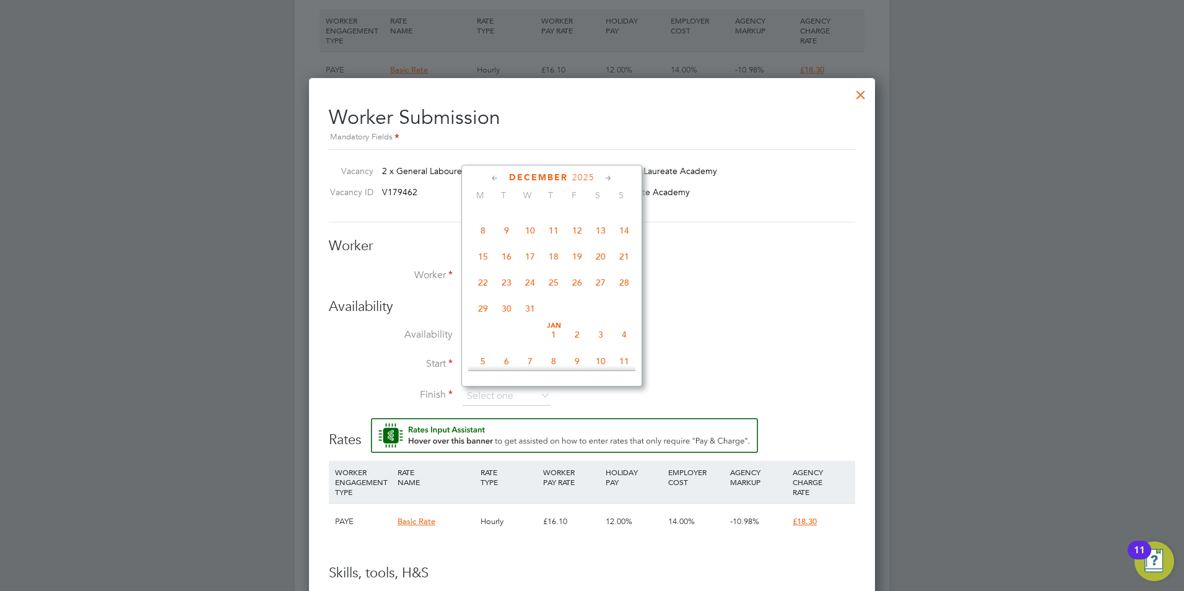
type input "[DATE]"
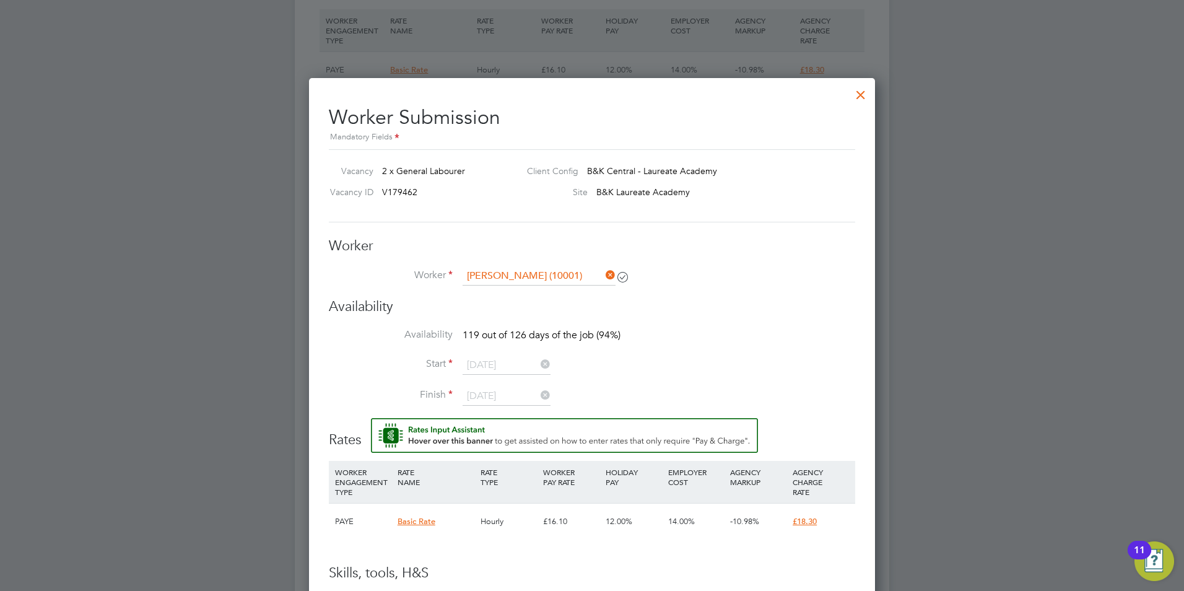
click at [748, 358] on li "Start [DATE]" at bounding box center [592, 371] width 526 height 31
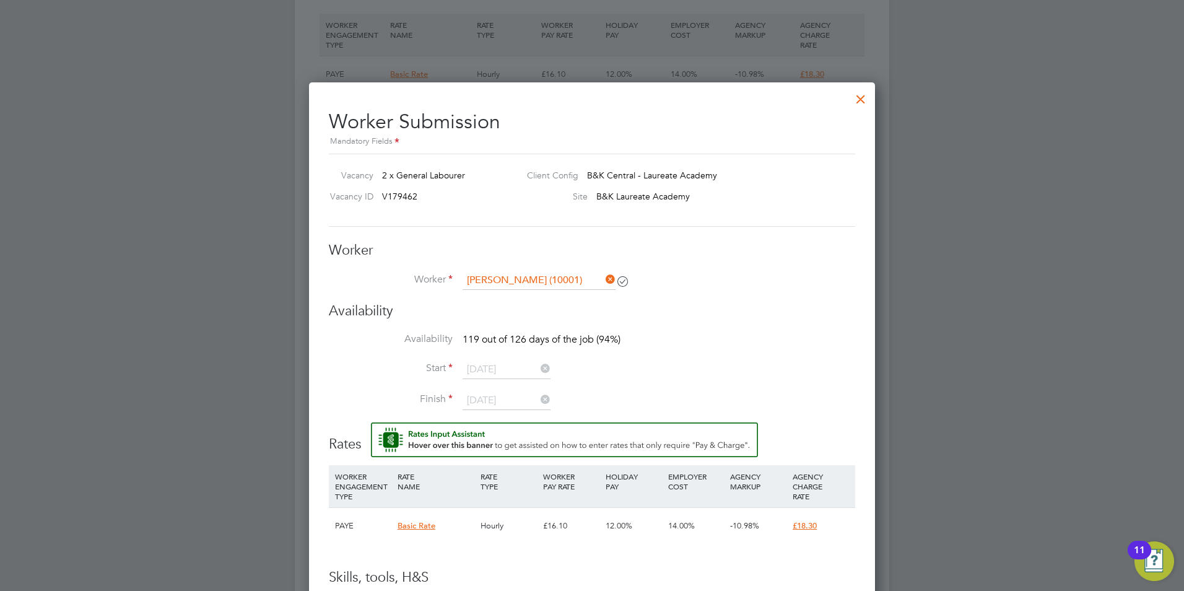
scroll to position [836, 0]
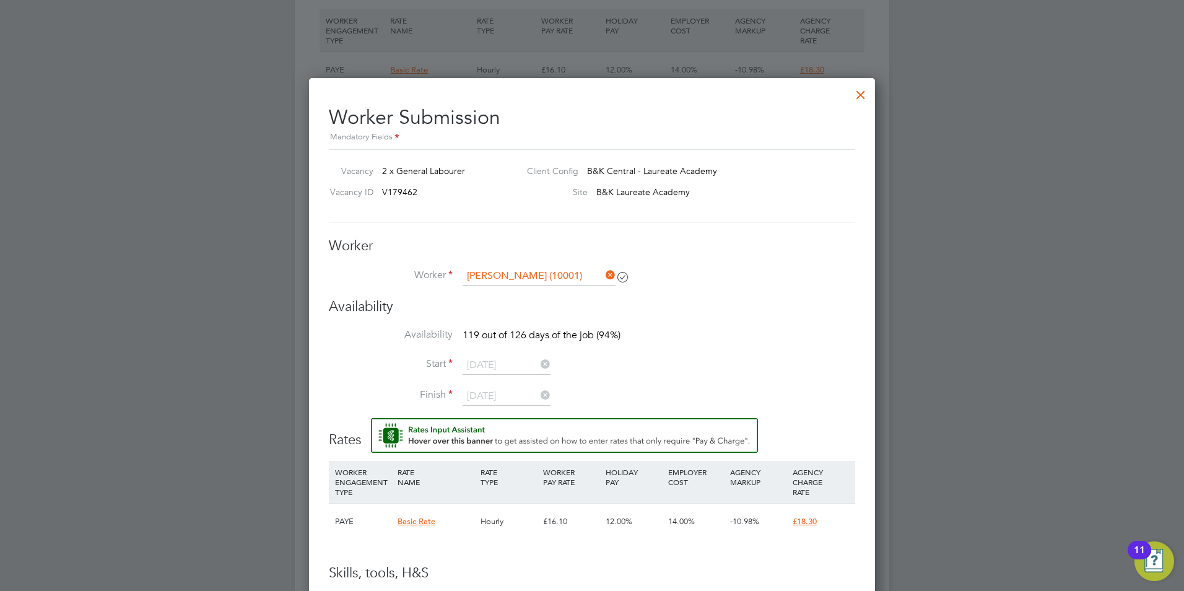
click at [860, 95] on div at bounding box center [861, 92] width 22 height 22
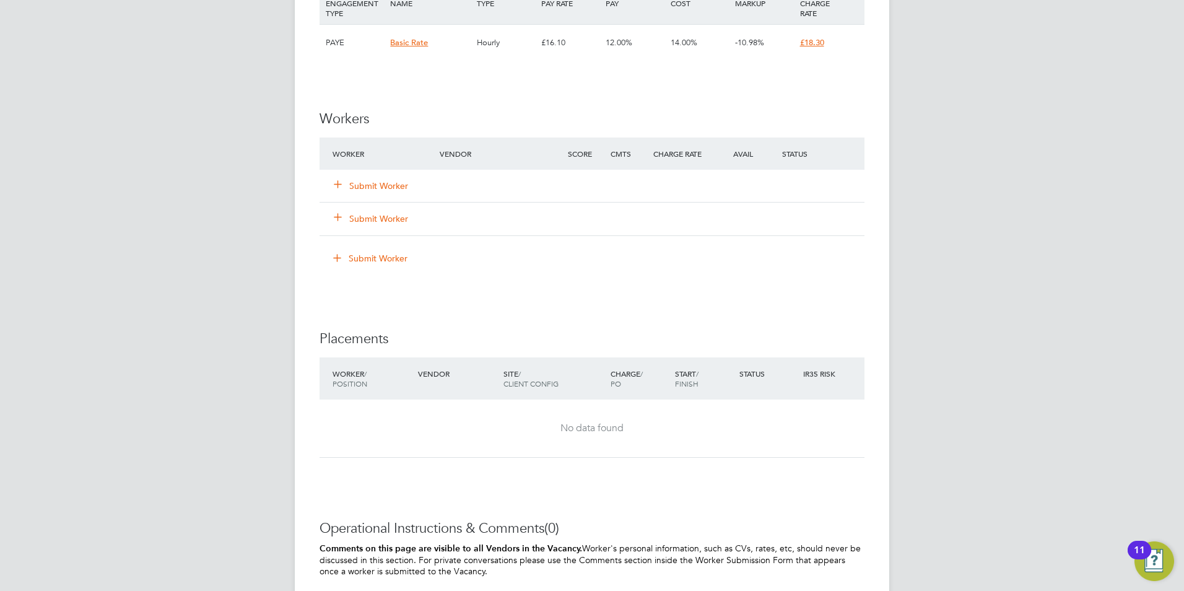
scroll to position [867, 0]
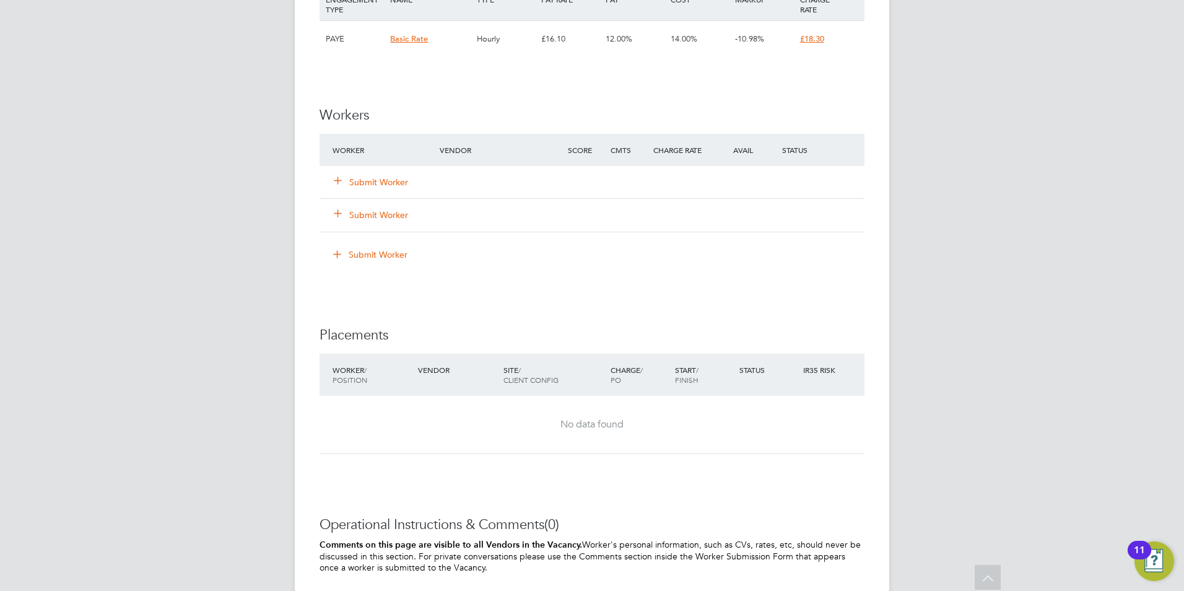
click at [388, 185] on button "Submit Worker" at bounding box center [371, 182] width 74 height 12
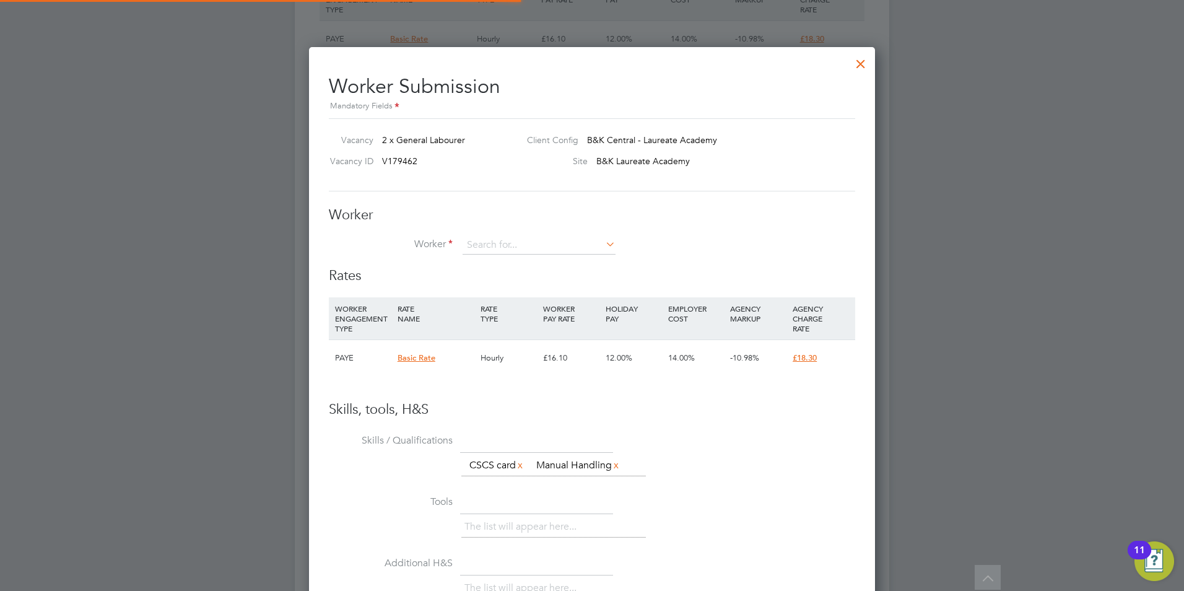
scroll to position [0, 0]
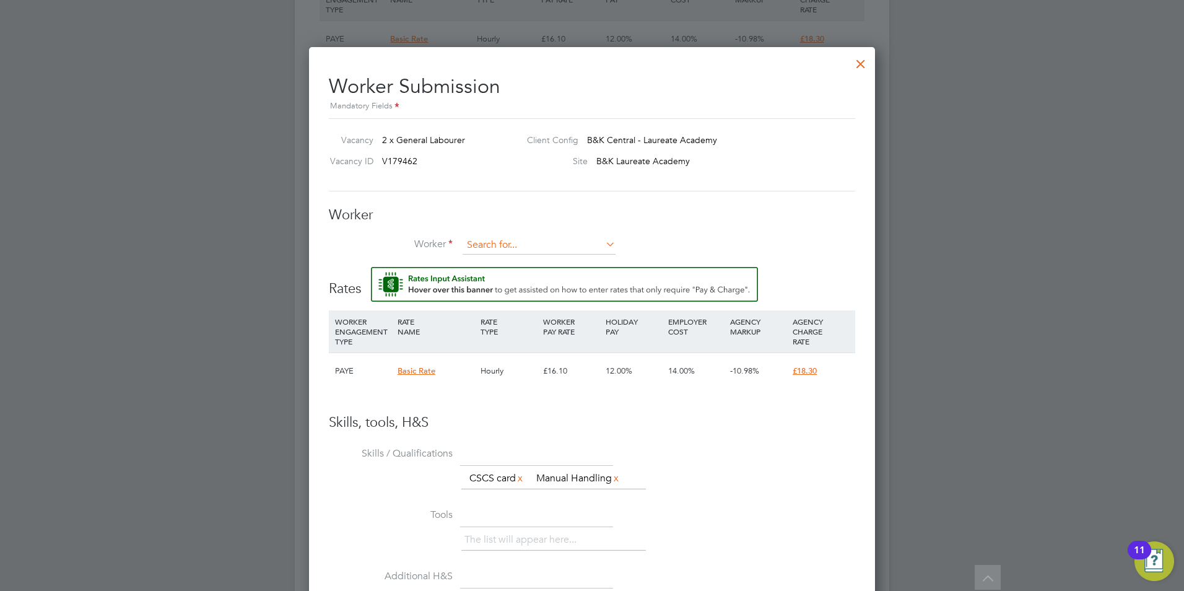
click at [510, 245] on input at bounding box center [539, 245] width 153 height 19
click at [495, 241] on input at bounding box center [539, 245] width 153 height 19
click at [504, 280] on li "Cle ment Obiri (10001)" at bounding box center [539, 279] width 154 height 17
type input "[PERSON_NAME] (10001)"
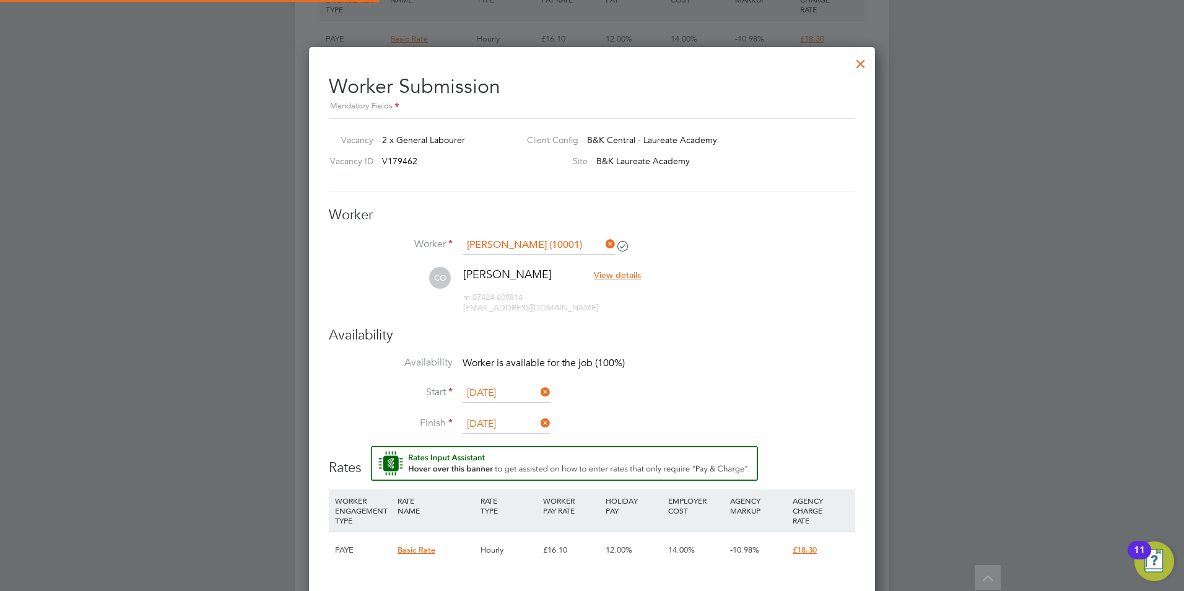
scroll to position [1042, 567]
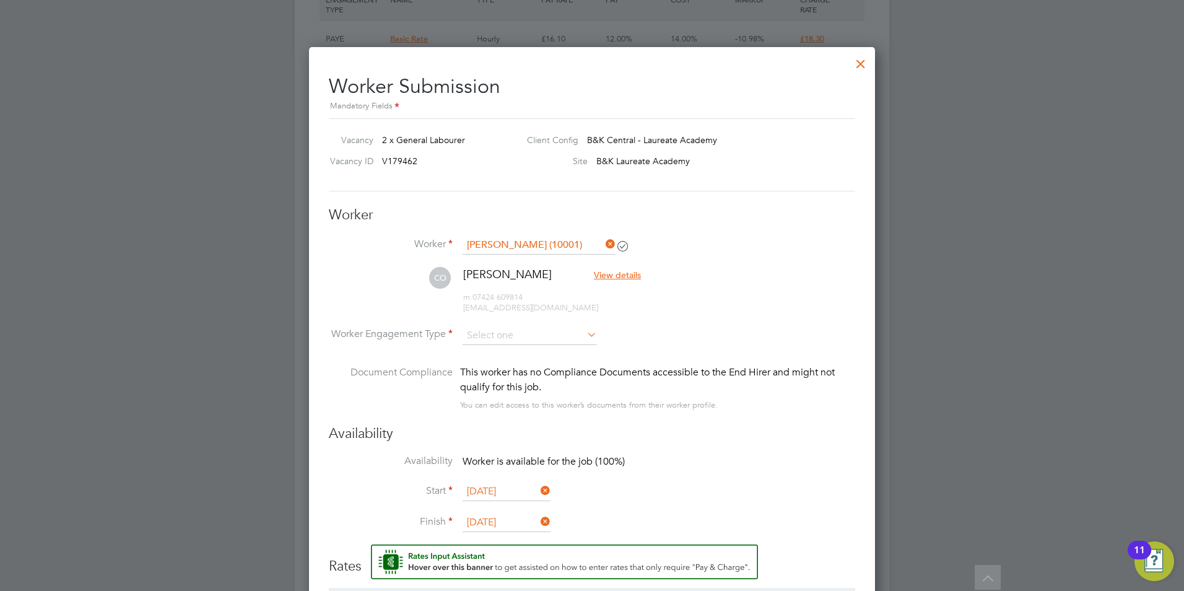
click at [585, 329] on icon at bounding box center [585, 334] width 0 height 17
click at [585, 331] on icon at bounding box center [585, 334] width 0 height 17
click at [571, 336] on input at bounding box center [530, 335] width 134 height 19
click at [511, 351] on li "Contract" at bounding box center [530, 352] width 136 height 16
type input "Contract"
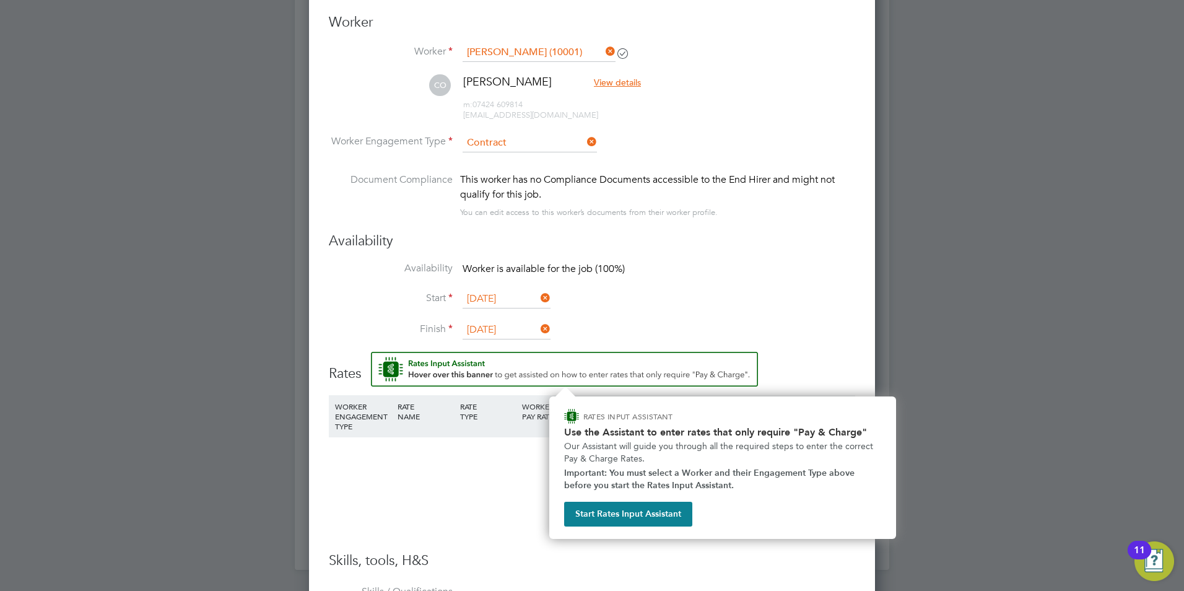
scroll to position [1084, 0]
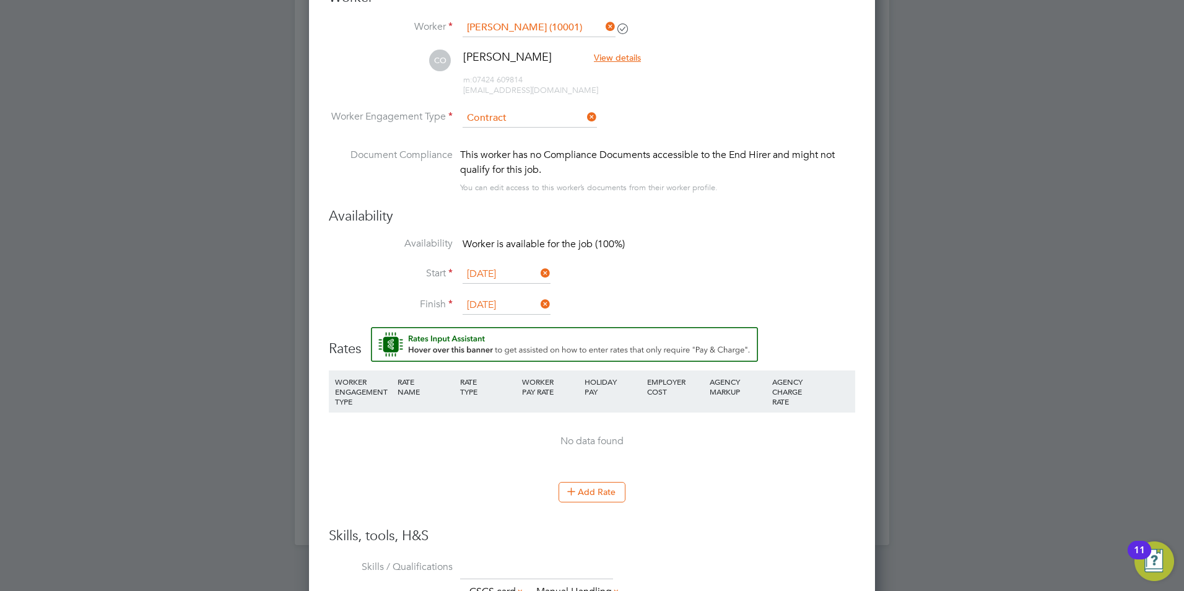
click at [538, 274] on icon at bounding box center [538, 272] width 0 height 17
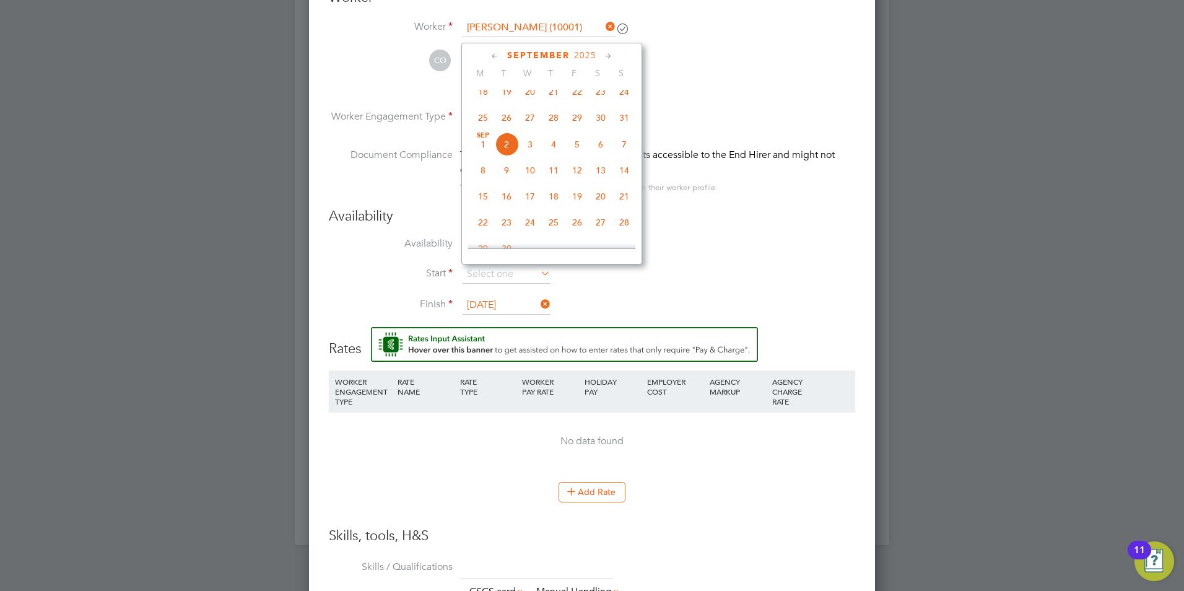
click at [484, 156] on span "[DATE]" at bounding box center [483, 145] width 24 height 24
type input "[DATE]"
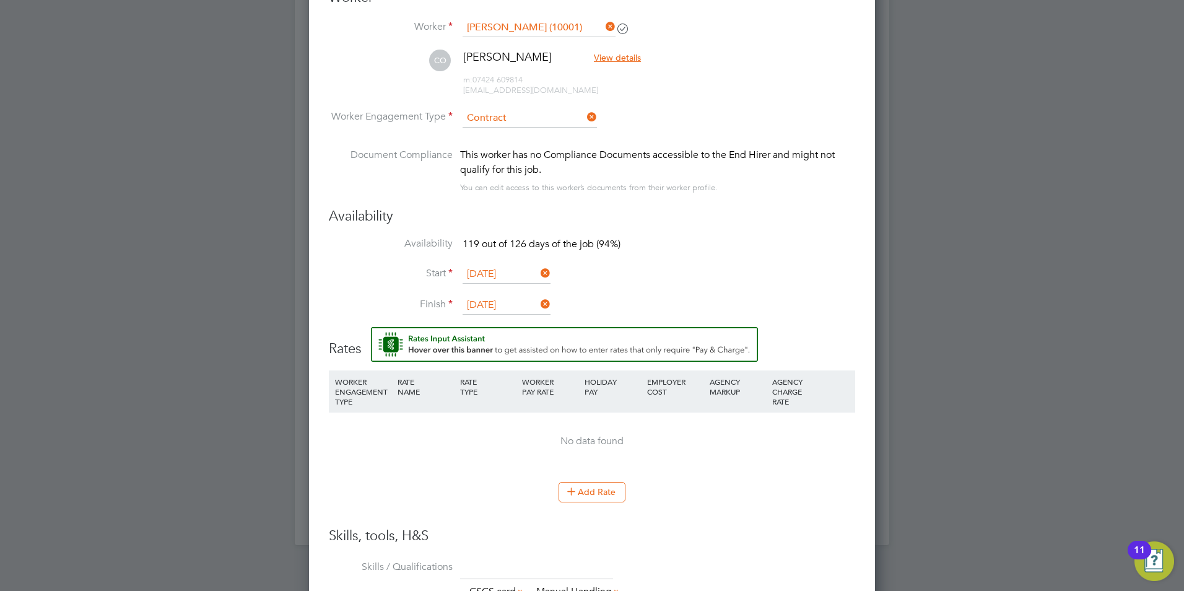
click at [693, 315] on li "Finish [DATE]" at bounding box center [592, 311] width 526 height 31
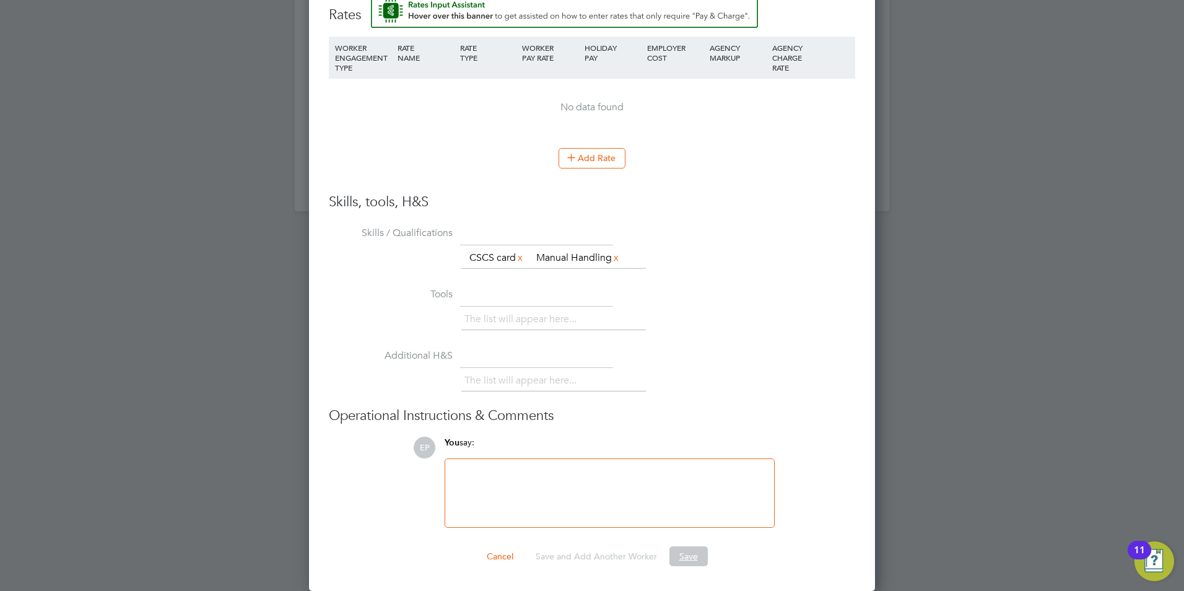
click at [687, 552] on button "Save" at bounding box center [688, 556] width 38 height 20
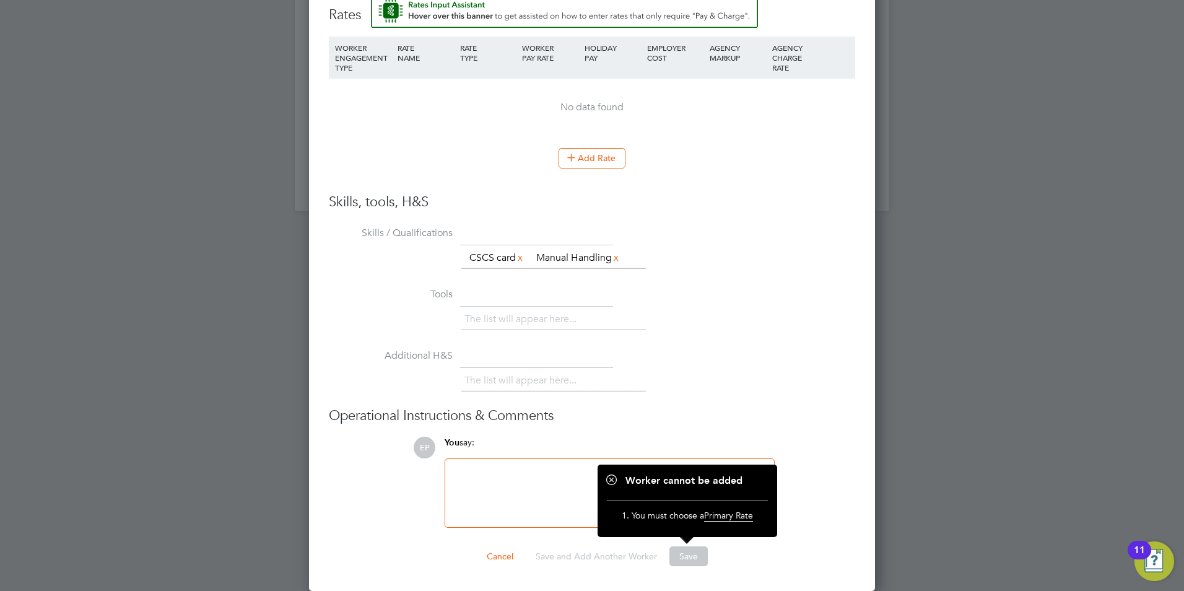
click at [702, 307] on li "Tools The list will appear here..." at bounding box center [592, 314] width 526 height 61
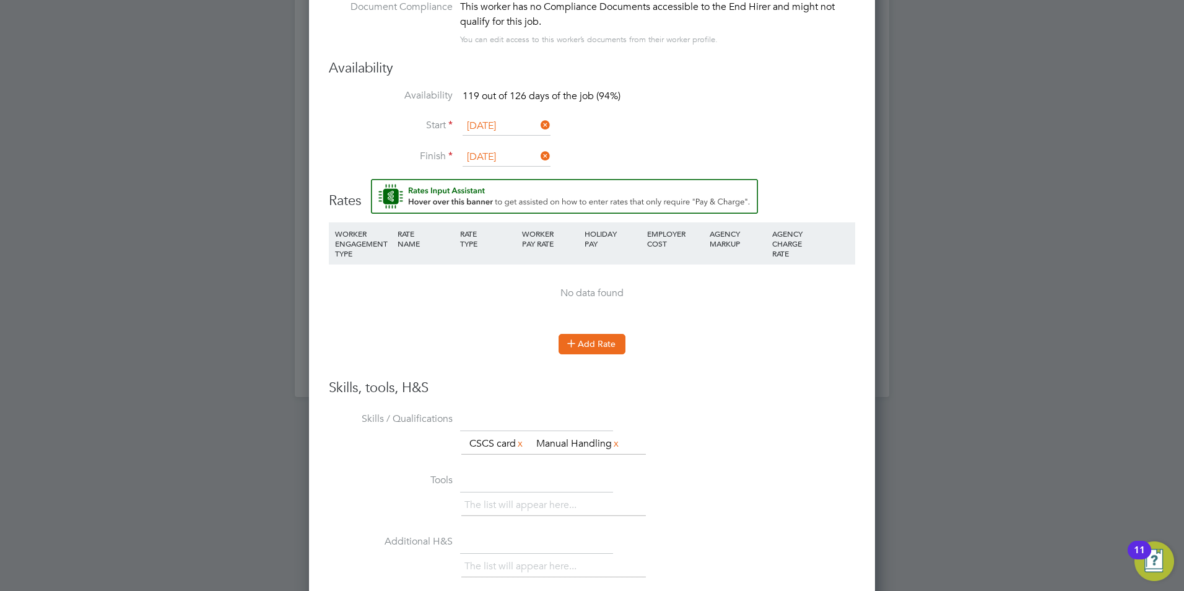
click at [591, 346] on button "Add Rate" at bounding box center [592, 344] width 67 height 20
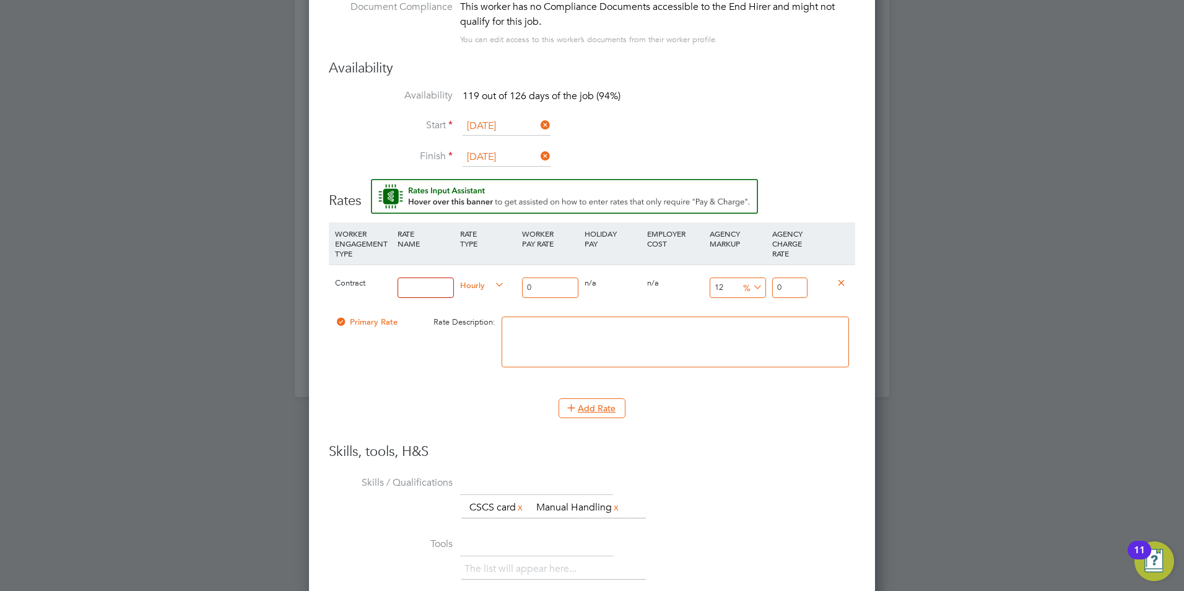
click at [416, 289] on input at bounding box center [426, 287] width 56 height 20
type input "TLCO"
click at [539, 288] on input "0" at bounding box center [550, 287] width 56 height 20
type input "1"
type input "1.12"
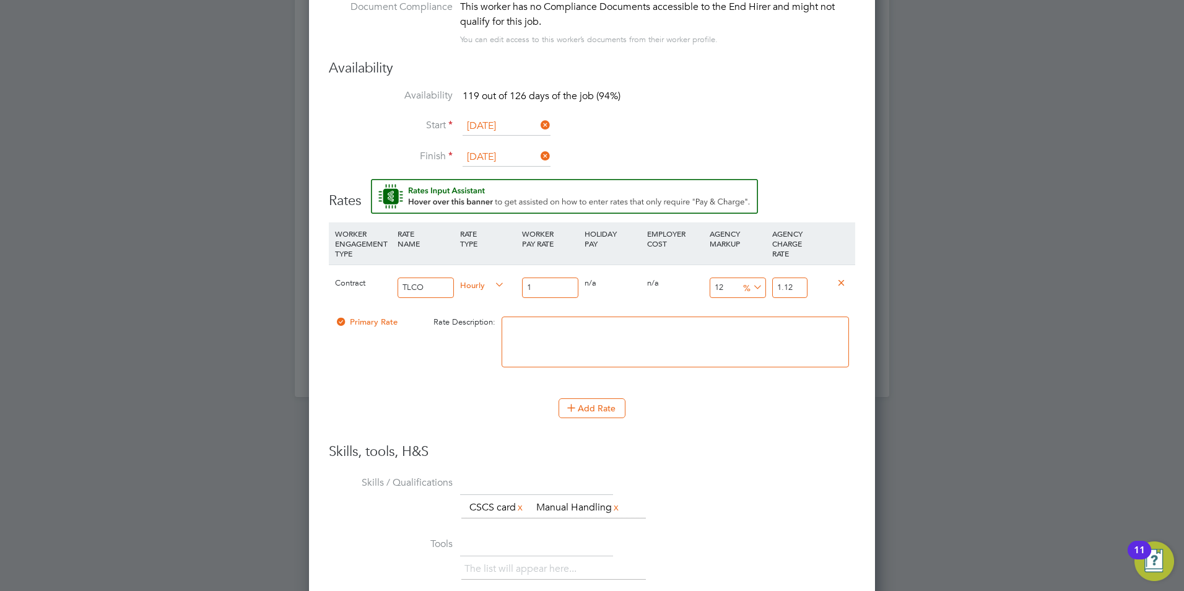
type input "16"
type input "17.92"
type input "16.1"
type input "18.032"
type input "16.10"
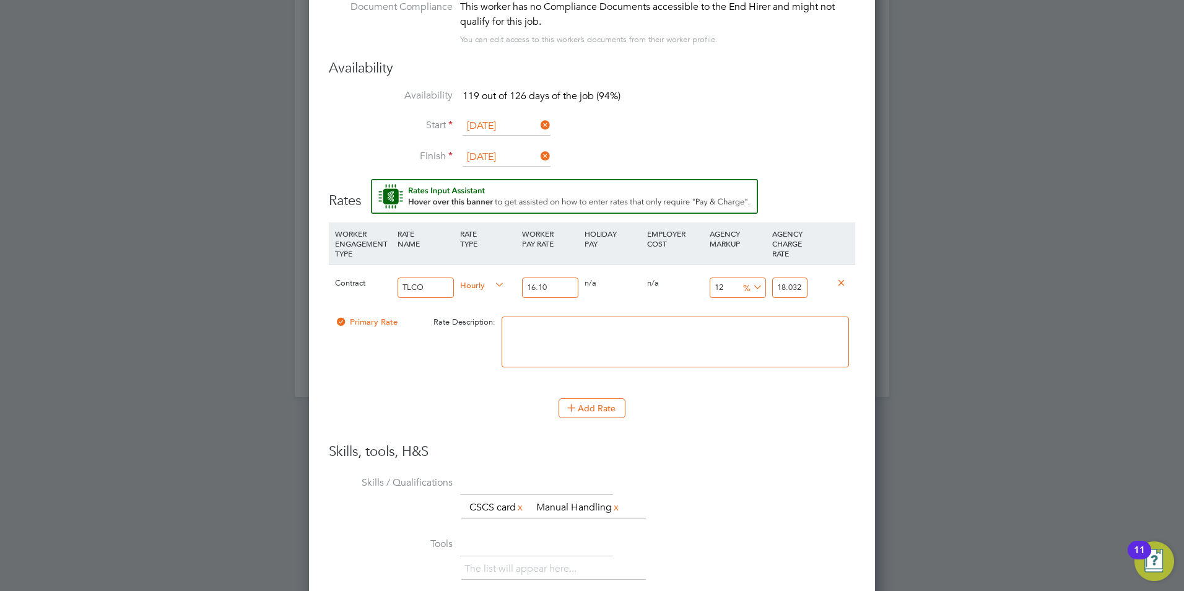
click at [796, 288] on input "18.032" at bounding box center [789, 287] width 35 height 20
drag, startPoint x: 800, startPoint y: 289, endPoint x: 744, endPoint y: 282, distance: 55.6
click at [744, 282] on div "Contract TLCO Hourly 16.10 0 n/a 0 n/a 12 1.932 % 18.032" at bounding box center [592, 287] width 526 height 46
type input "-93.7888198757764"
type input "1"
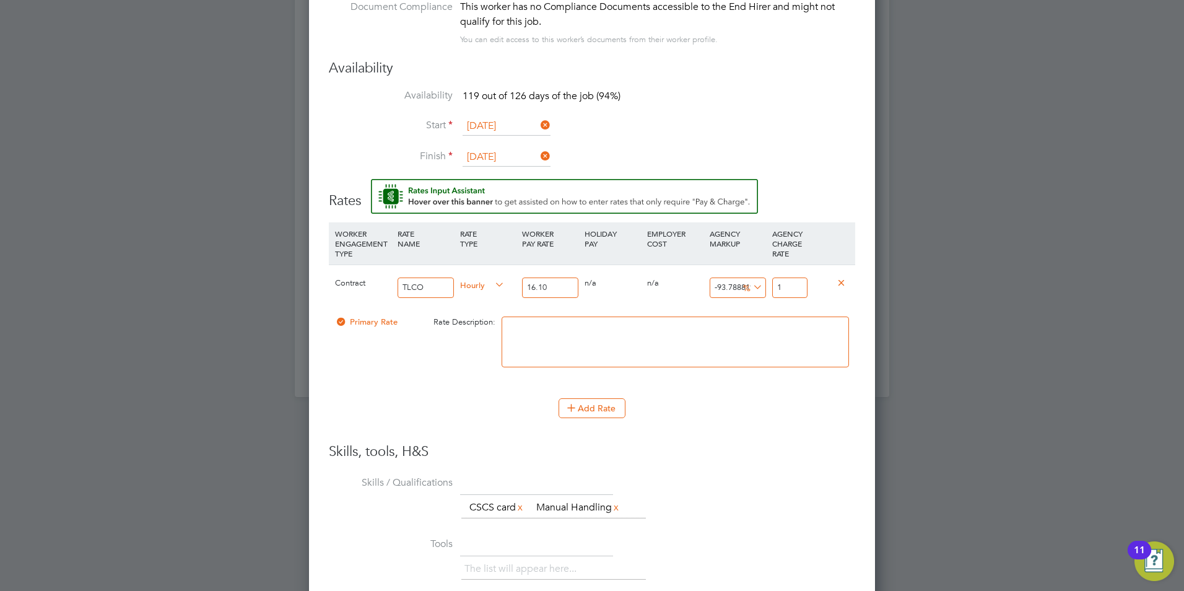
type input "11.801242236024844"
type input "18"
type input "13.664596273291925"
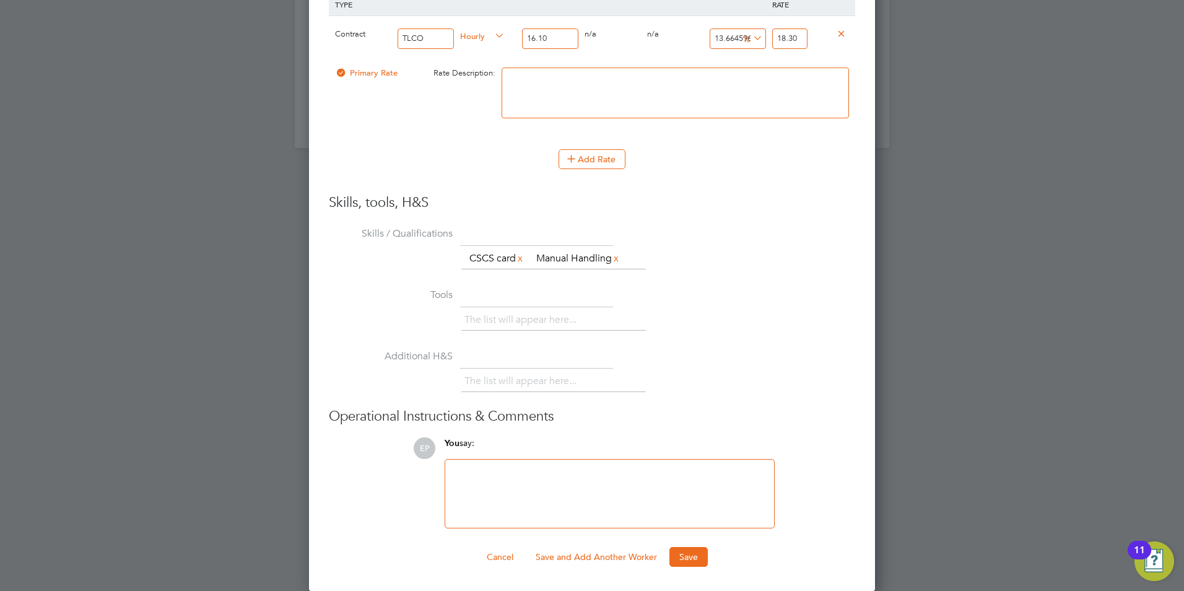
scroll to position [1482, 0]
type input "18.30"
click at [694, 559] on button "Save" at bounding box center [688, 556] width 38 height 20
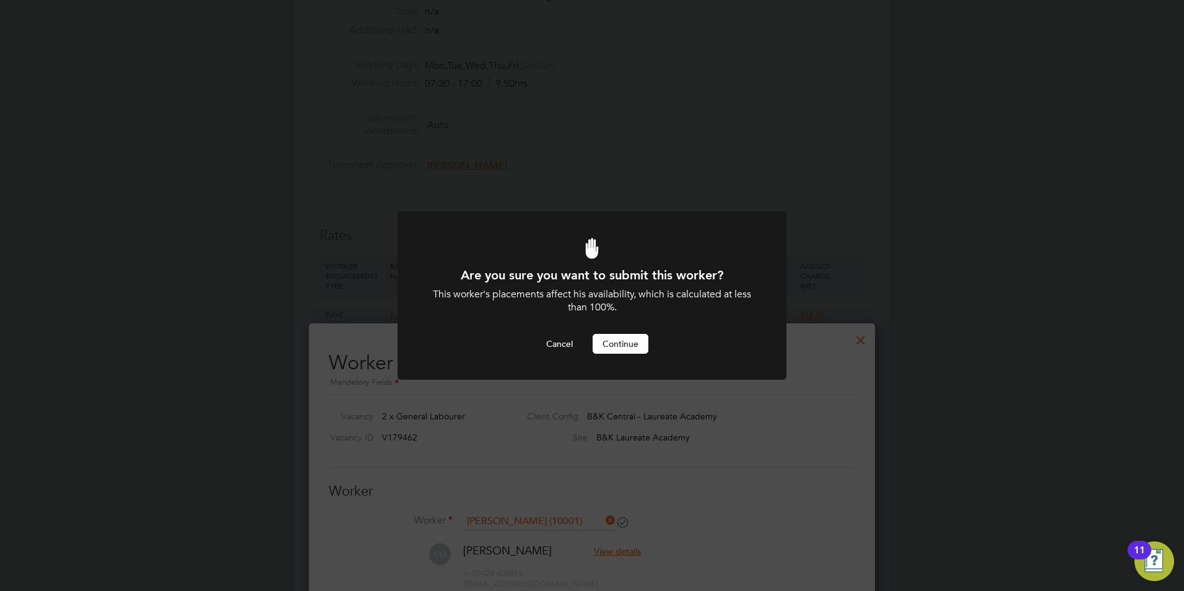
scroll to position [0, 0]
click at [647, 348] on button "Continue" at bounding box center [621, 344] width 56 height 20
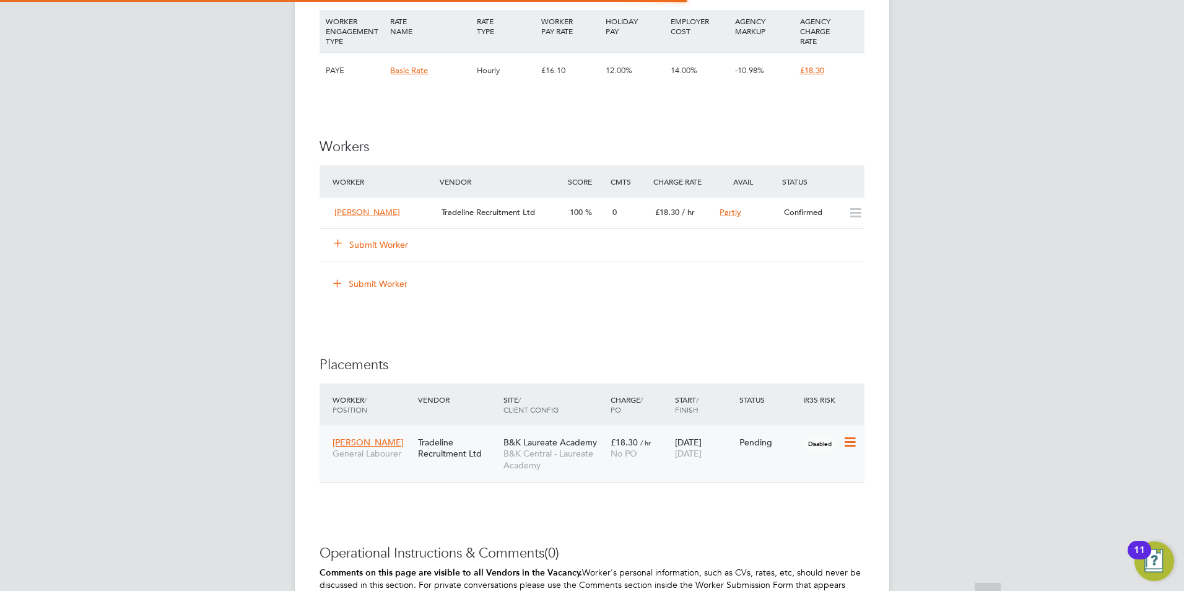
scroll to position [6, 6]
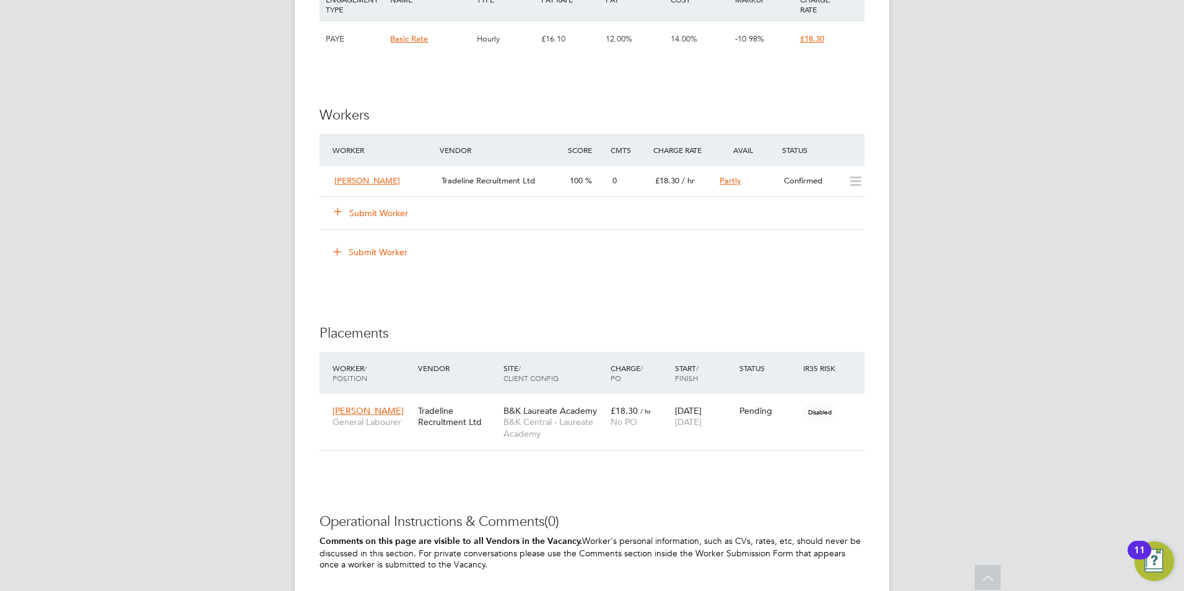
click at [380, 214] on button "Submit Worker" at bounding box center [371, 213] width 74 height 12
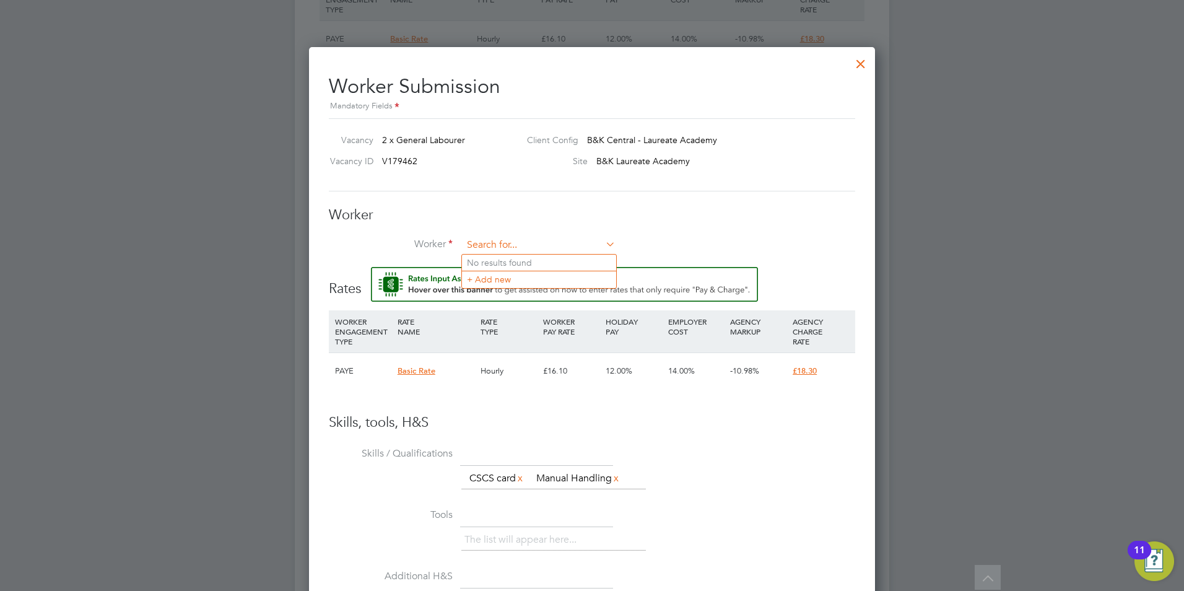
click at [578, 250] on input at bounding box center [539, 245] width 153 height 19
click at [578, 248] on input at bounding box center [539, 245] width 153 height 19
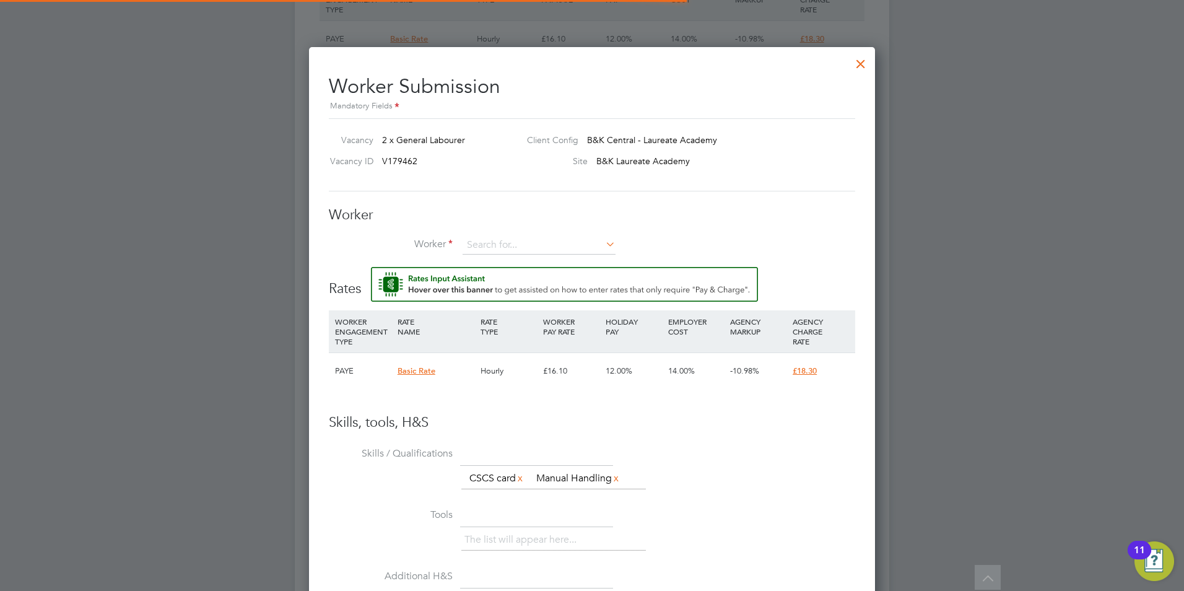
click at [514, 276] on li "+ Add new" at bounding box center [539, 279] width 154 height 17
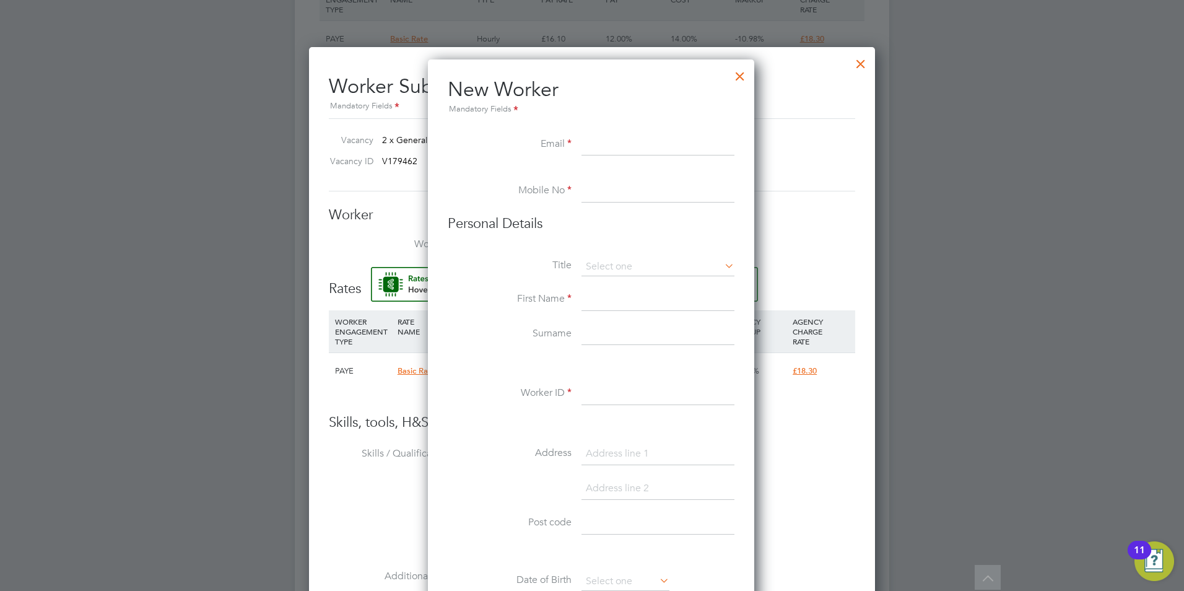
paste input "[EMAIL_ADDRESS][DOMAIN_NAME]"
type input "[EMAIL_ADDRESS][DOMAIN_NAME]"
click at [661, 195] on input at bounding box center [658, 191] width 153 height 22
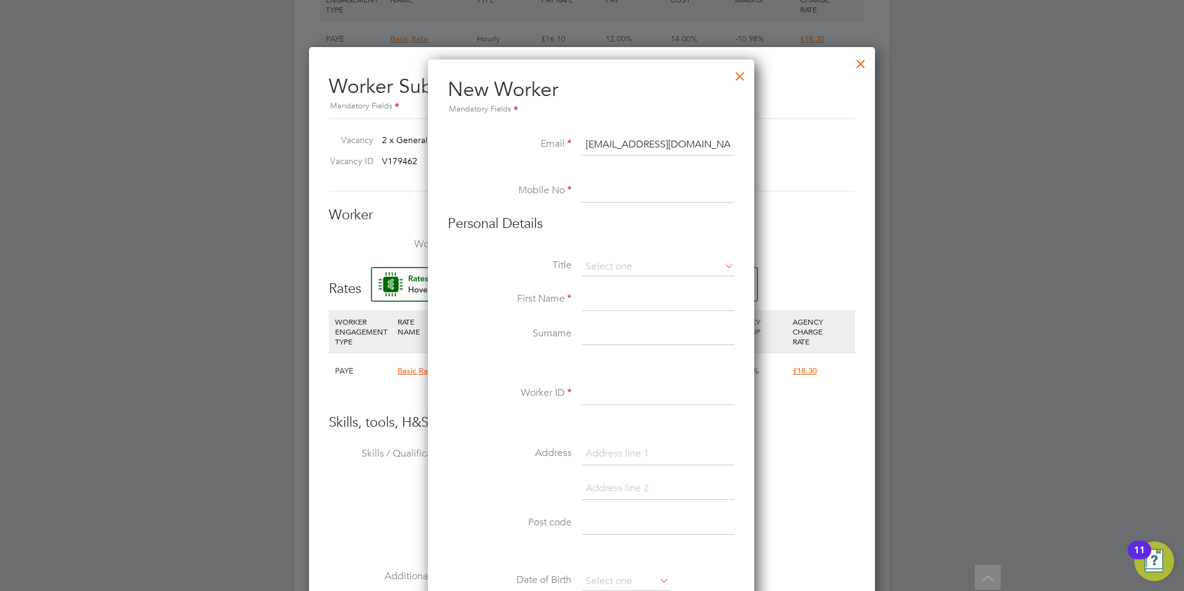
paste input "07881 361852"
type input "07881 361852"
click at [648, 259] on input at bounding box center [658, 267] width 153 height 19
click at [639, 290] on li "Mr" at bounding box center [658, 284] width 154 height 16
type input "Mr"
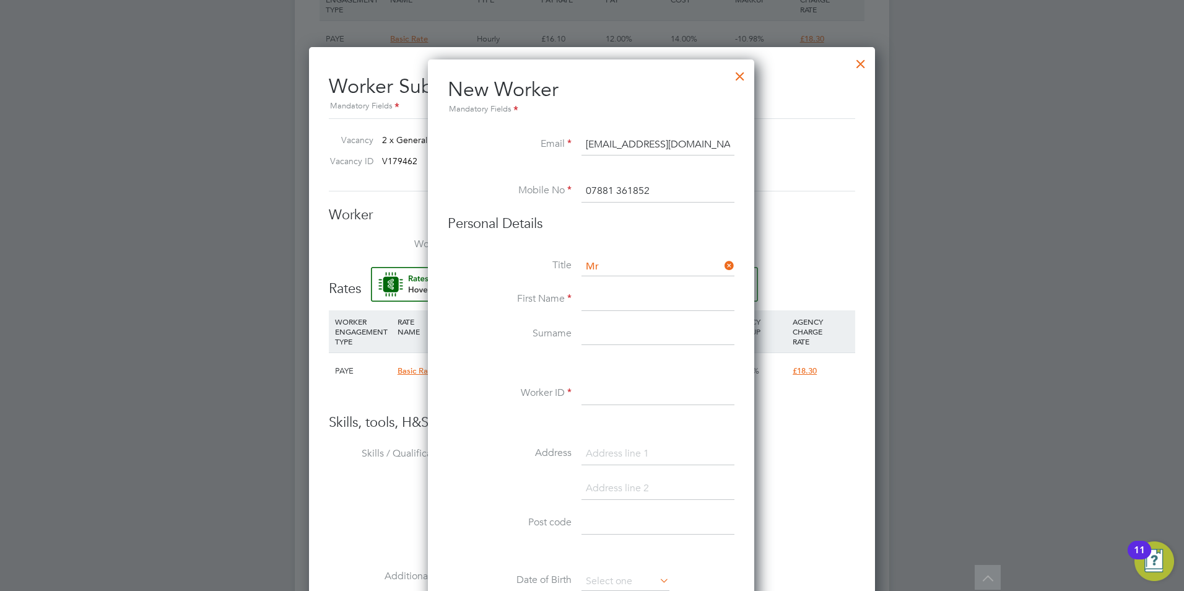
click at [635, 307] on input at bounding box center [658, 300] width 153 height 22
type input "e"
type input "[PERSON_NAME]"
click at [604, 336] on input at bounding box center [658, 334] width 153 height 22
type input "Baah"
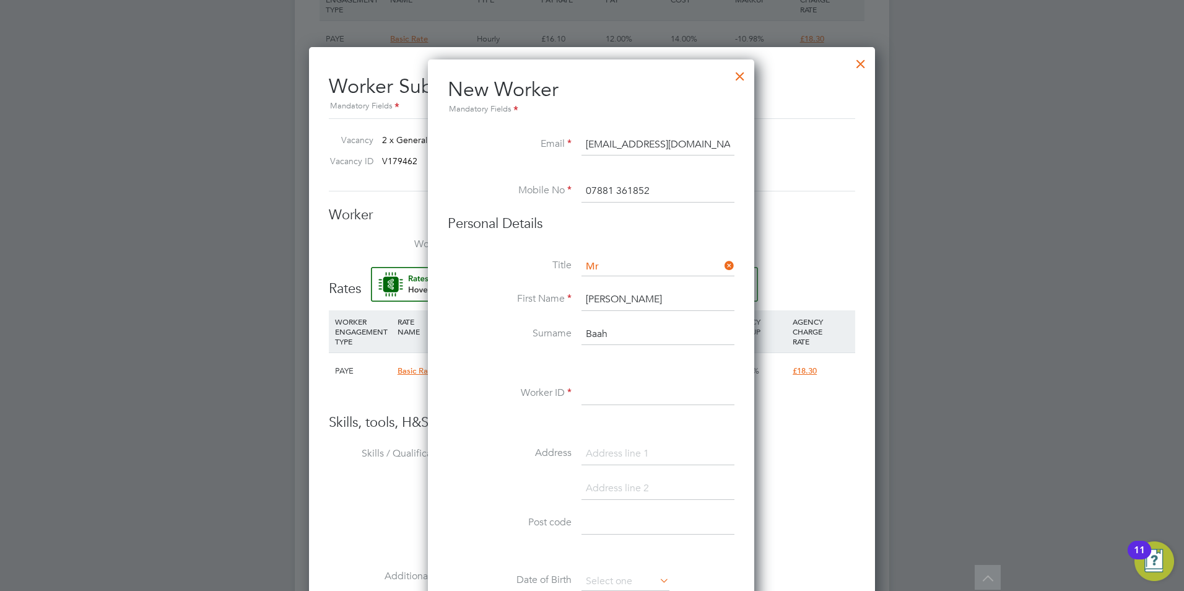
click at [617, 388] on input at bounding box center [658, 394] width 153 height 22
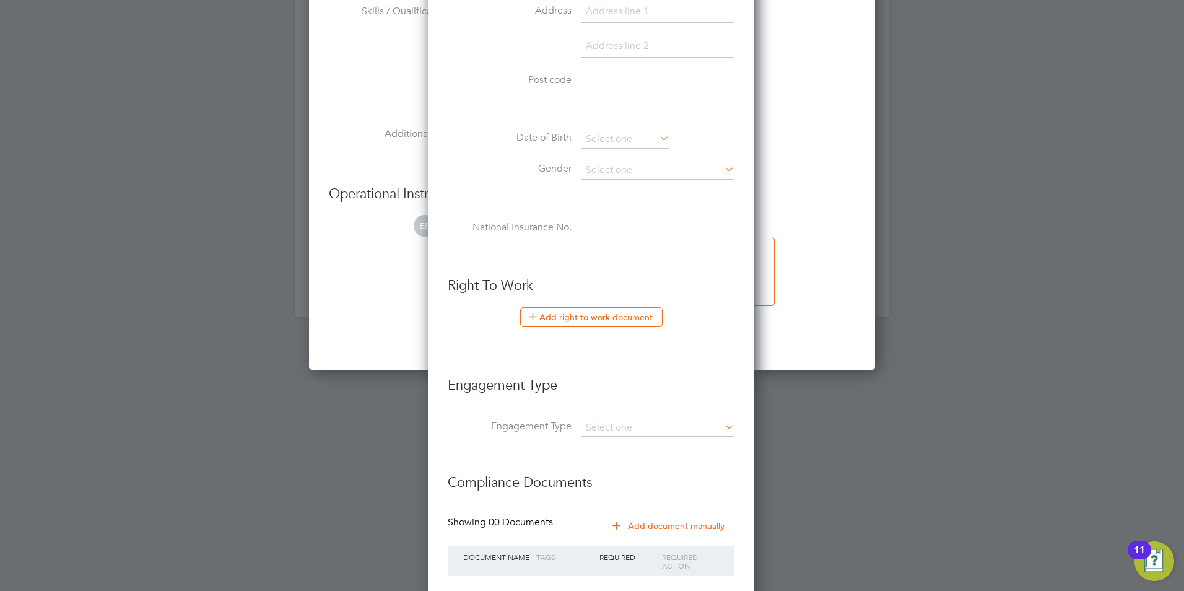
scroll to position [1363, 0]
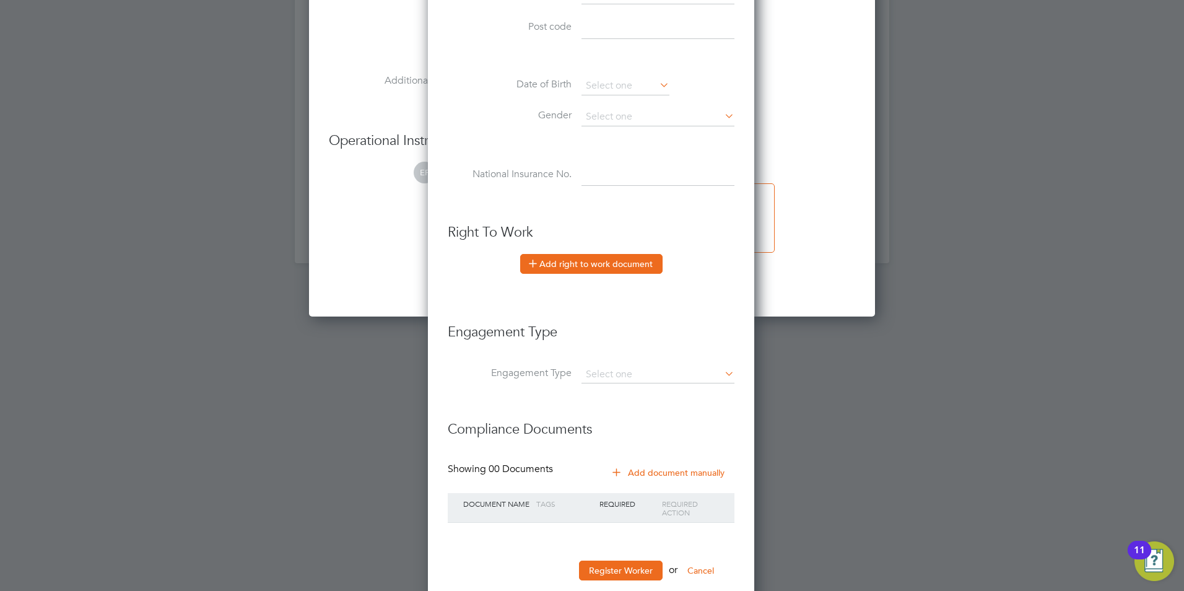
type input "10002"
click at [558, 271] on button "Add right to work document" at bounding box center [591, 264] width 142 height 20
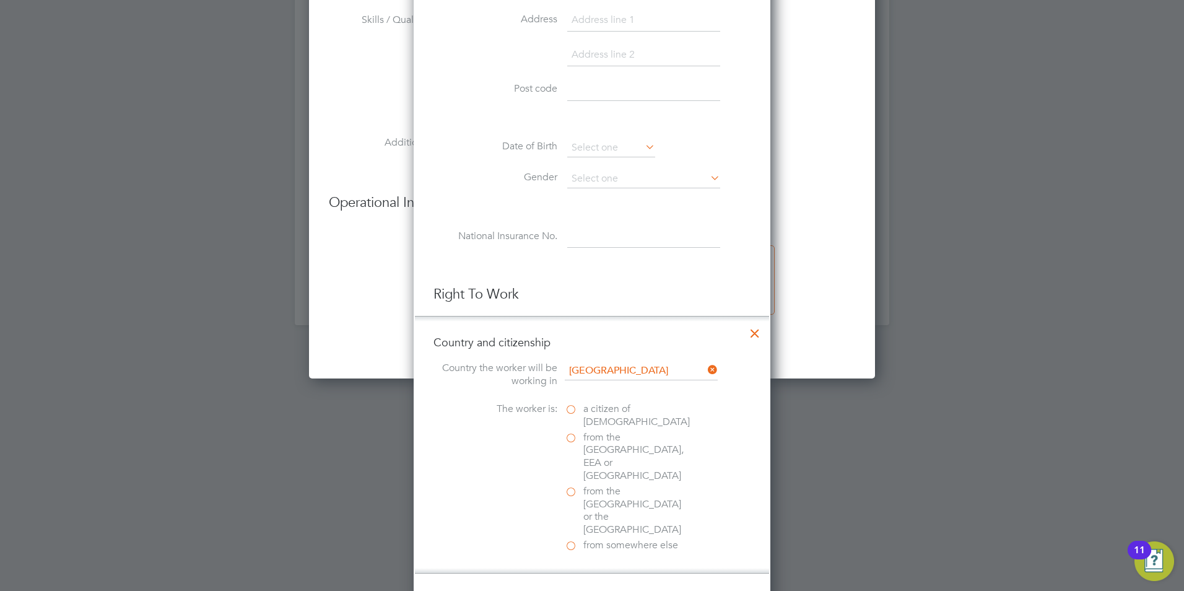
scroll to position [1424, 0]
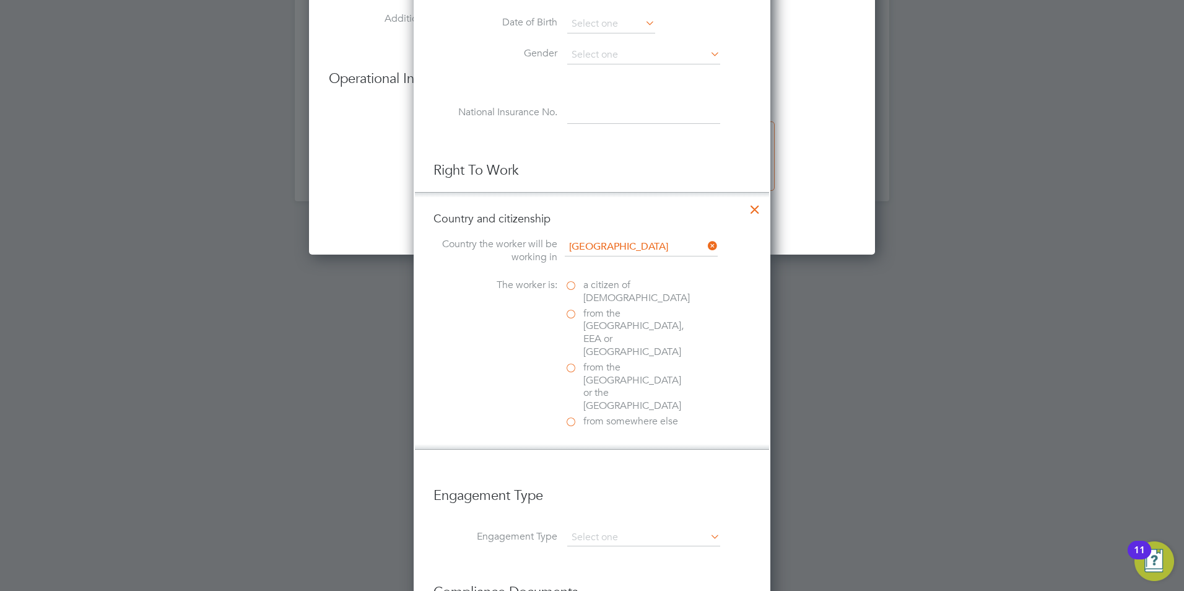
click at [572, 415] on label "from somewhere else" at bounding box center [627, 421] width 124 height 13
click at [0, 0] on input "from somewhere else" at bounding box center [0, 0] width 0 height 0
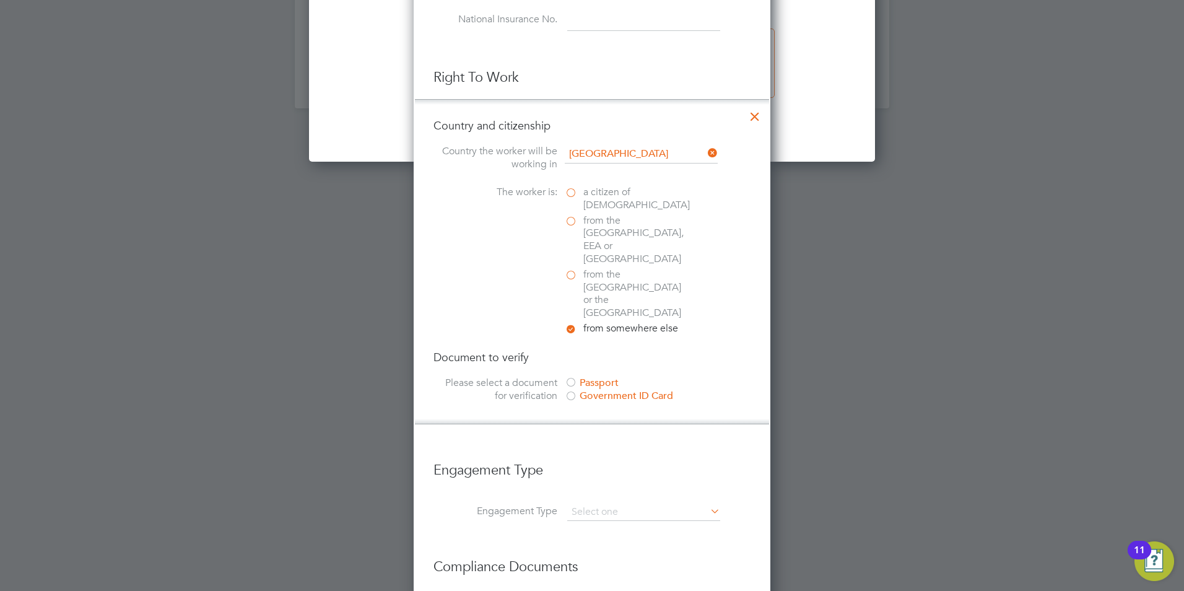
scroll to position [1548, 0]
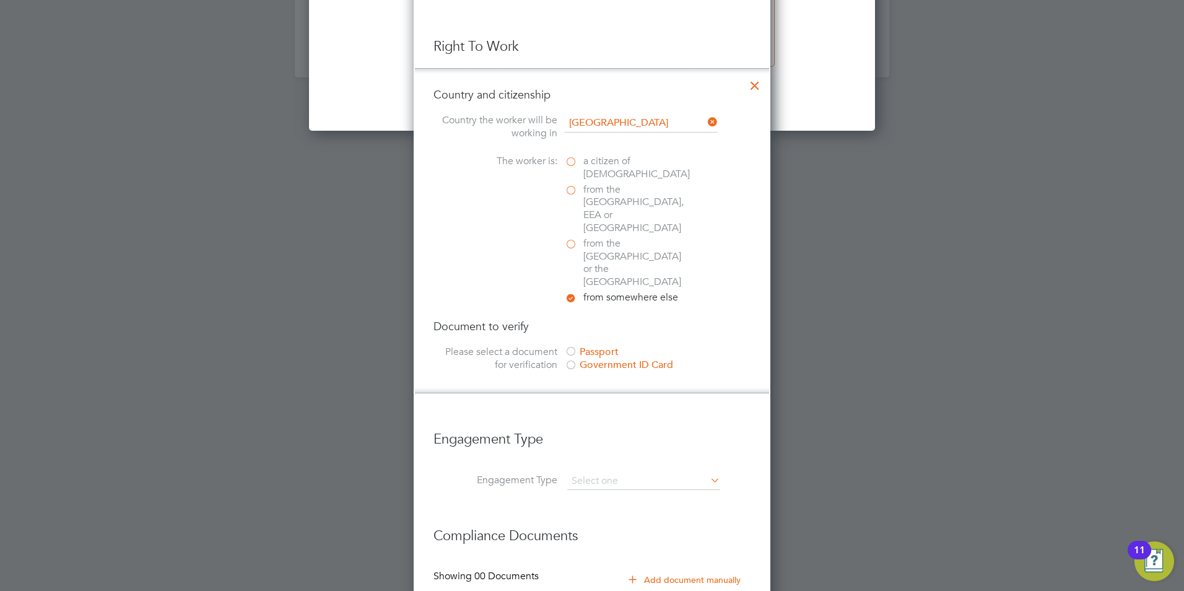
click at [571, 346] on div at bounding box center [571, 352] width 12 height 12
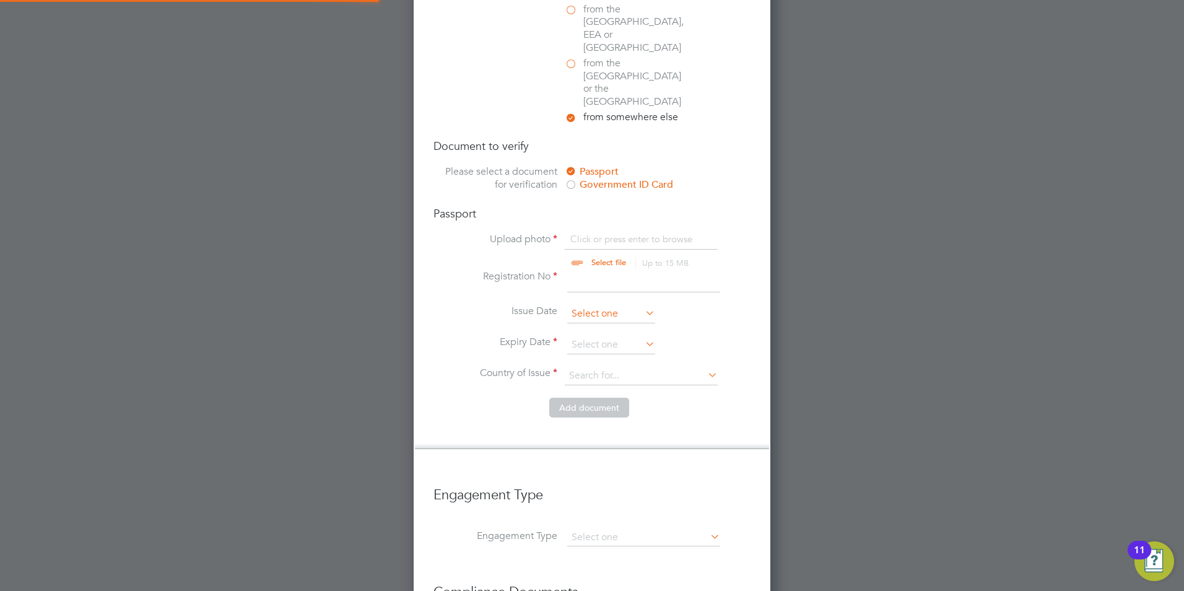
scroll to position [1734, 0]
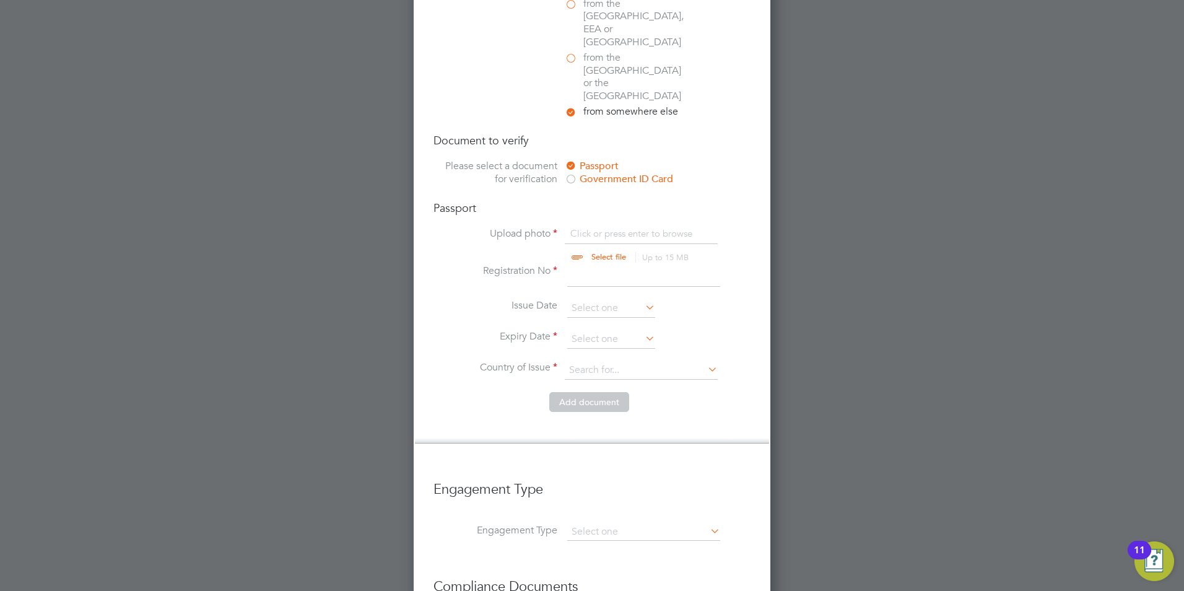
click at [582, 227] on input "file" at bounding box center [620, 245] width 194 height 37
type input "C:\fakepath\Passport.jpg"
click at [640, 264] on input at bounding box center [643, 275] width 153 height 22
type input "G2547152"
click at [601, 330] on input at bounding box center [611, 339] width 88 height 19
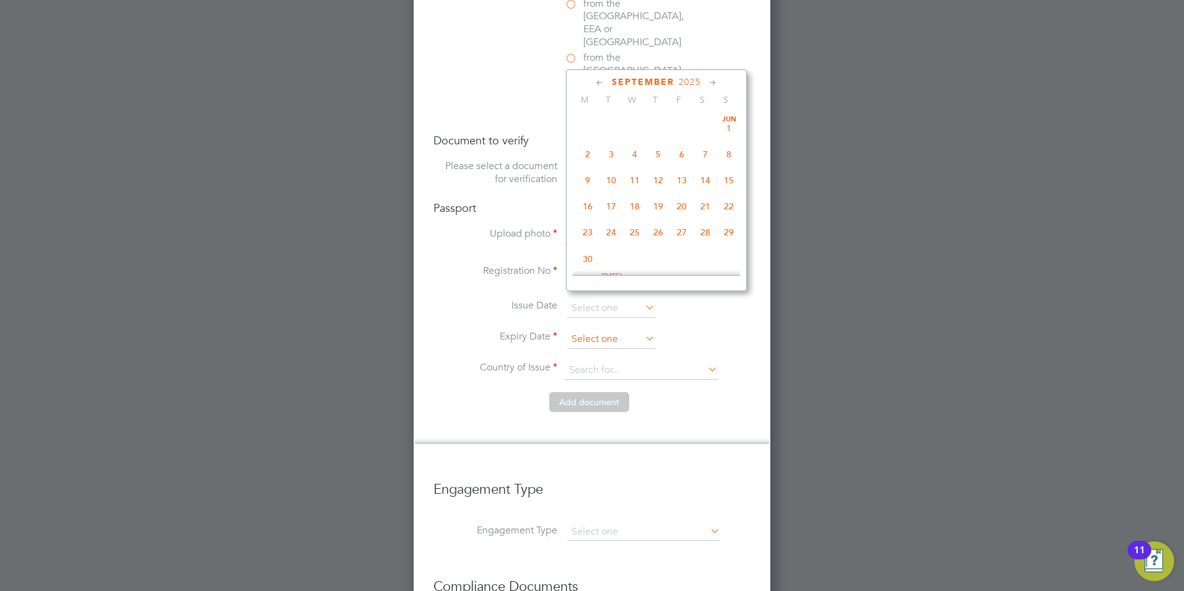
scroll to position [375, 0]
click at [686, 79] on span "2025" at bounding box center [690, 82] width 22 height 11
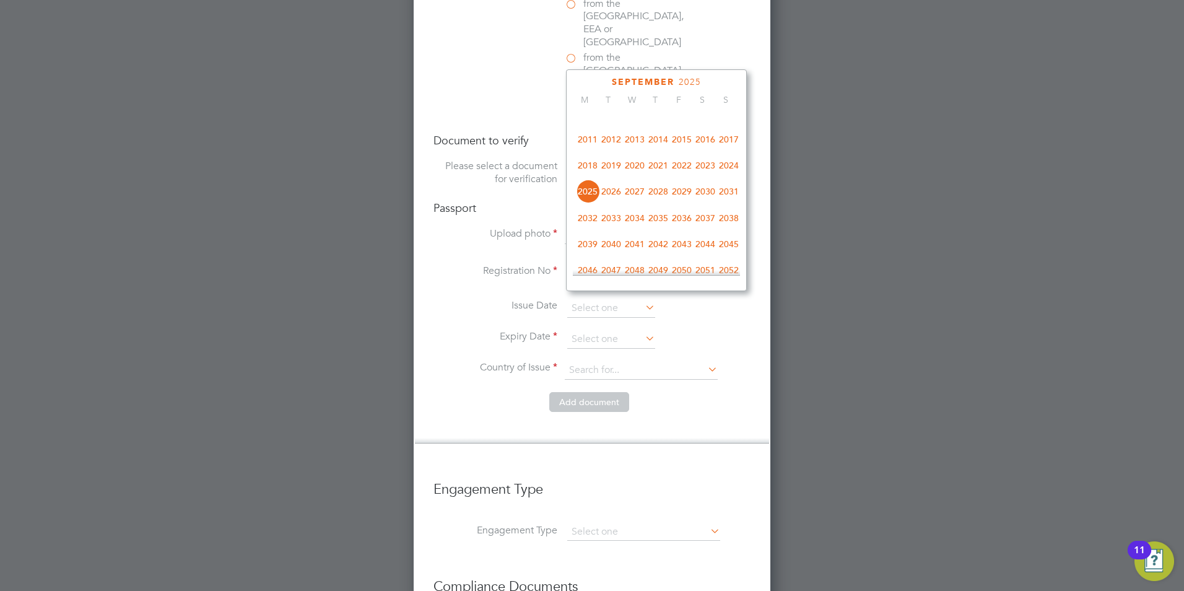
click at [679, 192] on span "2029" at bounding box center [682, 192] width 24 height 24
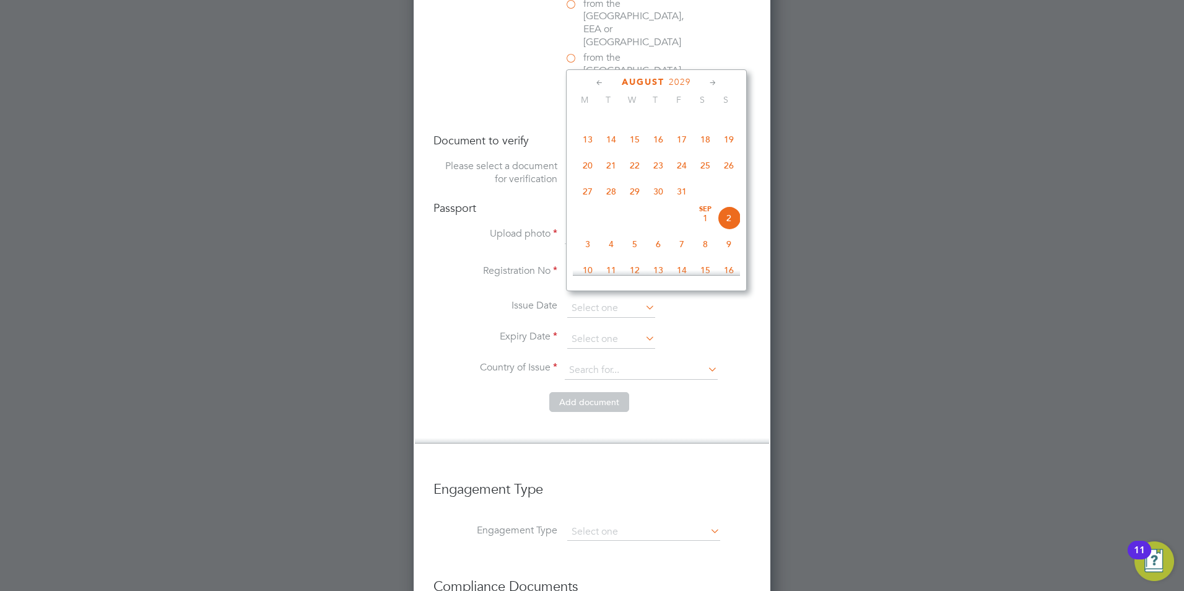
click at [647, 83] on span "August" at bounding box center [643, 82] width 43 height 11
click at [586, 225] on span "8" at bounding box center [588, 220] width 24 height 24
type input "[DATE]"
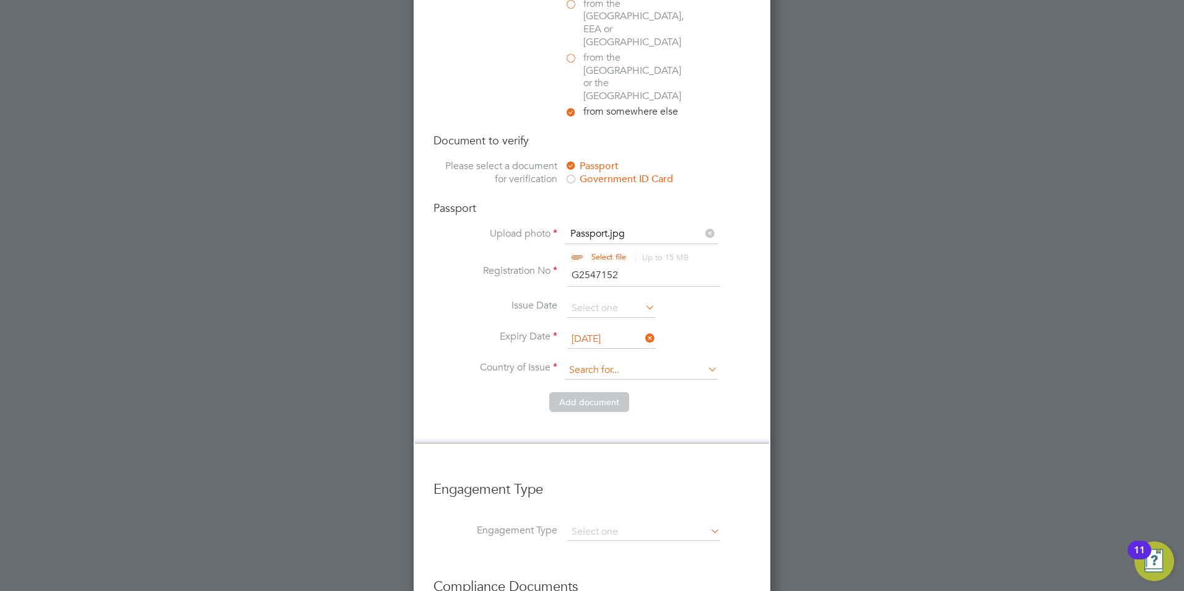
click at [597, 361] on input at bounding box center [641, 370] width 153 height 19
type input "G"
type input "[GEOGRAPHIC_DATA]"
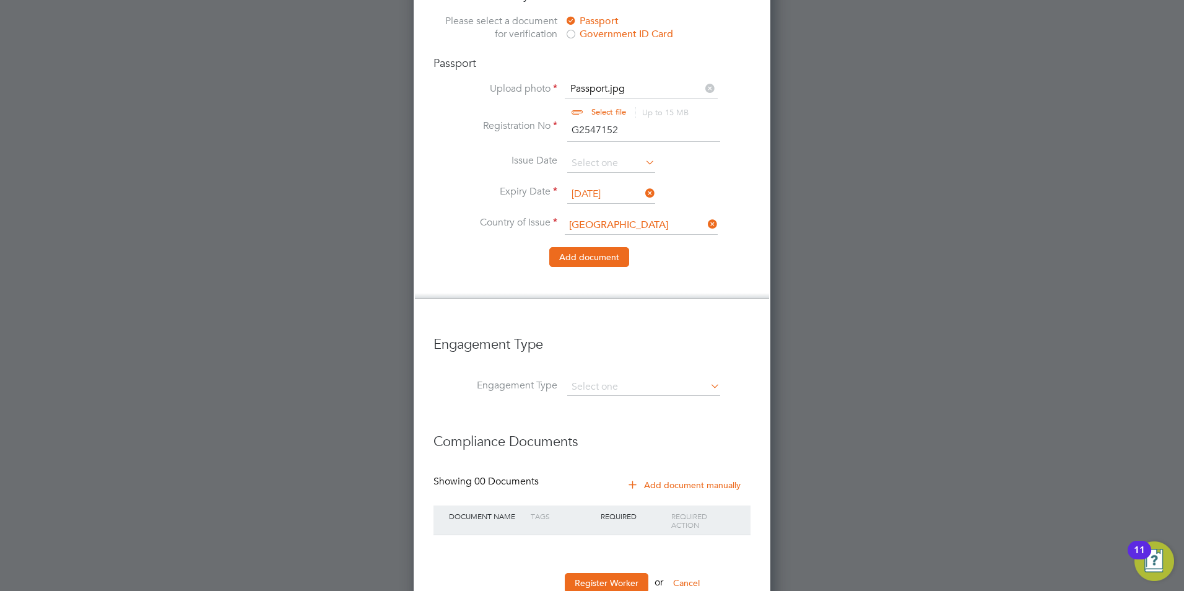
click at [601, 247] on button "Add document" at bounding box center [589, 257] width 80 height 20
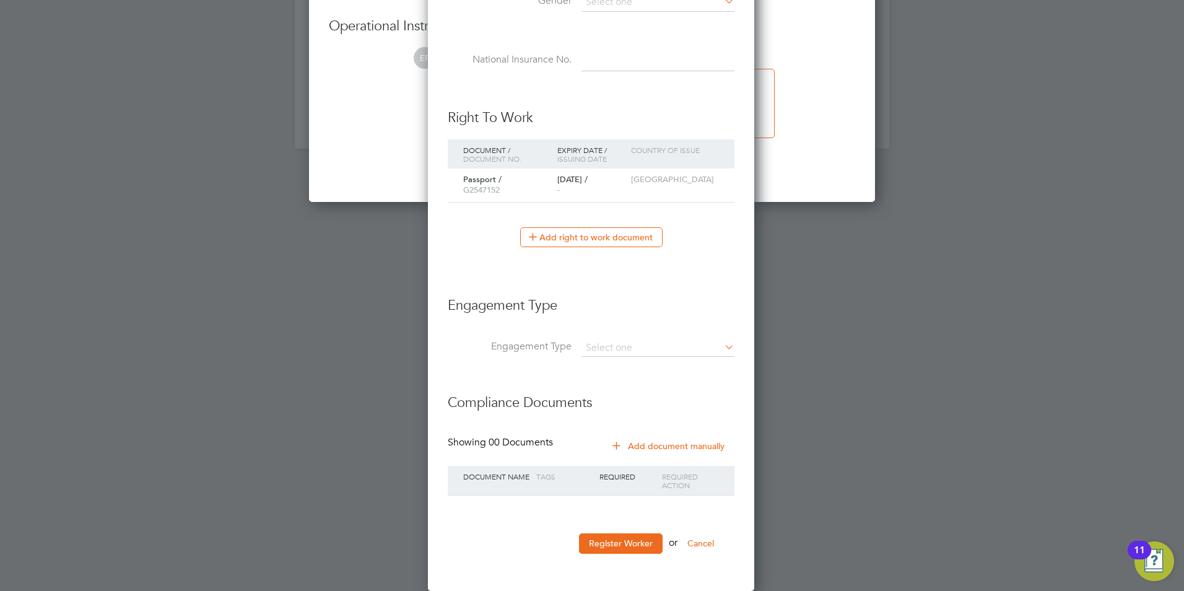
scroll to position [1141, 328]
click at [649, 339] on input at bounding box center [658, 347] width 153 height 17
click at [638, 416] on li "Umbrella" at bounding box center [658, 419] width 154 height 18
type input "Umbrella"
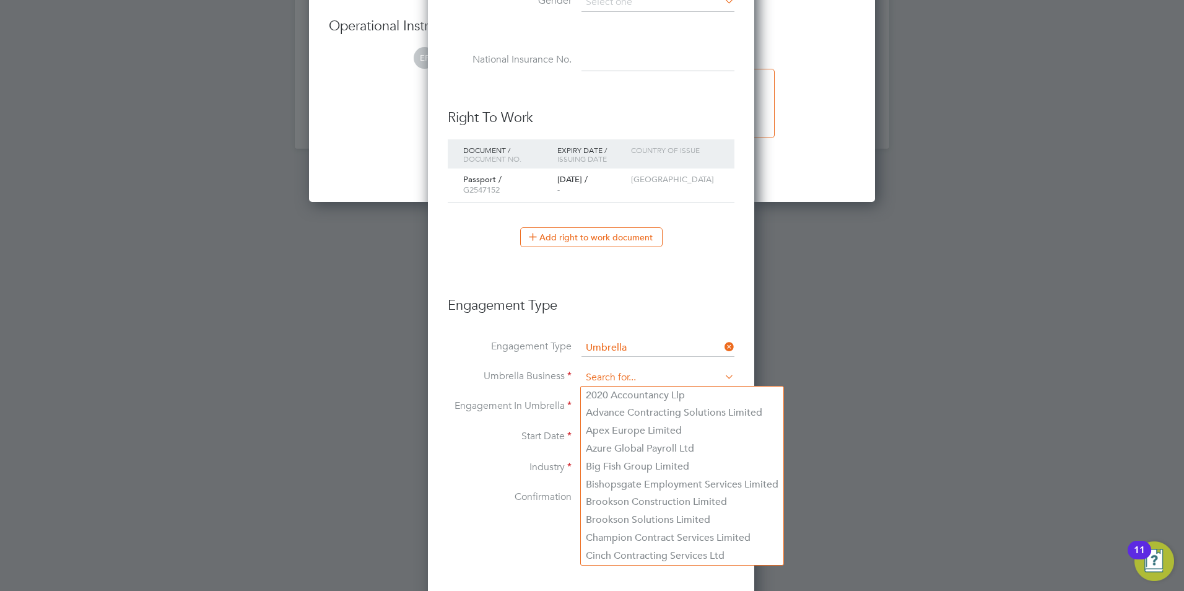
click at [634, 376] on input at bounding box center [658, 377] width 153 height 17
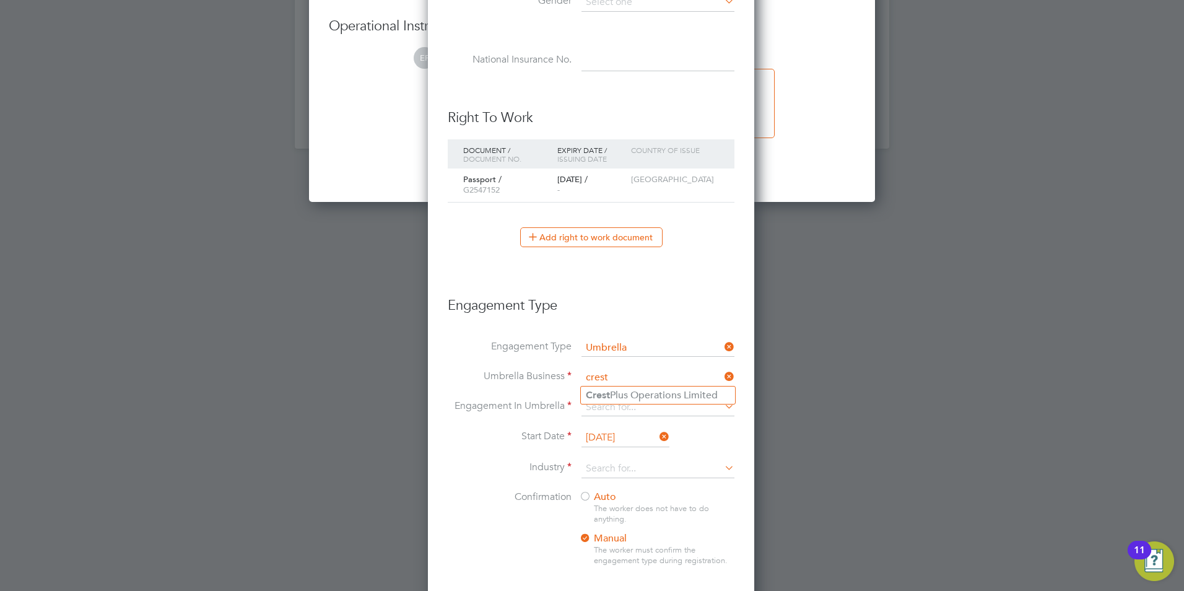
type input "Crest Plus Operations Limited"
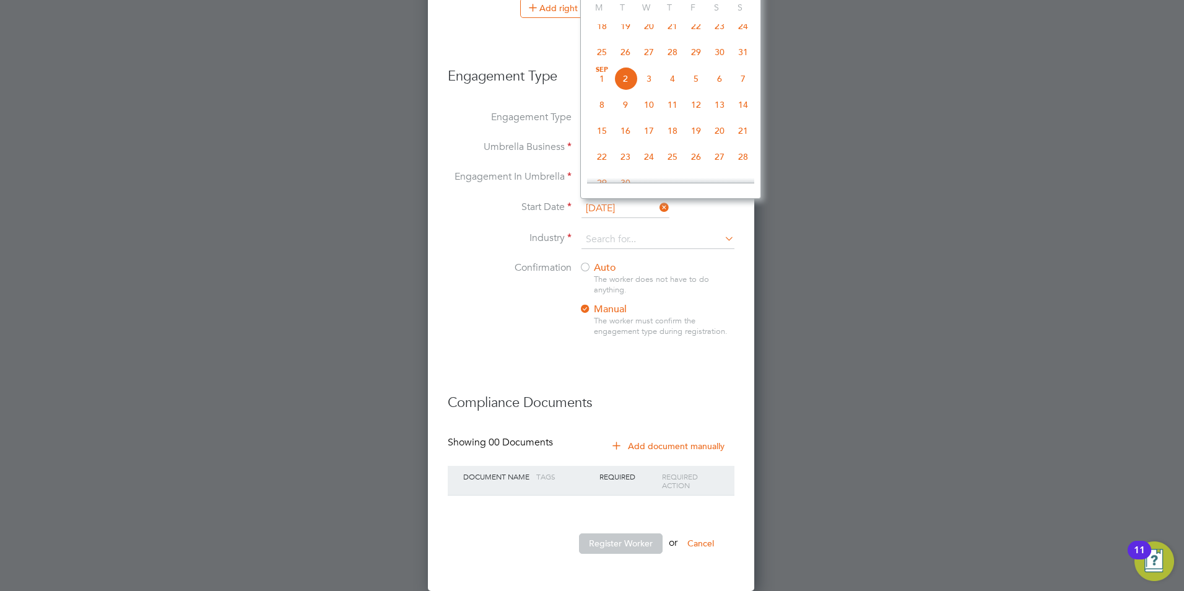
scroll to position [1644, 0]
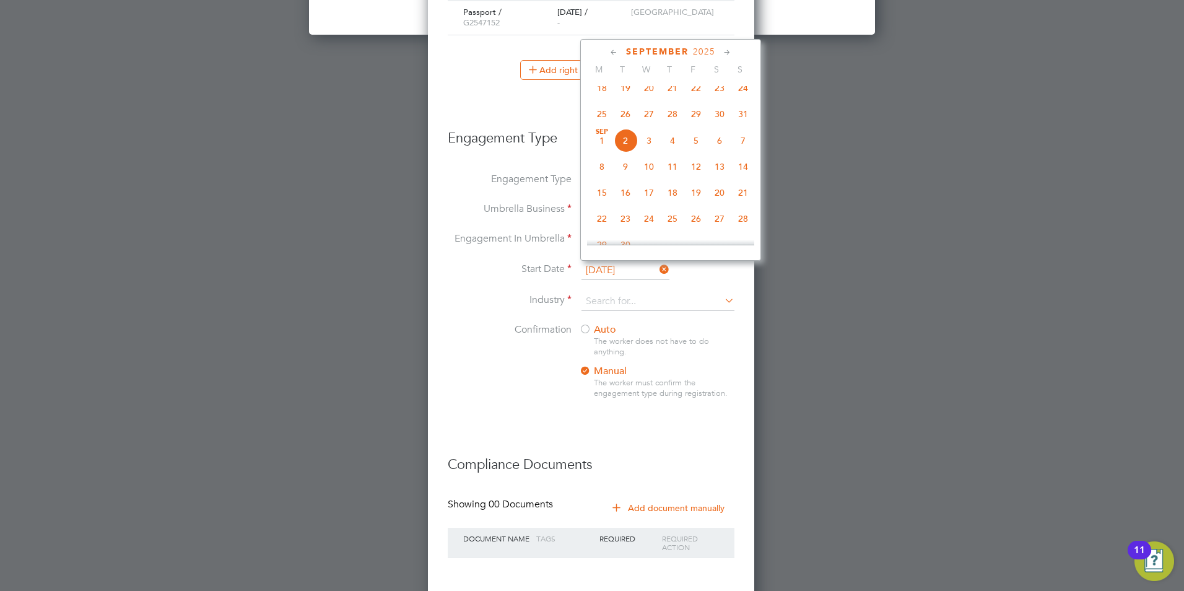
click at [604, 150] on span "[DATE]" at bounding box center [602, 141] width 24 height 24
type input "[DATE]"
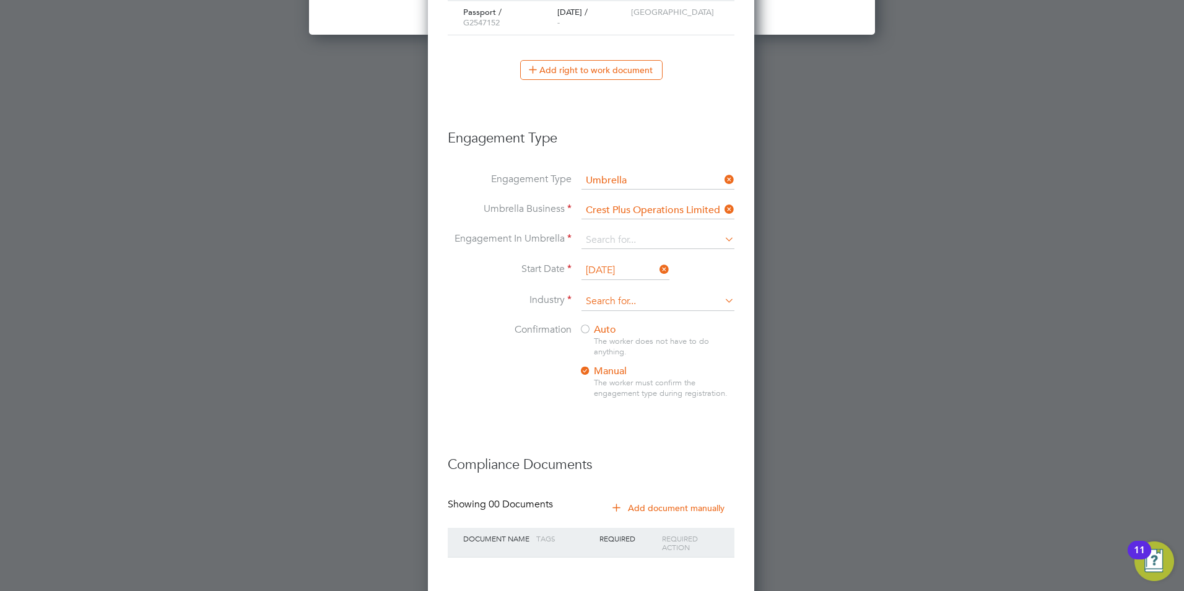
click at [614, 301] on input at bounding box center [658, 301] width 153 height 19
click at [614, 312] on li "Constr uction" at bounding box center [658, 319] width 154 height 17
type input "Construction"
click at [588, 328] on div at bounding box center [585, 330] width 12 height 12
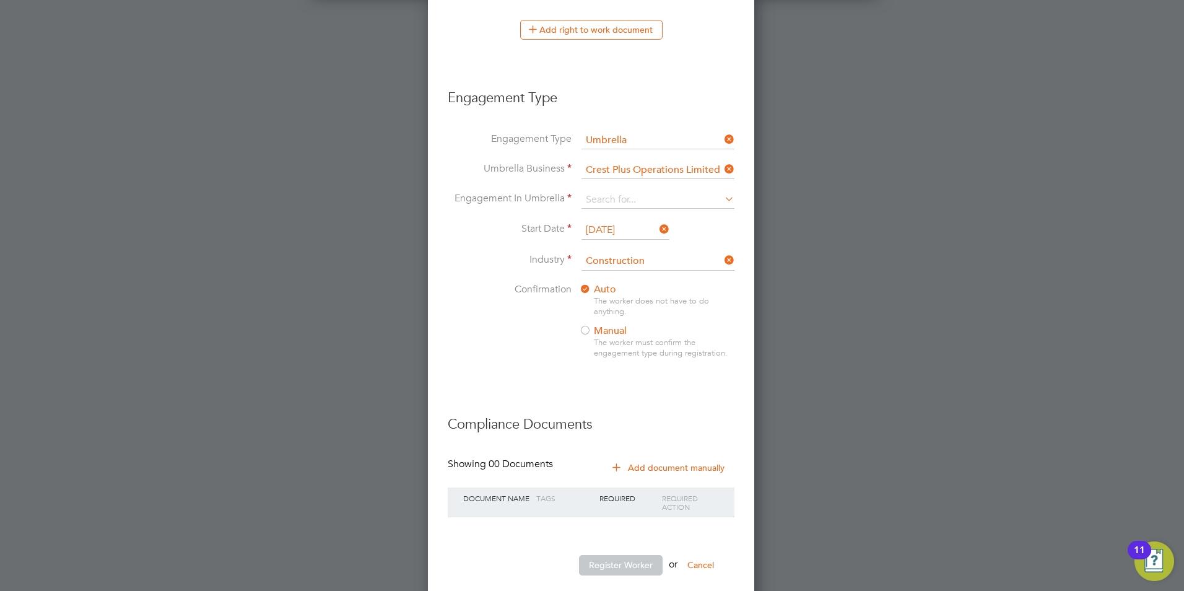
scroll to position [1706, 0]
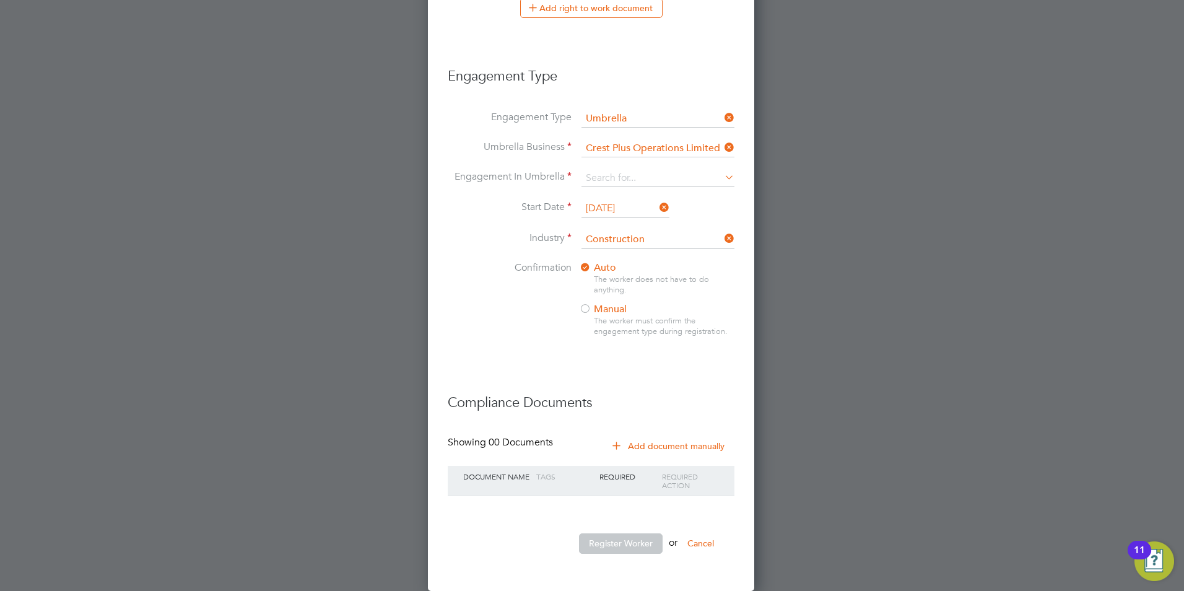
click at [611, 545] on button "Register Worker" at bounding box center [621, 543] width 84 height 20
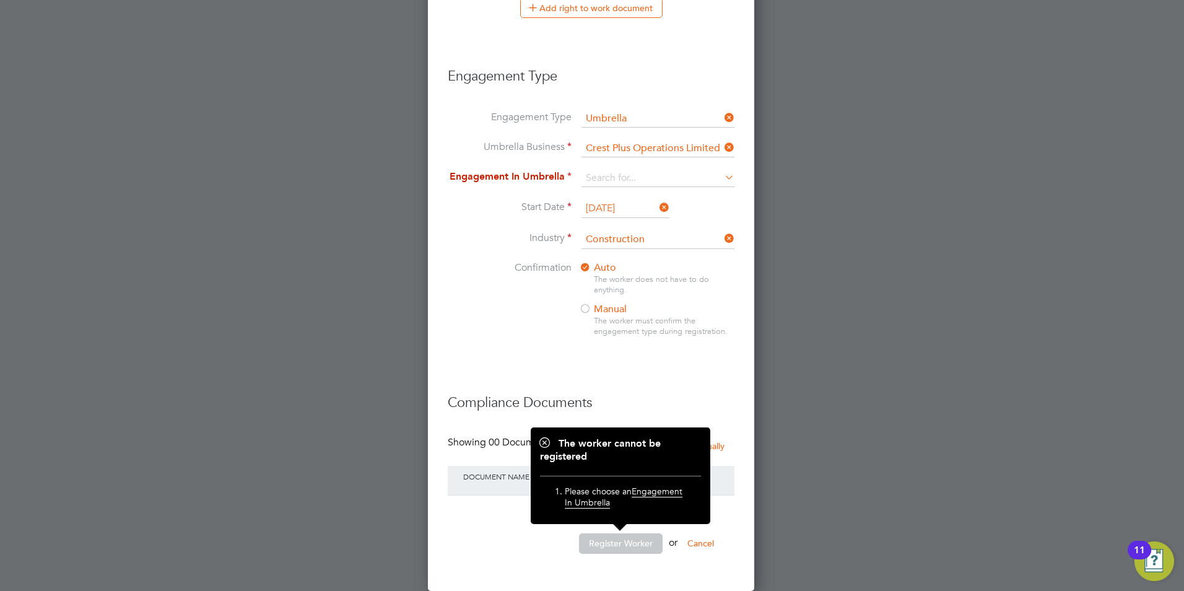
click at [572, 387] on h3 "Compliance Documents" at bounding box center [591, 397] width 287 height 30
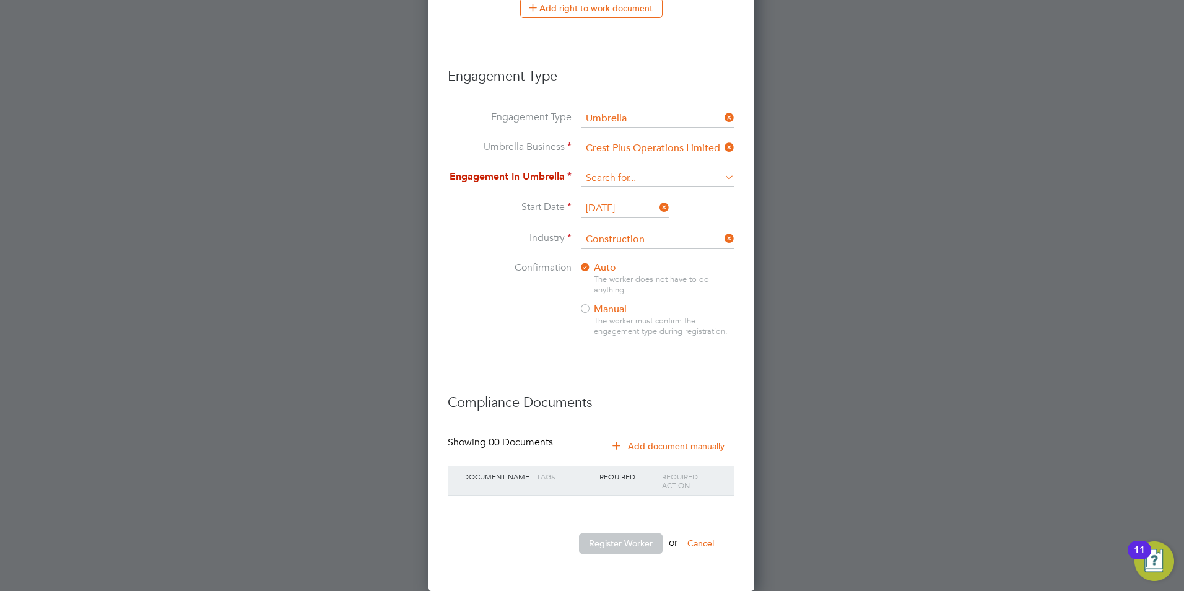
click at [628, 172] on input at bounding box center [658, 178] width 153 height 17
click at [638, 260] on li "PAYE Umbrella" at bounding box center [658, 267] width 154 height 18
type input "PAYE Umbrella"
click at [630, 543] on button "Register Worker" at bounding box center [621, 543] width 84 height 20
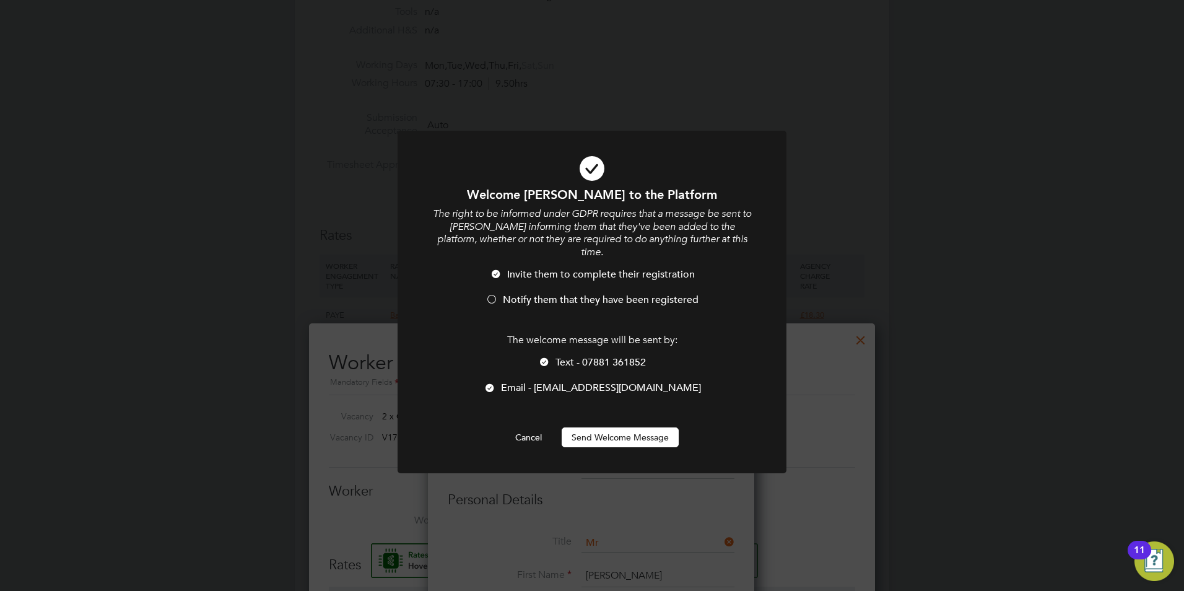
scroll to position [1371, 328]
click at [547, 357] on div at bounding box center [544, 363] width 12 height 12
click at [499, 294] on li "Notify them that they have been registered" at bounding box center [592, 306] width 322 height 25
click at [624, 429] on button "Send Welcome Message" at bounding box center [620, 437] width 117 height 20
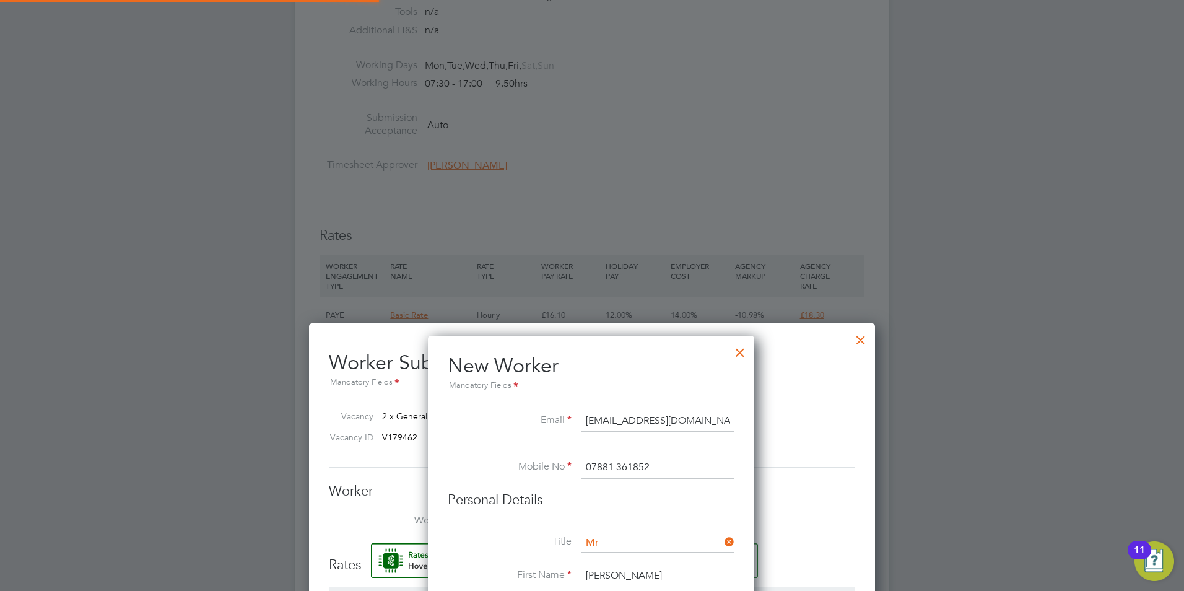
type input "[PERSON_NAME] (10002)"
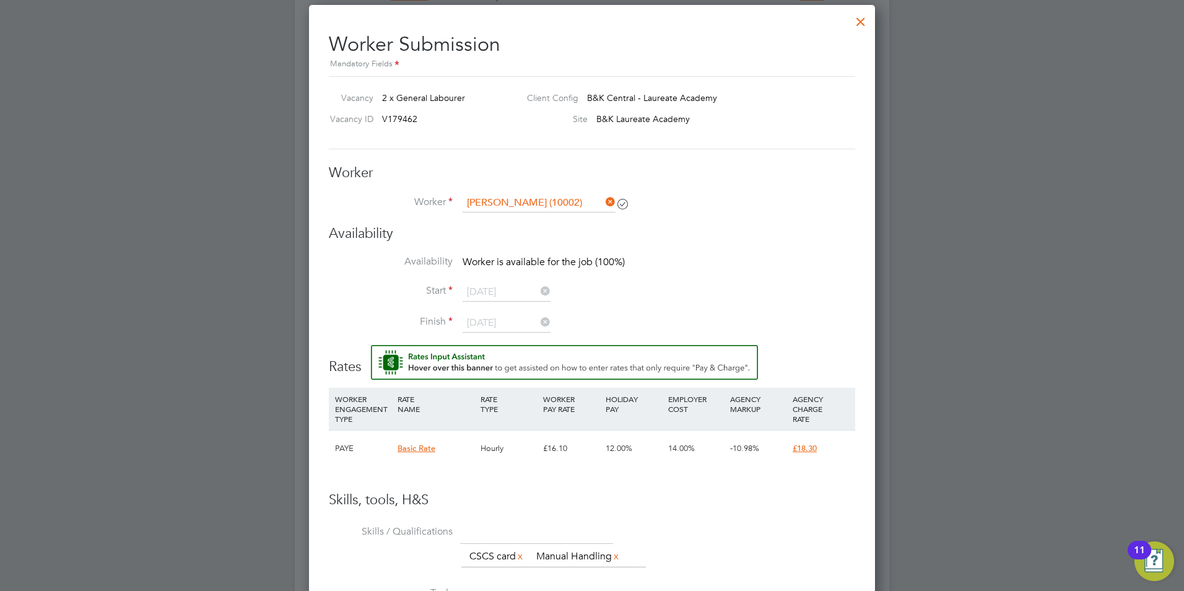
scroll to position [898, 0]
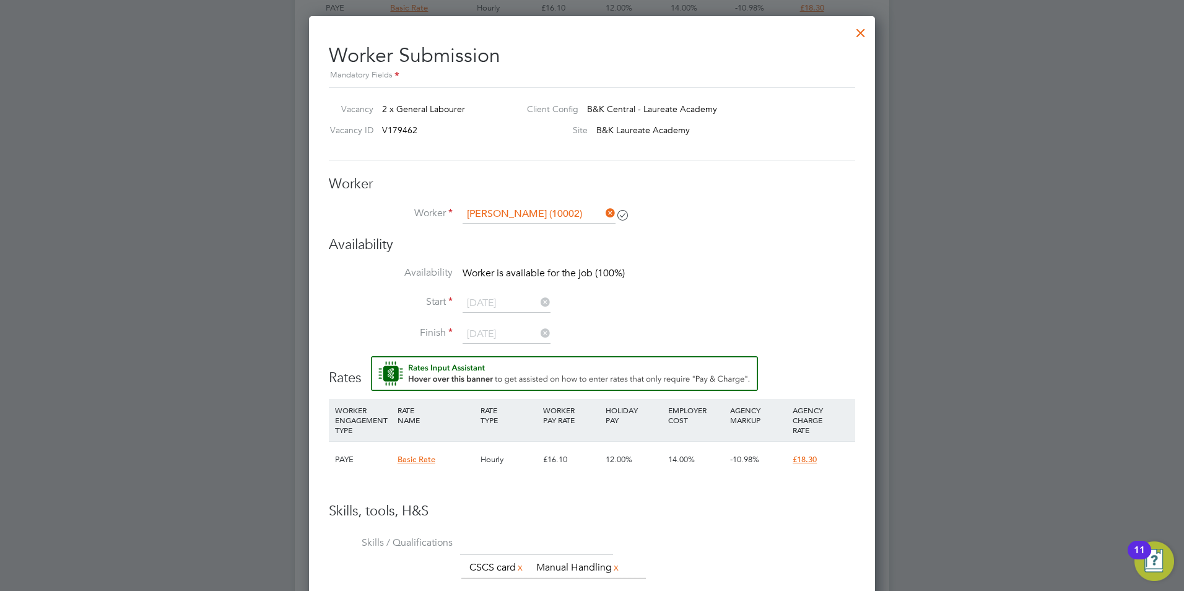
click at [859, 30] on div at bounding box center [861, 30] width 22 height 22
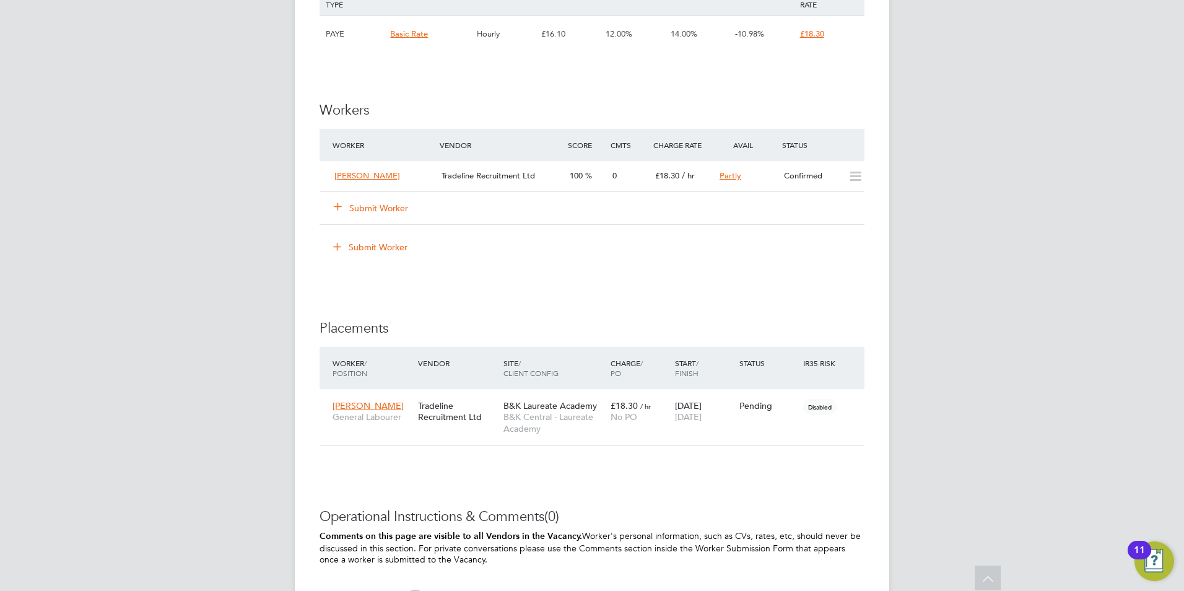
scroll to position [867, 0]
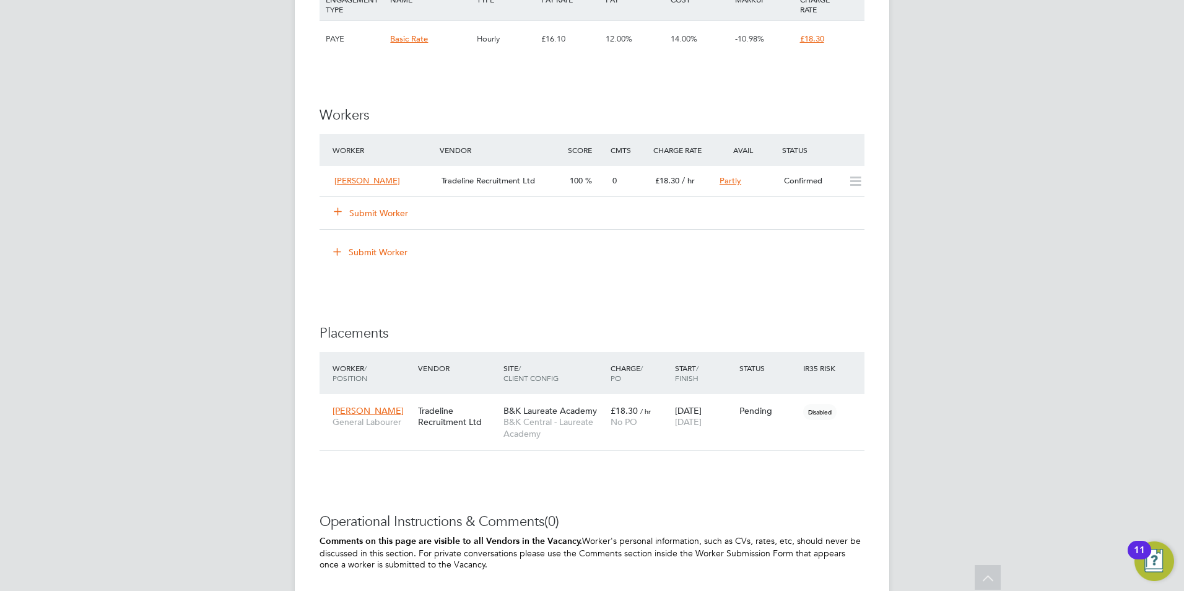
click at [379, 217] on button "Submit Worker" at bounding box center [371, 213] width 74 height 12
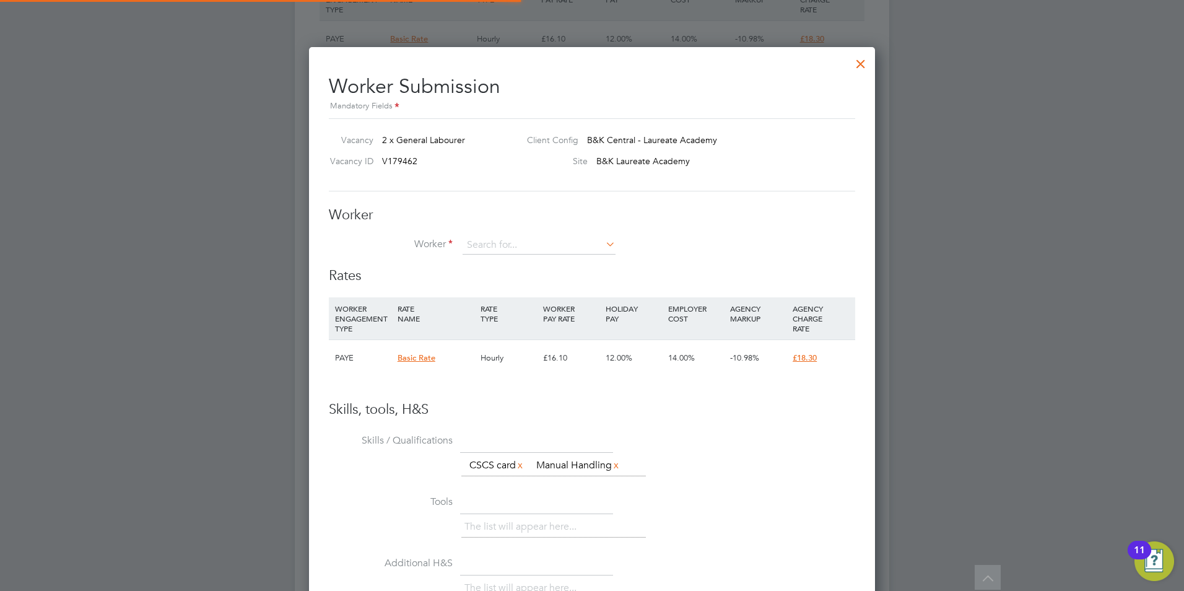
scroll to position [37, 84]
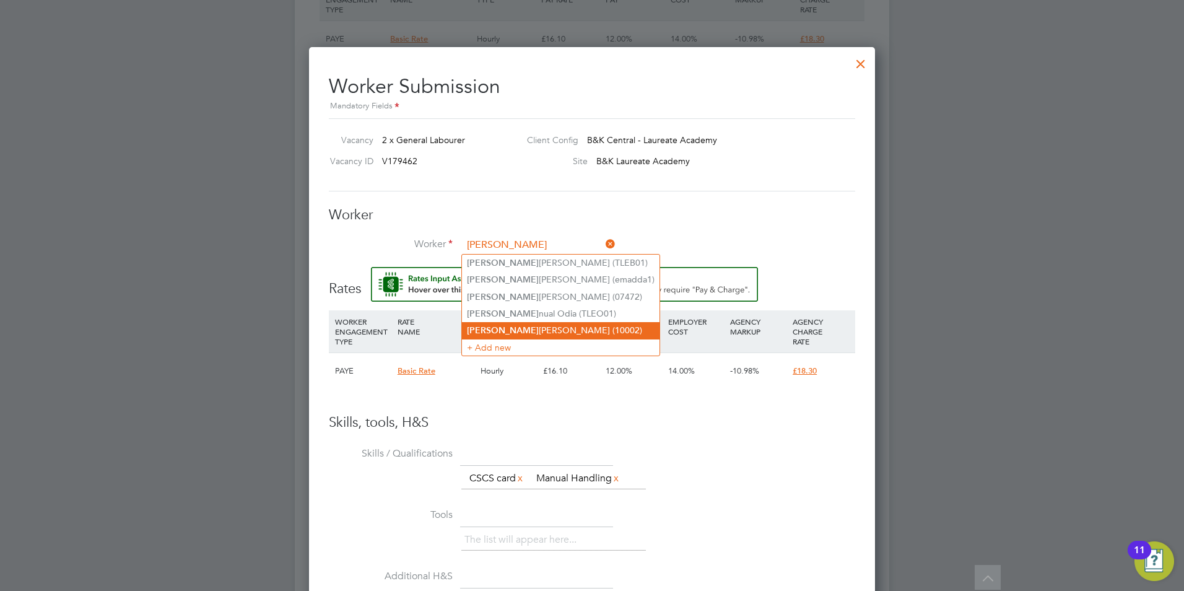
click at [530, 329] on li "[PERSON_NAME] [PERSON_NAME] (10002)" at bounding box center [561, 330] width 198 height 17
type input "[PERSON_NAME] (10002)"
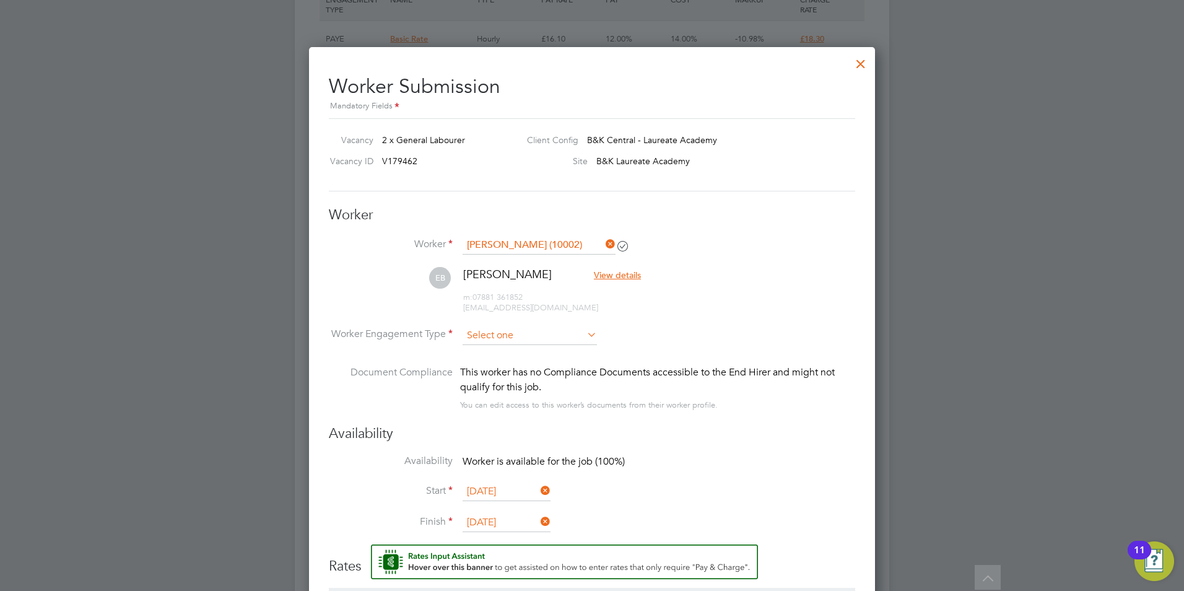
click at [565, 331] on input at bounding box center [530, 335] width 134 height 19
click at [521, 352] on li "Contract" at bounding box center [530, 352] width 136 height 16
type input "Contract"
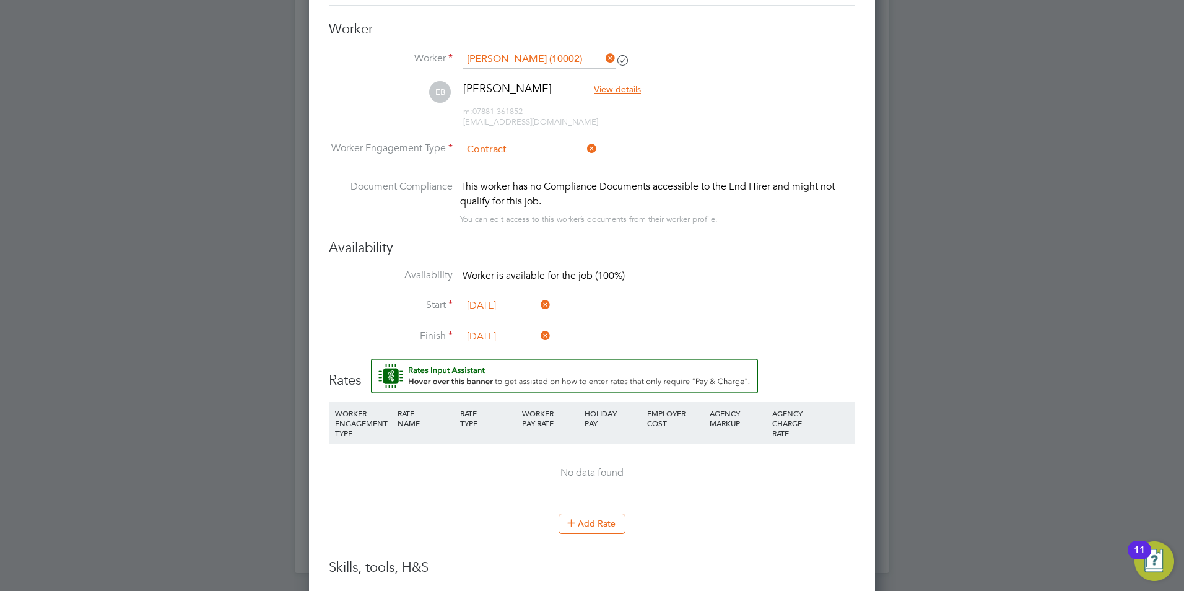
click at [528, 309] on input "[DATE]" at bounding box center [507, 306] width 88 height 19
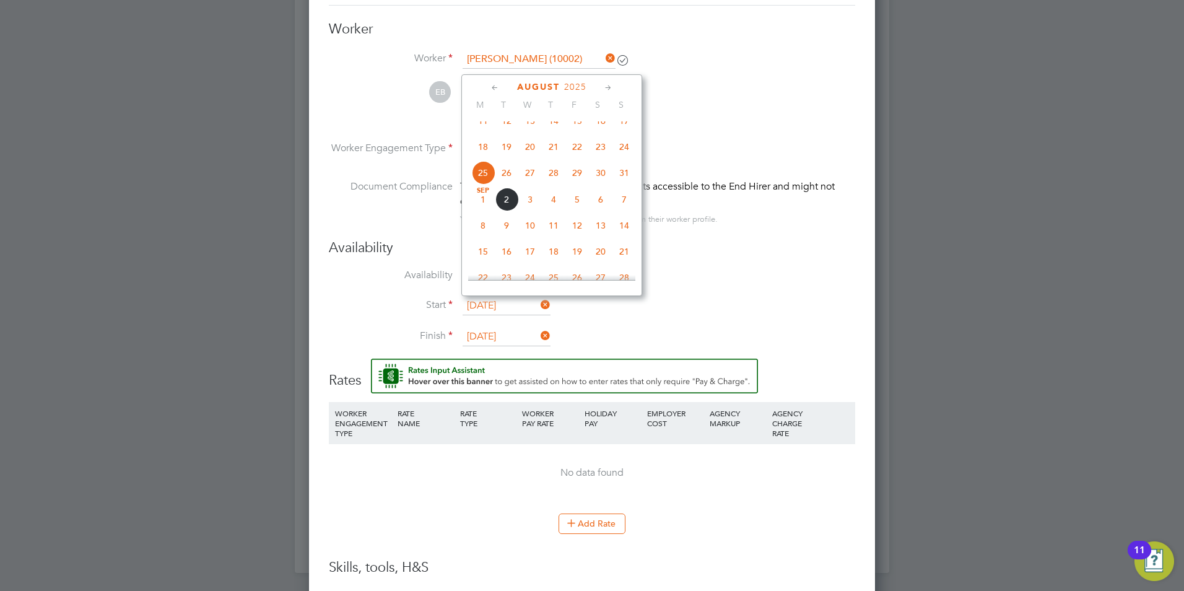
click at [487, 211] on span "[DATE]" at bounding box center [483, 200] width 24 height 24
type input "[DATE]"
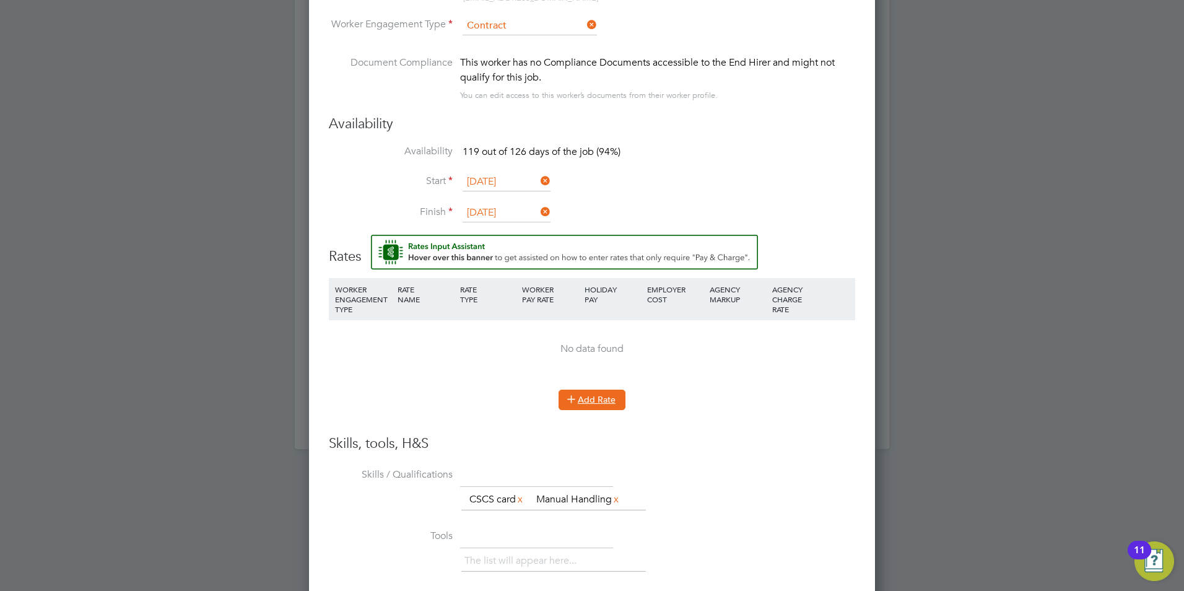
click at [593, 400] on button "Add Rate" at bounding box center [592, 400] width 67 height 20
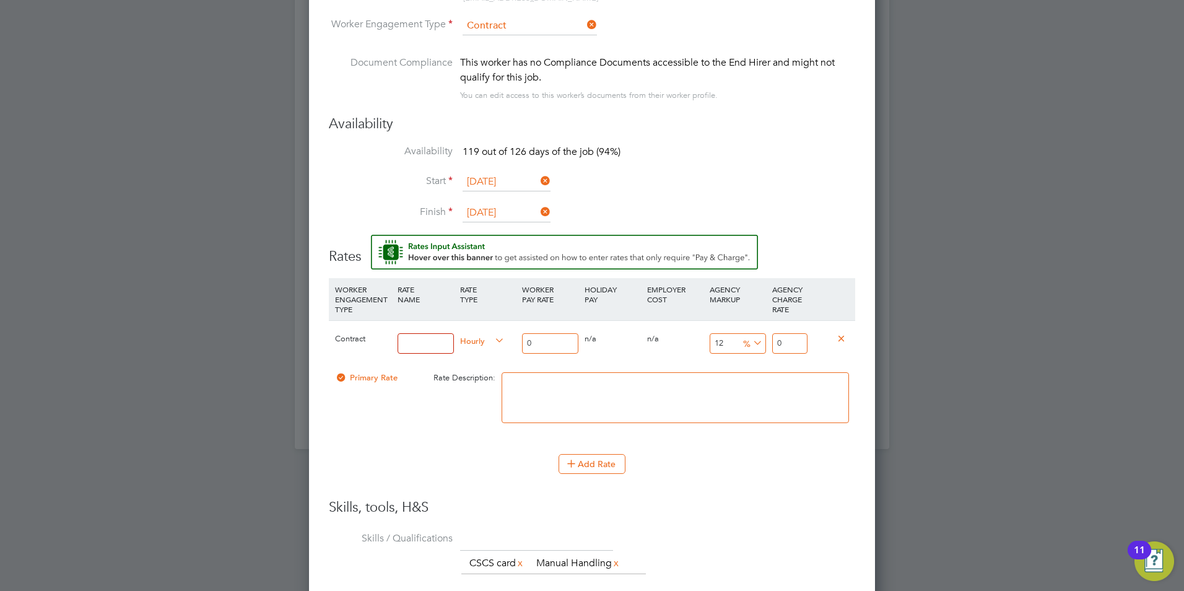
click at [450, 343] on input at bounding box center [426, 343] width 56 height 20
type input "TLEB"
click at [548, 341] on input "0" at bounding box center [550, 343] width 56 height 20
type input "1"
type input "1.12"
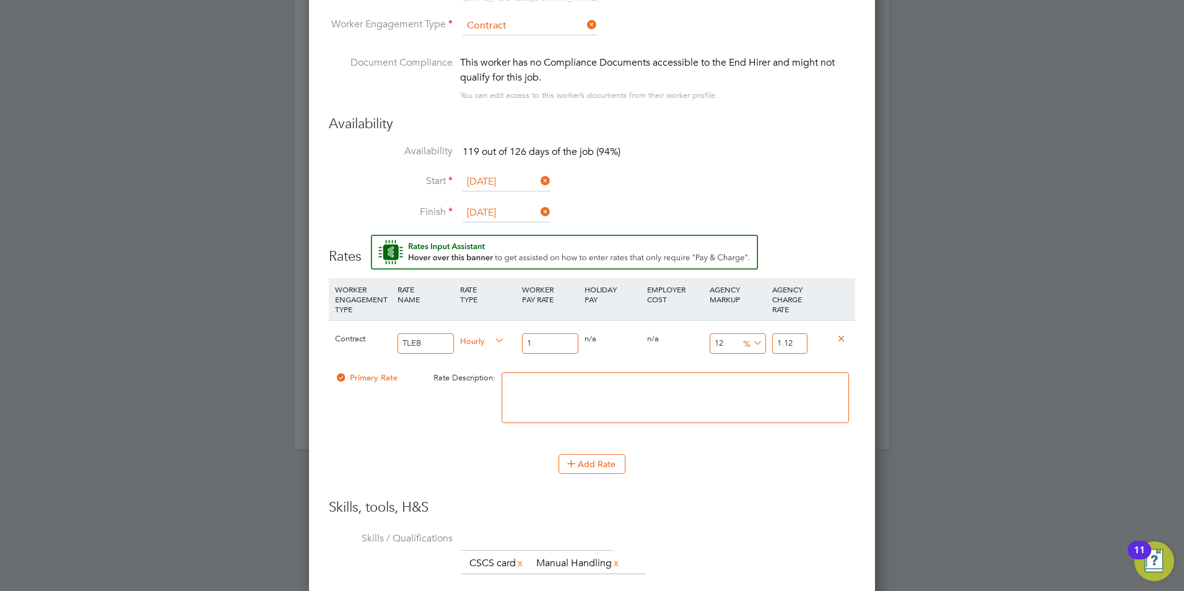
type input "16"
type input "17.92"
type input "16.1"
type input "18.032"
type input "16.10"
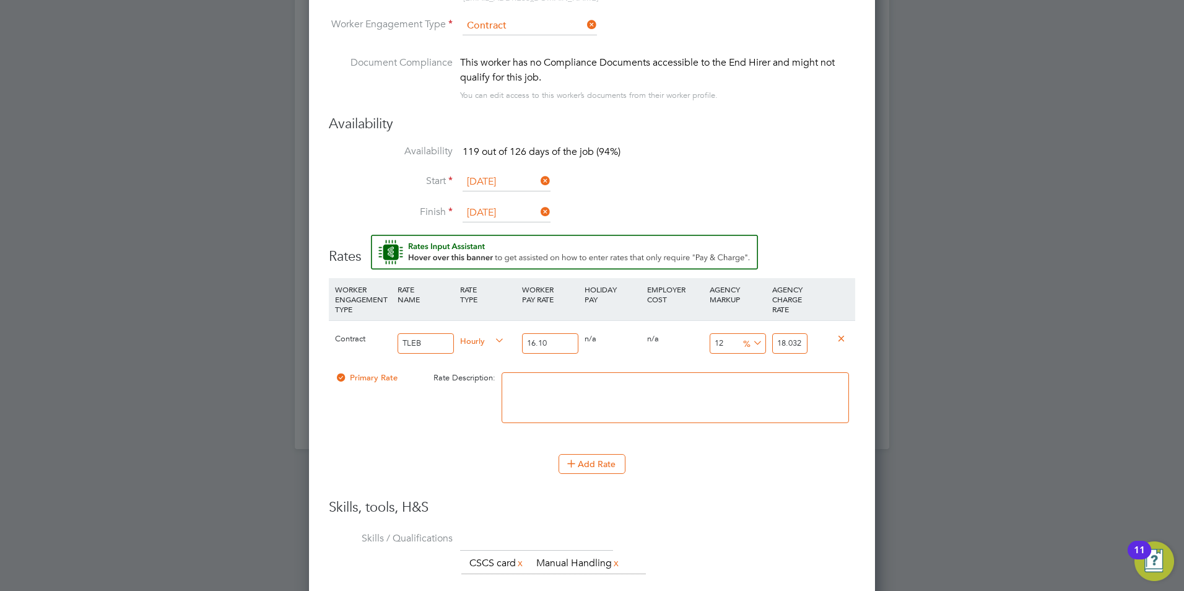
click at [787, 344] on input "18.032" at bounding box center [789, 343] width 35 height 20
drag, startPoint x: 806, startPoint y: 341, endPoint x: 763, endPoint y: 349, distance: 43.5
click at [763, 349] on div "Contract TLEB Hourly 16.10 0 n/a 0 n/a 12 1.932 % 18.032" at bounding box center [592, 343] width 526 height 46
type input "-93.7888198757764"
type input "1"
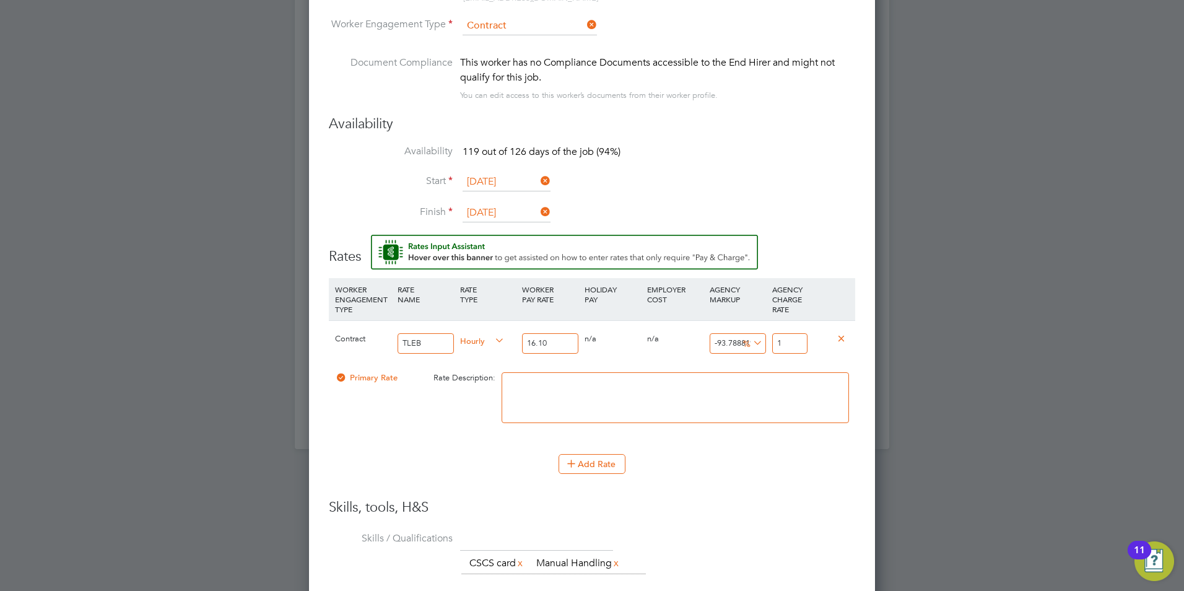
type input "11.801242236024844"
type input "18"
type input "13.664596273291925"
type input "18.30"
click at [700, 470] on div "Add Rate" at bounding box center [592, 464] width 526 height 20
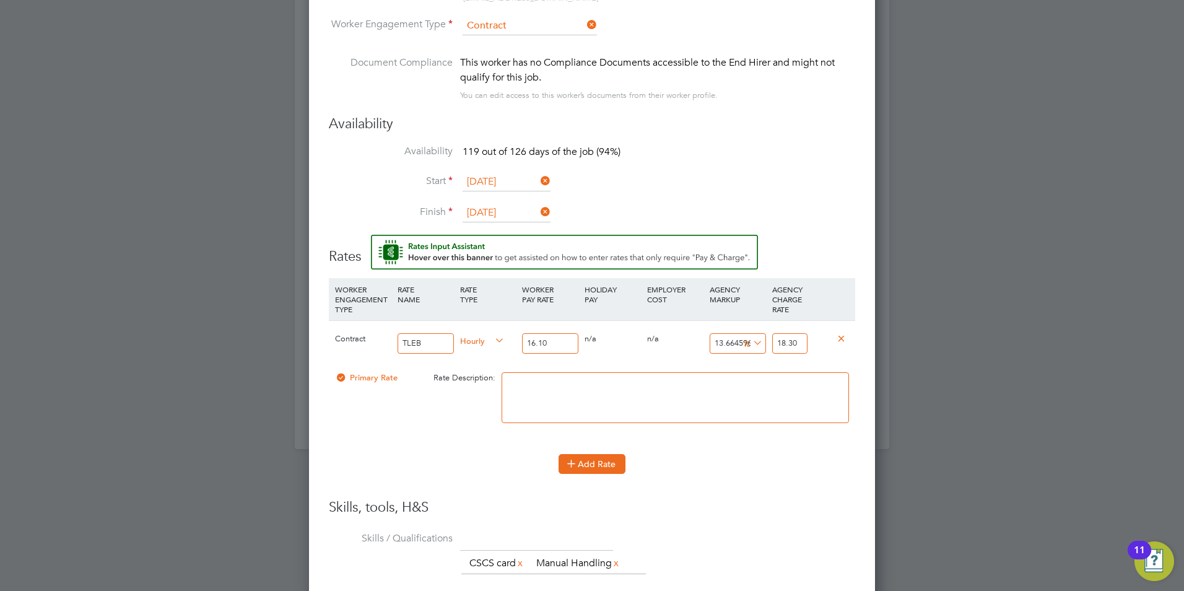
click at [570, 459] on icon at bounding box center [571, 462] width 9 height 9
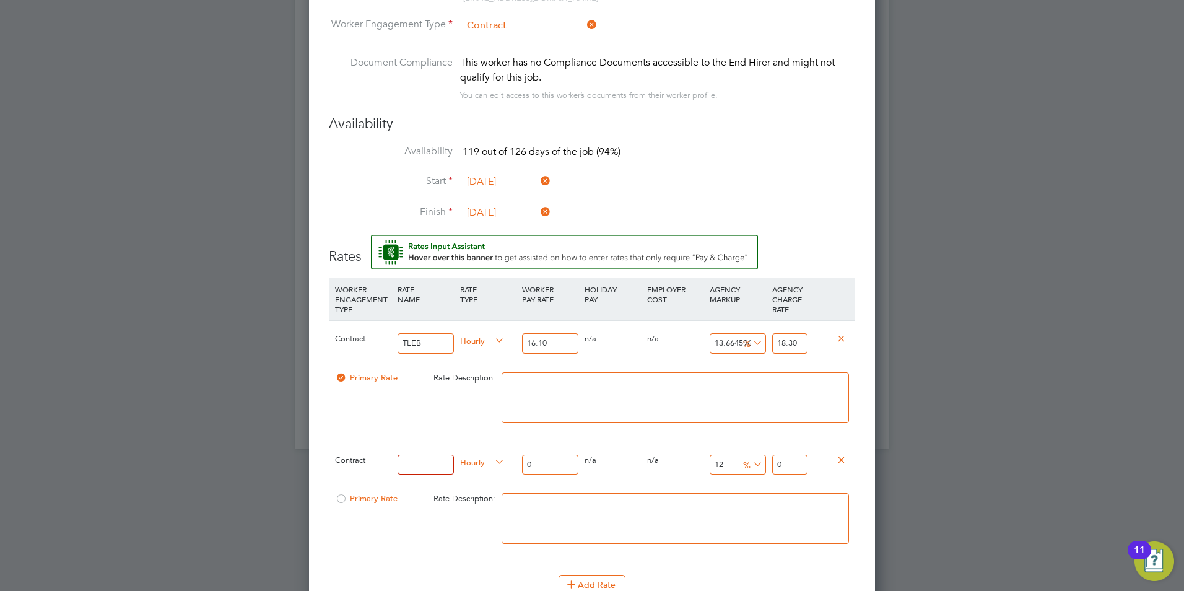
click at [845, 458] on icon at bounding box center [841, 459] width 9 height 9
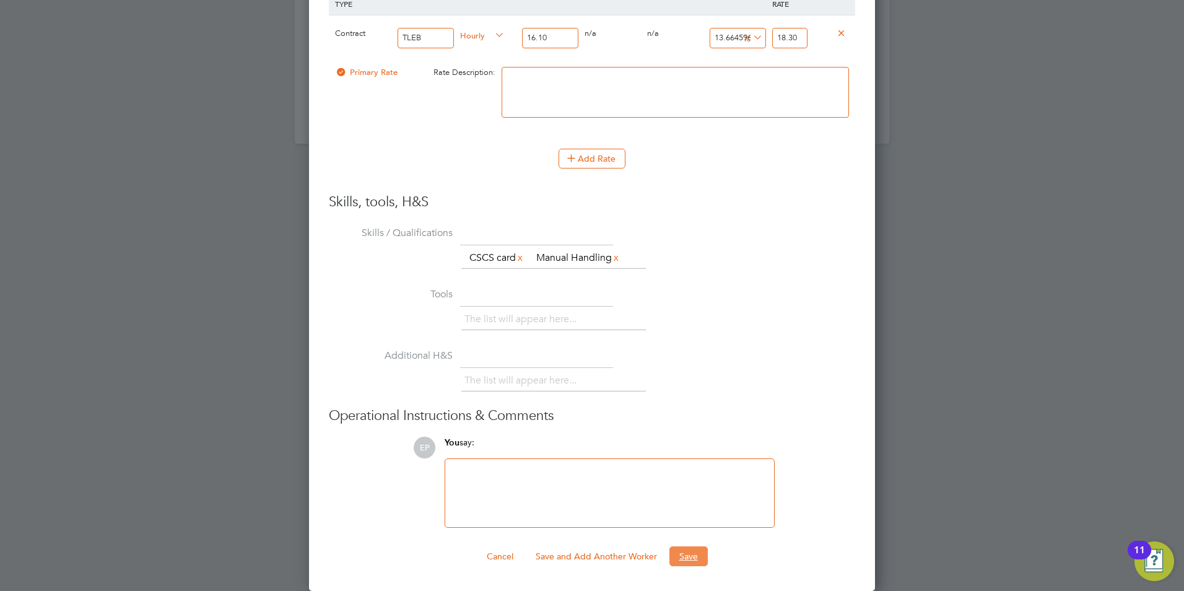
click at [680, 555] on button "Save" at bounding box center [688, 556] width 38 height 20
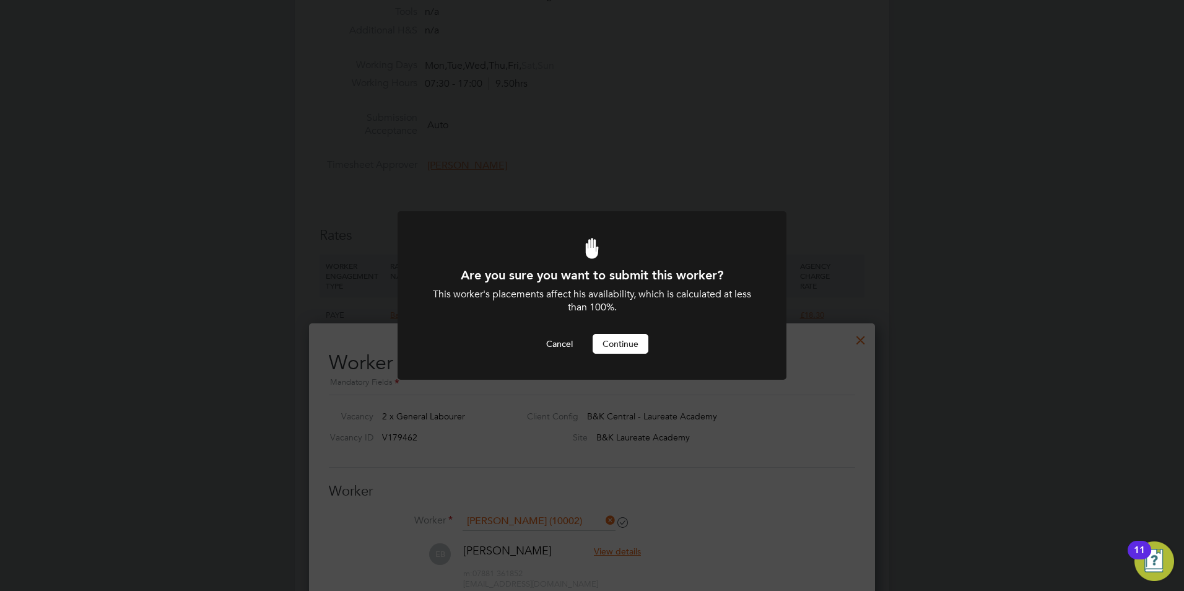
click at [614, 339] on button "Continue" at bounding box center [621, 344] width 56 height 20
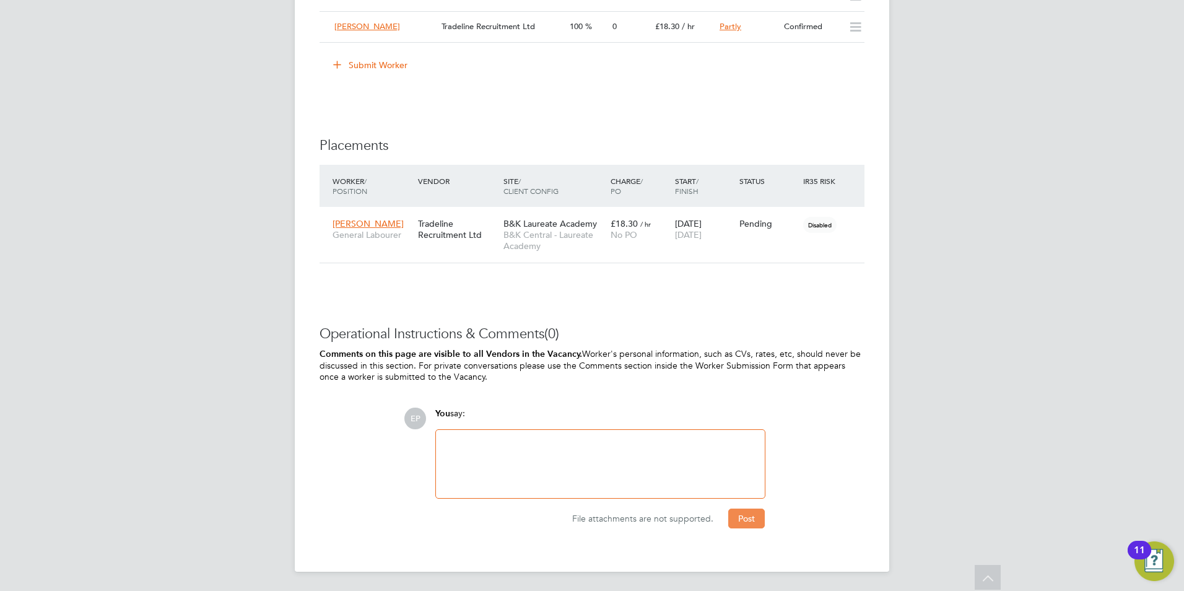
click at [748, 521] on button "Post" at bounding box center [746, 518] width 37 height 20
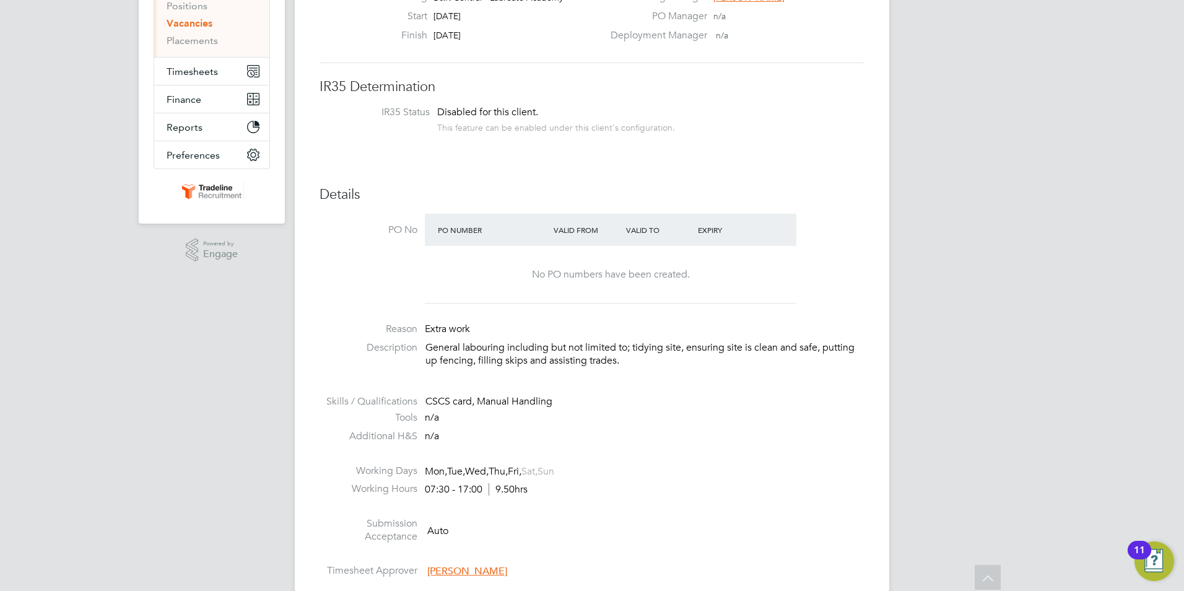
scroll to position [0, 0]
